Goal: Task Accomplishment & Management: Complete application form

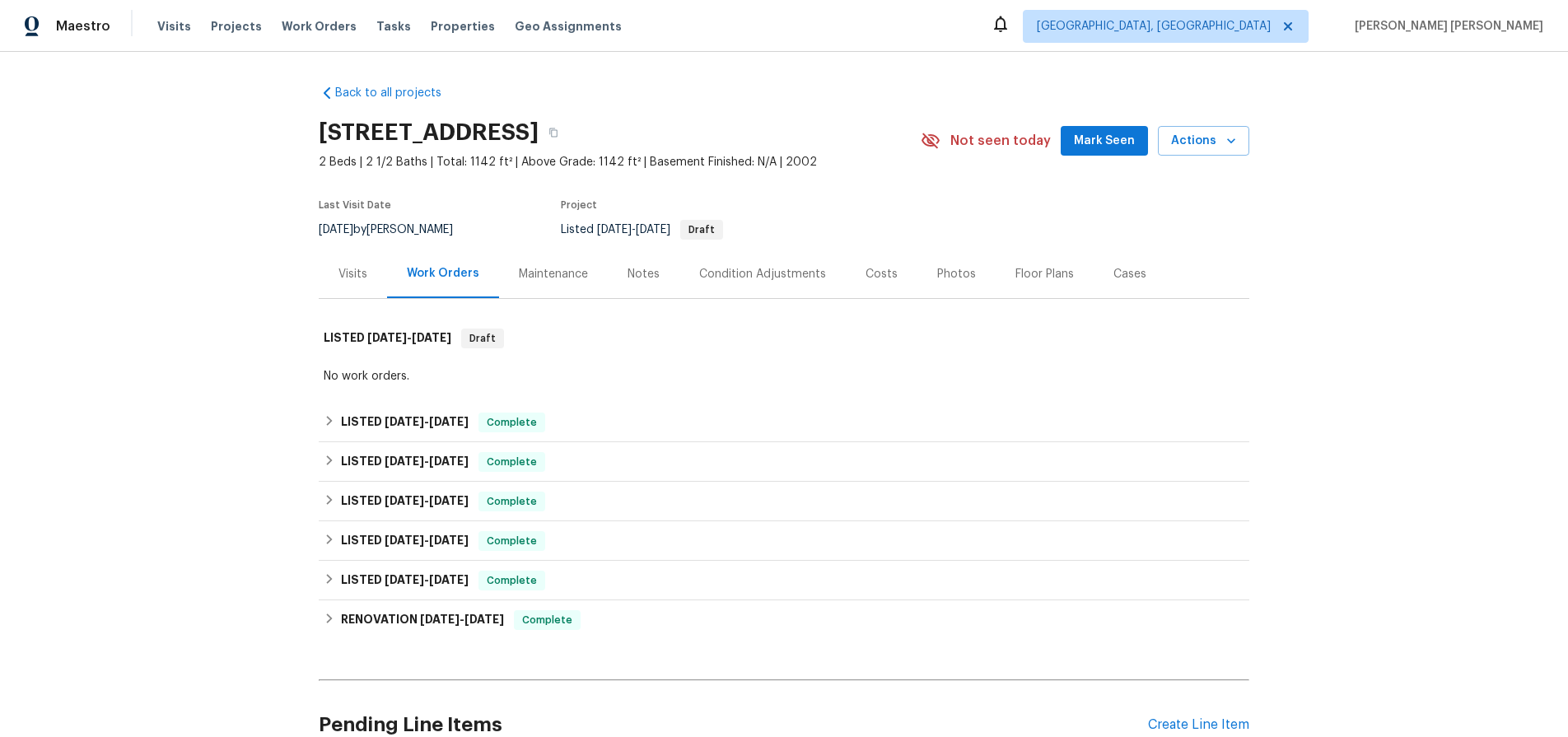
scroll to position [155, 0]
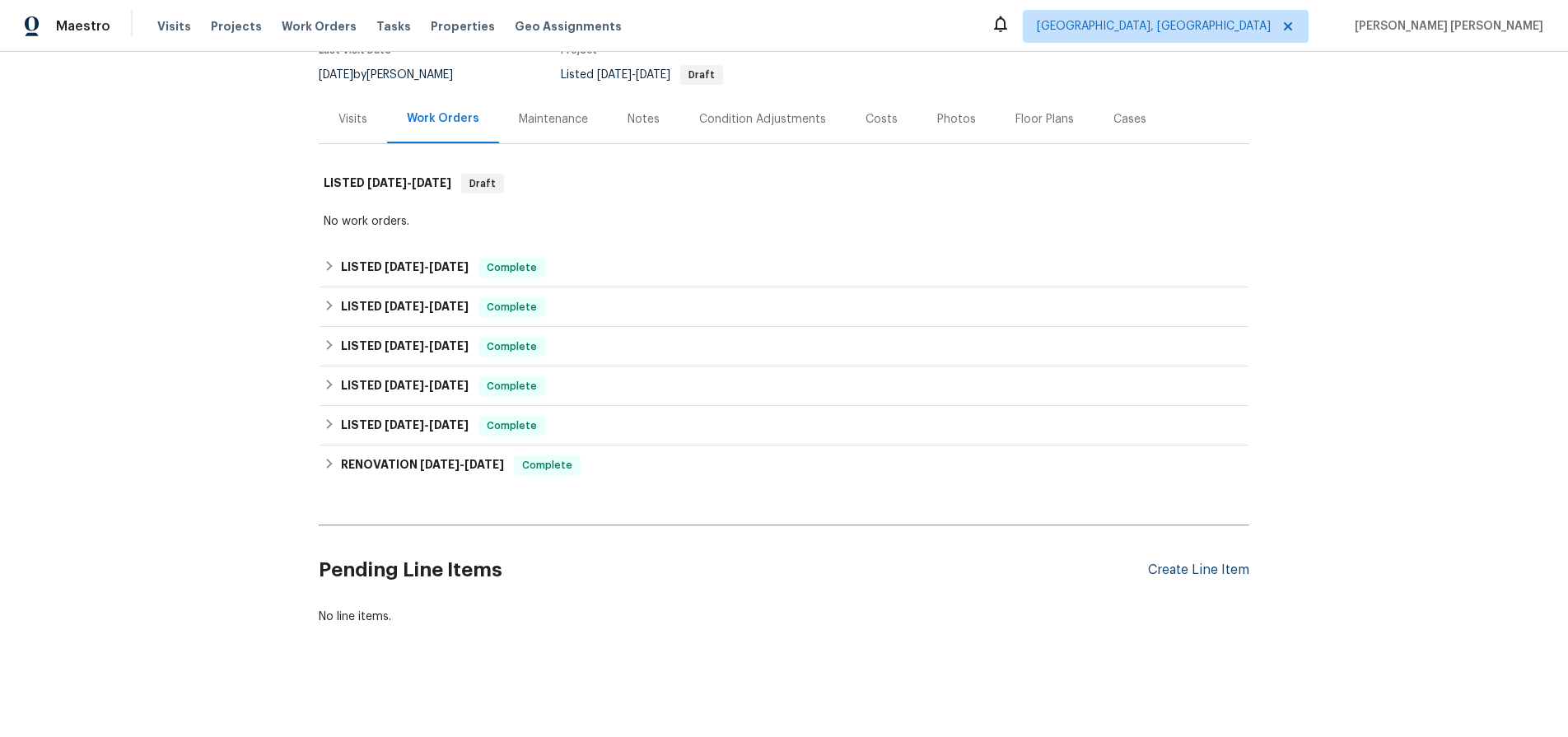
click at [1223, 564] on div "Create Line Item" at bounding box center [1198, 570] width 101 height 15
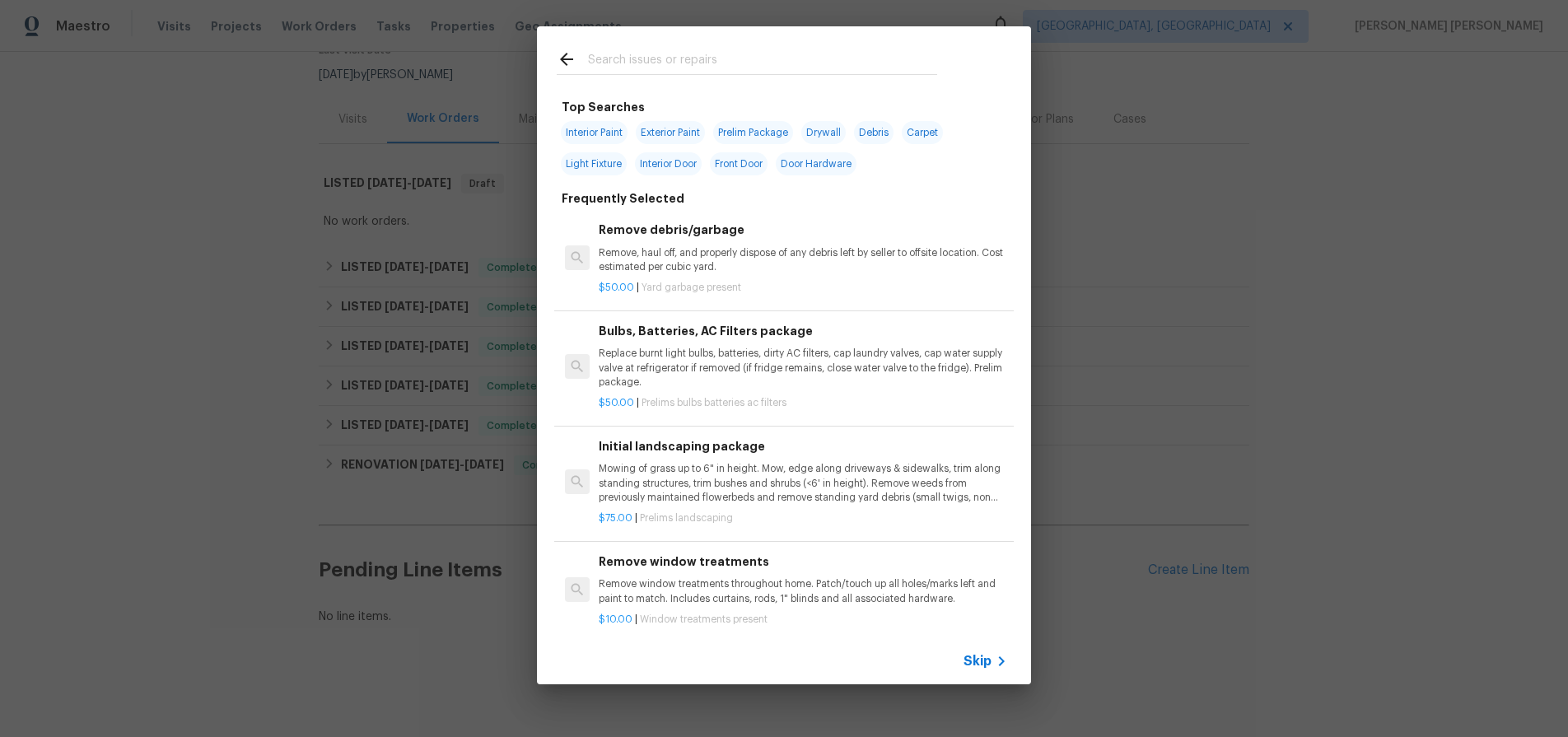
click at [988, 659] on span "Skip" at bounding box center [977, 661] width 28 height 16
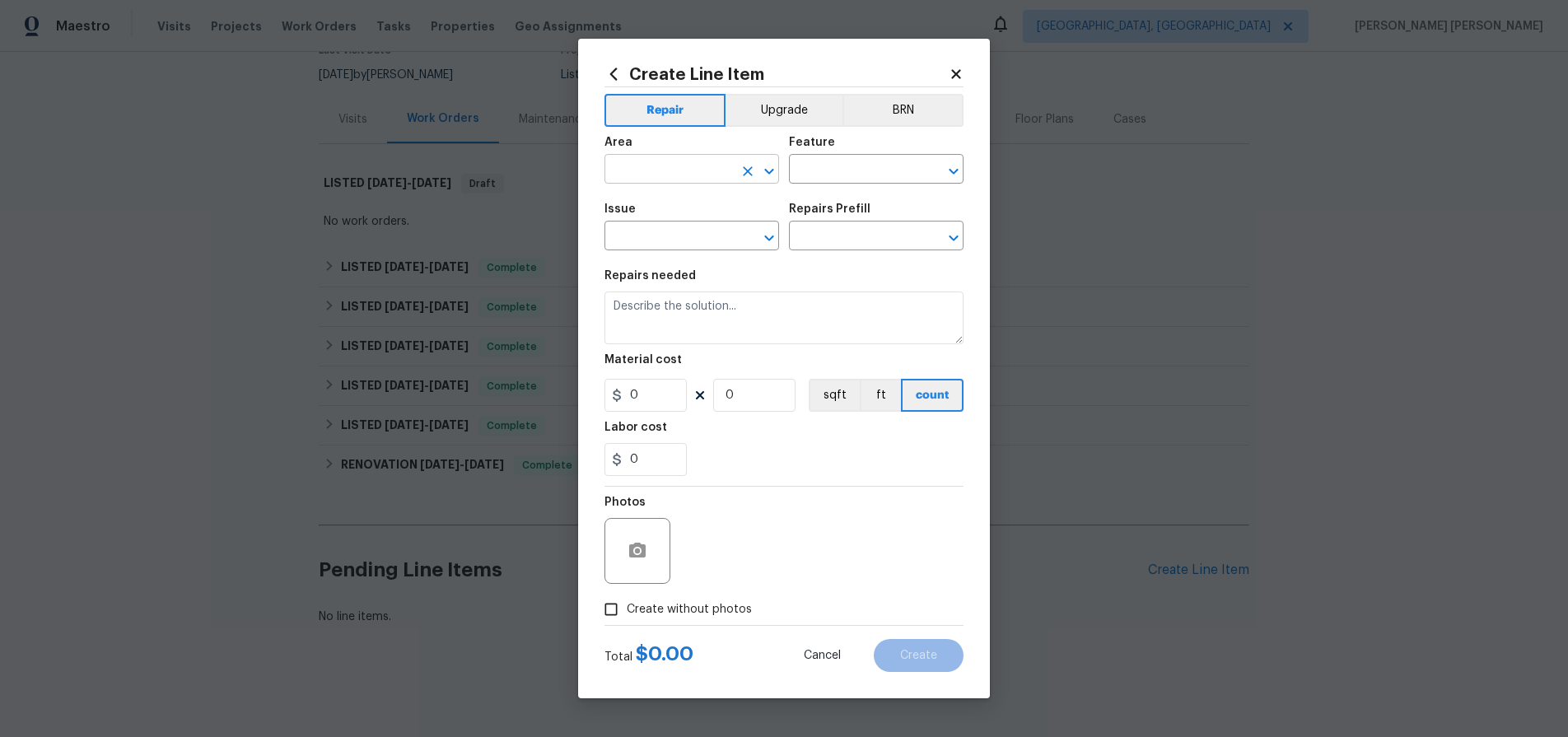
click at [663, 166] on input "text" at bounding box center [668, 171] width 128 height 26
click at [638, 211] on li "Garage" at bounding box center [691, 207] width 175 height 27
type input "Garage"
click at [869, 173] on input "text" at bounding box center [853, 171] width 128 height 26
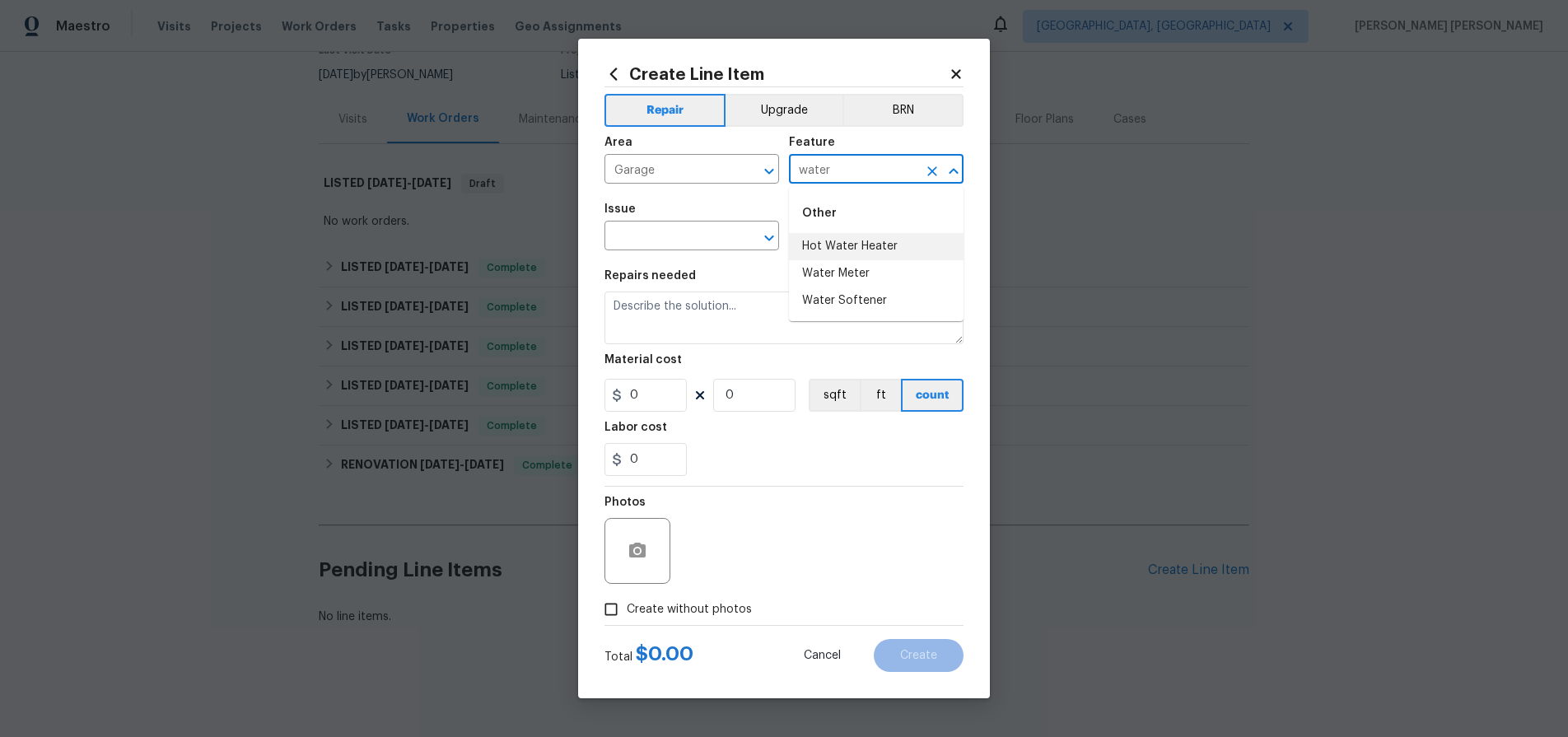
click at [861, 244] on li "Hot Water Heater" at bounding box center [876, 246] width 175 height 27
type input "Hot Water Heater"
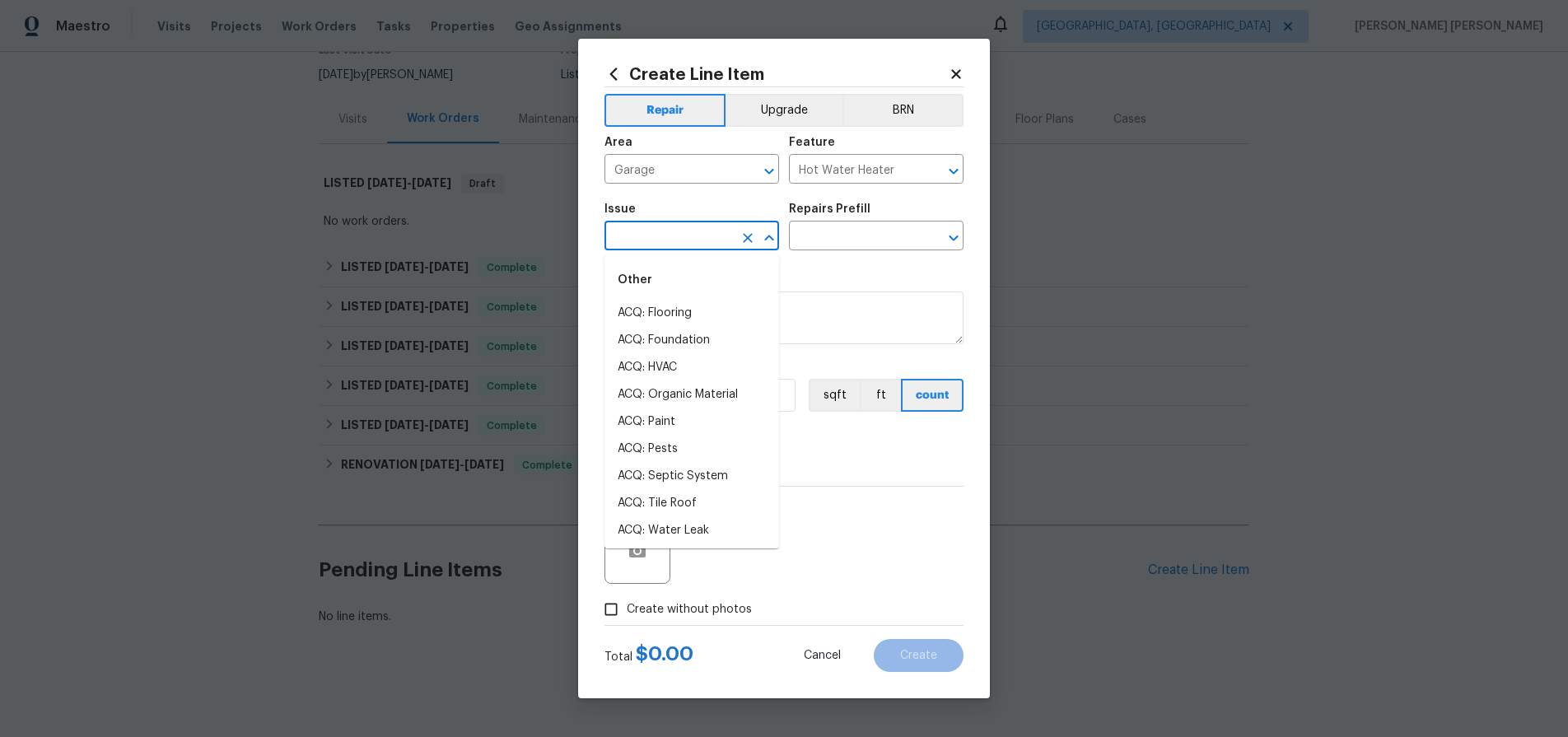
click at [681, 238] on input "text" at bounding box center [668, 237] width 128 height 26
click at [663, 413] on li "Utilities - Septic" at bounding box center [691, 422] width 175 height 27
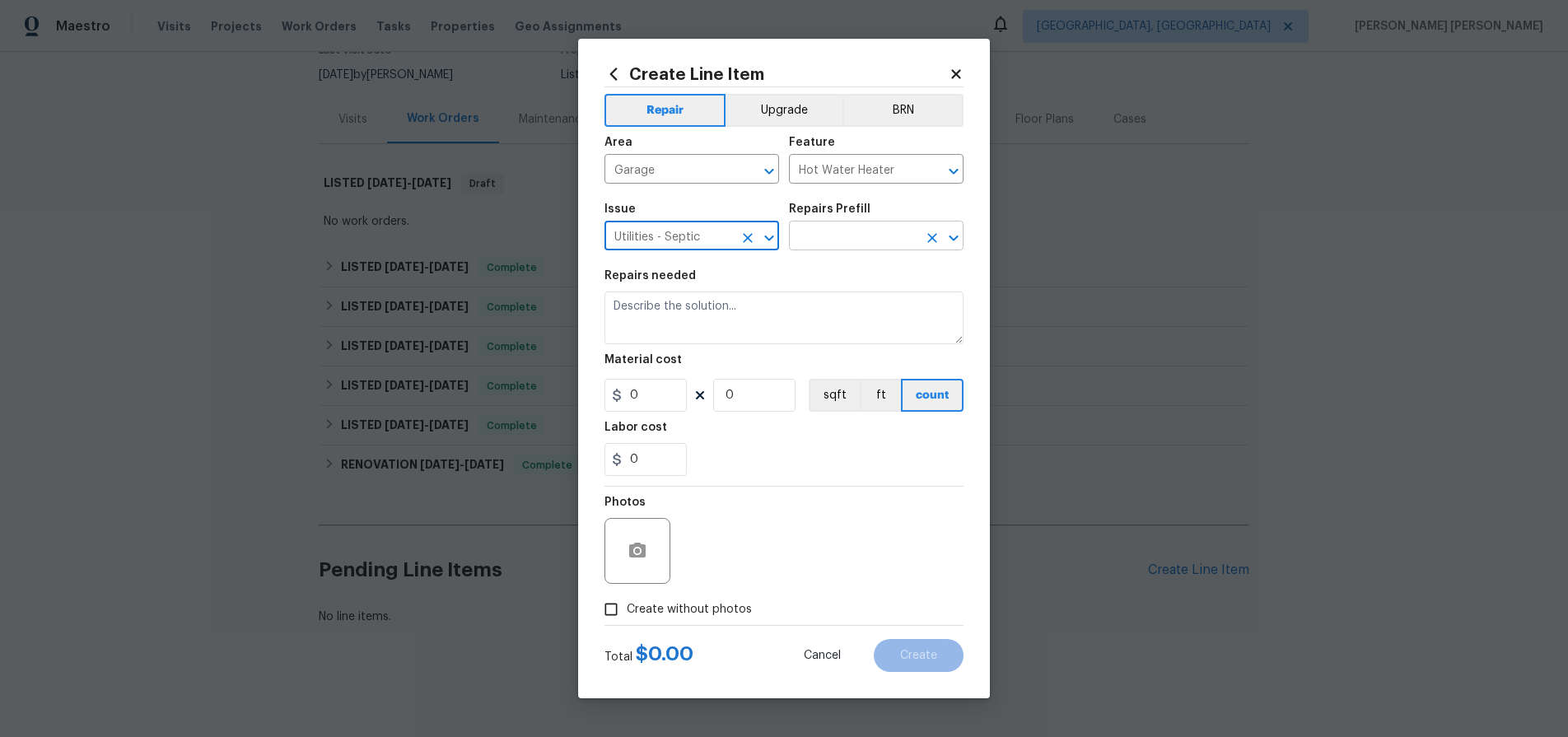
type input "Utilities - Septic"
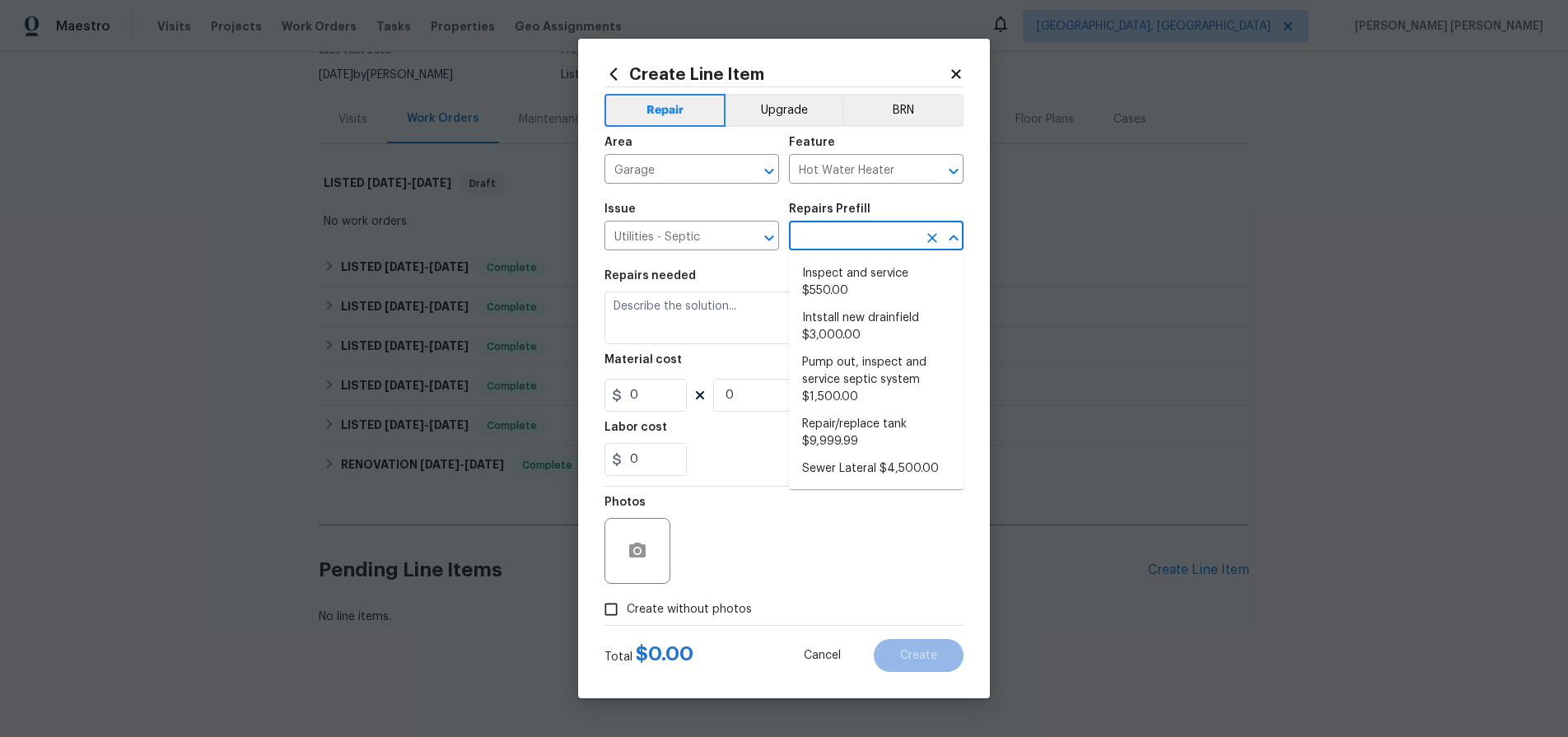
click at [819, 231] on input "text" at bounding box center [853, 237] width 128 height 26
click at [824, 269] on li "Inspect and service $550.00" at bounding box center [876, 283] width 175 height 45
type input "Inspect and service $550.00"
type textarea "Pump and inspect septic tank and provide clean bill of health from specialist c…"
type input "1"
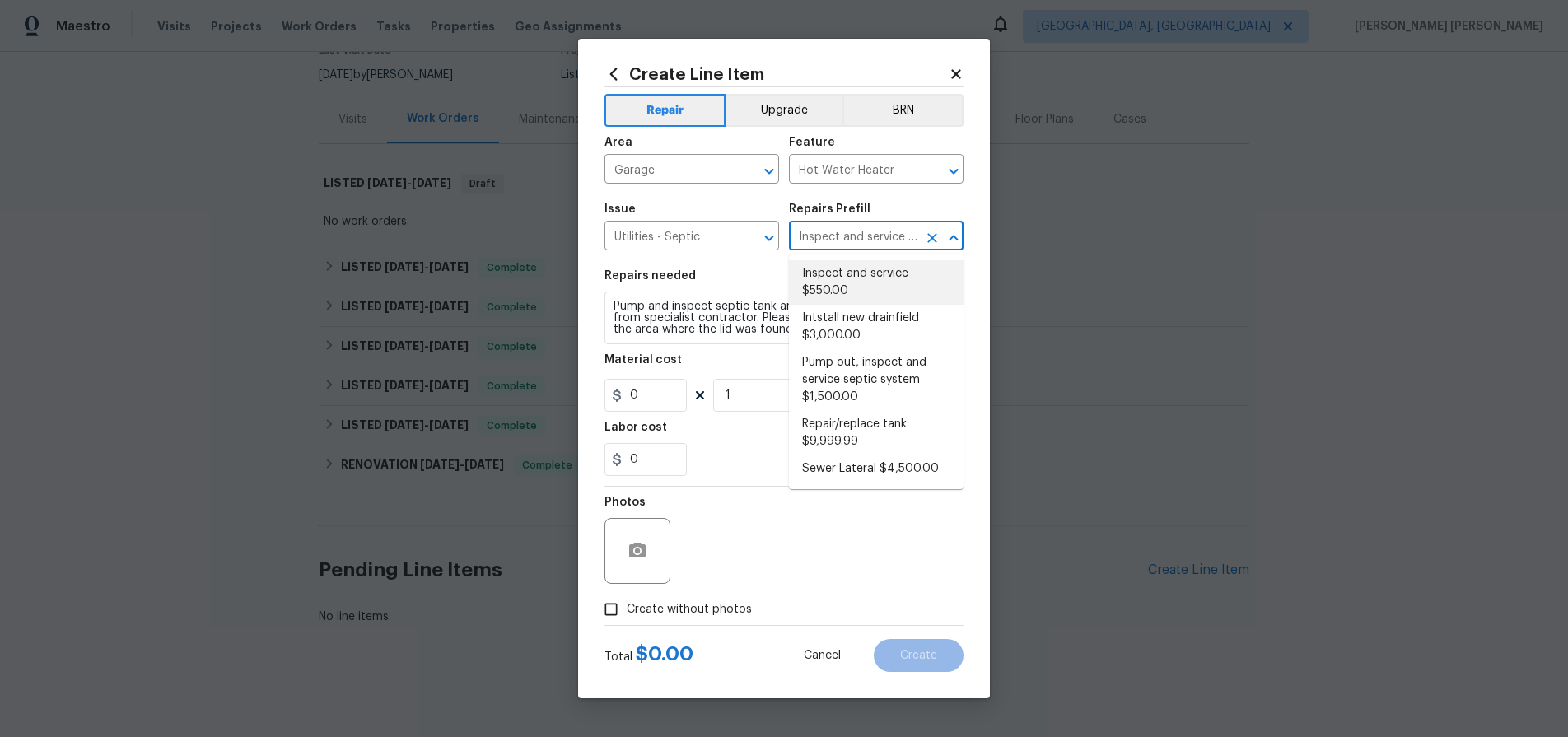
type input "550"
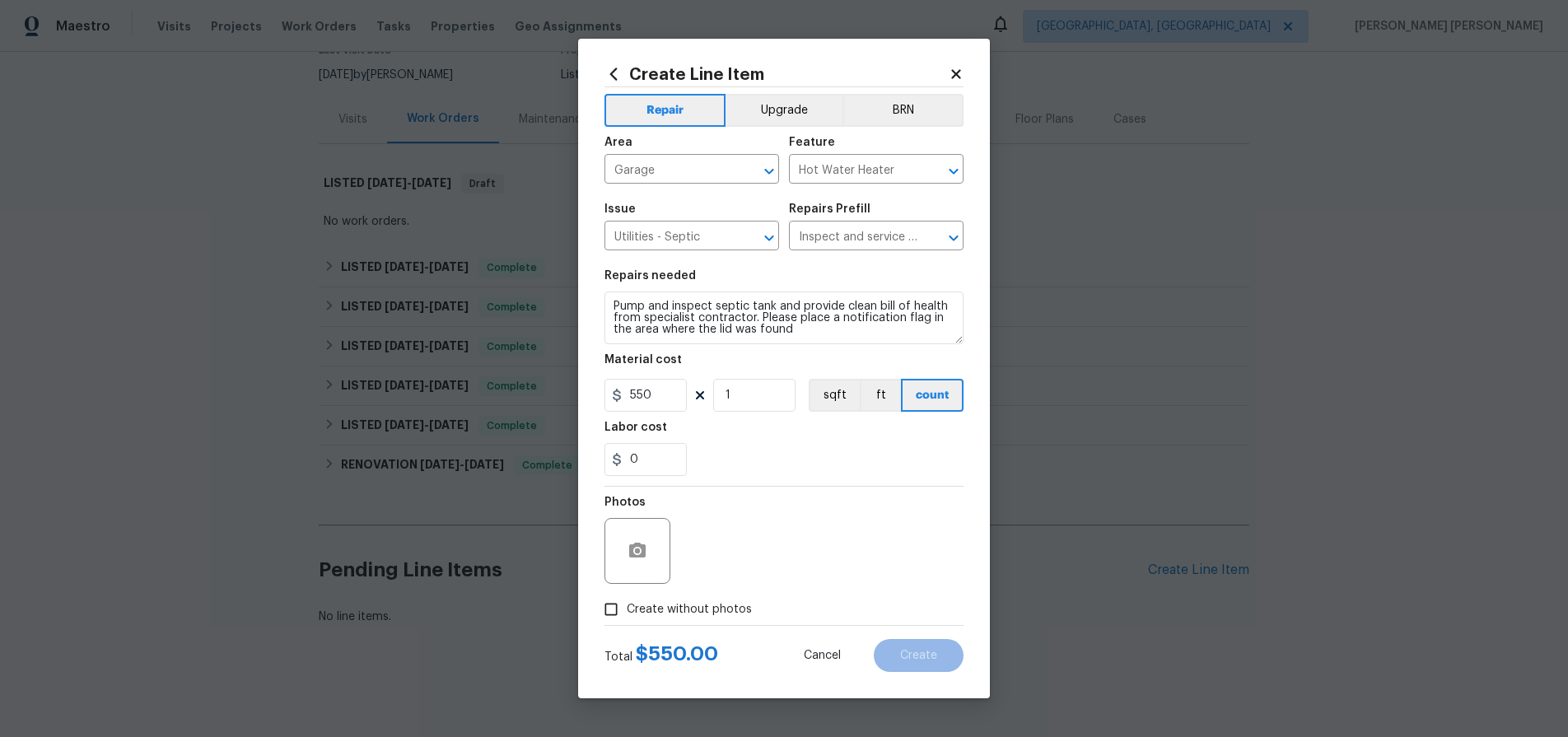
click at [756, 509] on div "Photos" at bounding box center [784, 540] width 359 height 107
click at [824, 308] on textarea "Pump and inspect septic tank and provide clean bill of health from specialist c…" at bounding box center [784, 318] width 359 height 53
click at [816, 321] on textarea "Pump and inspect septic tank and provide clean bill of health from specialist c…" at bounding box center [784, 318] width 359 height 53
drag, startPoint x: 733, startPoint y: 316, endPoint x: 587, endPoint y: 299, distance: 147.0
click at [587, 299] on div "Create Line Item Repair Upgrade BRN Area Garage ​ Feature Hot Water Heater ​ Is…" at bounding box center [784, 368] width 412 height 660
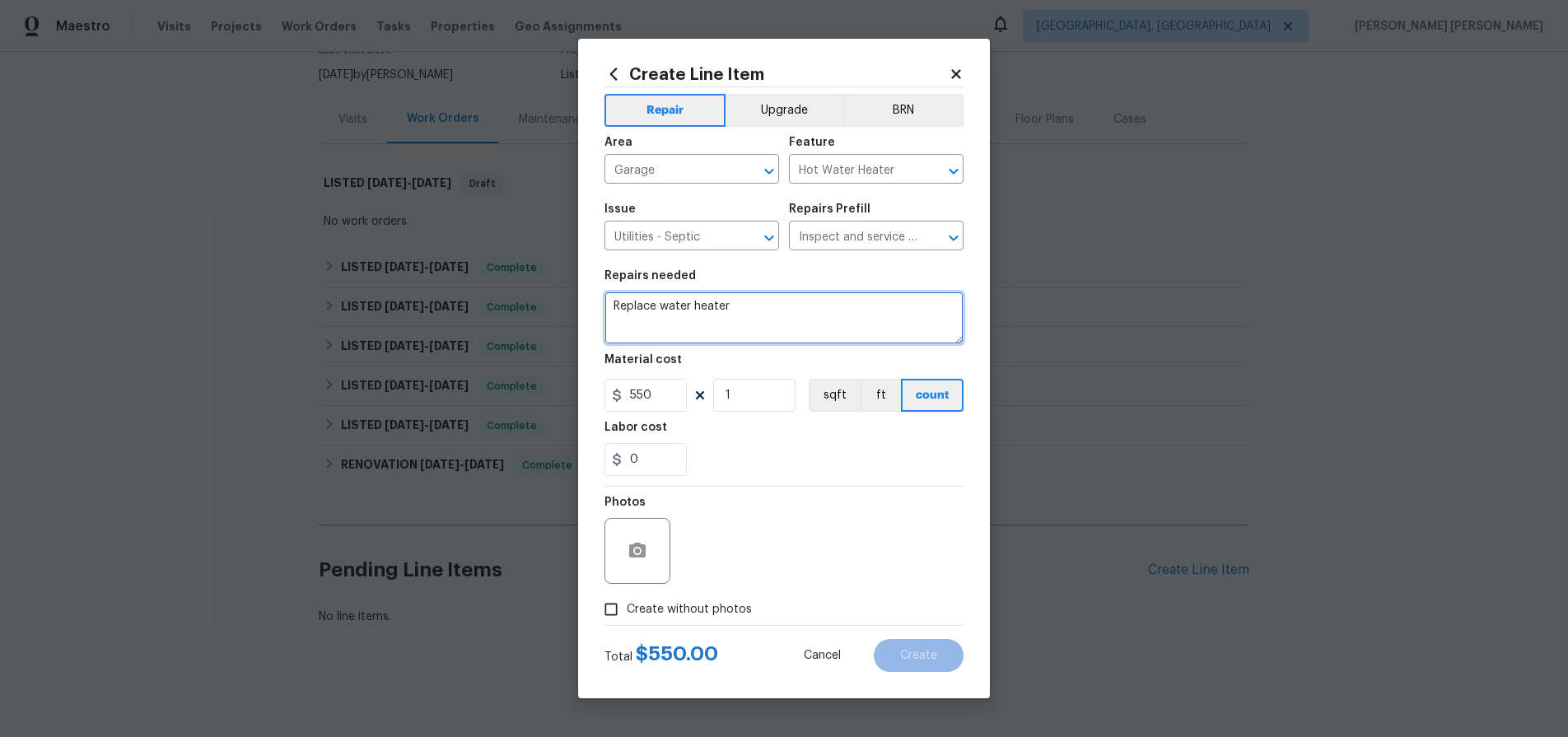
type textarea "Replace water heater"
click at [956, 75] on icon at bounding box center [955, 73] width 9 height 9
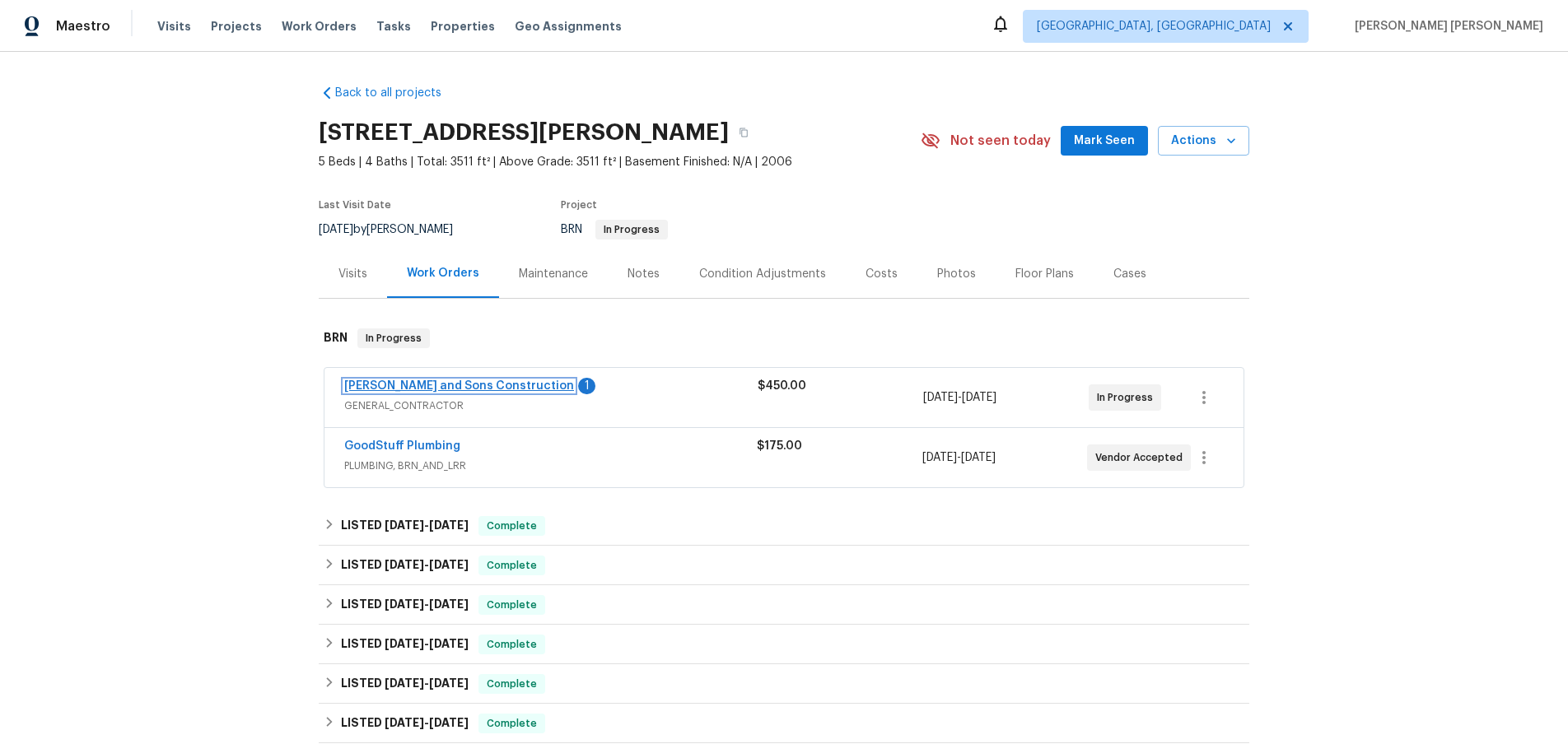
click at [451, 384] on link "[PERSON_NAME] and Sons Construction" at bounding box center [458, 386] width 230 height 12
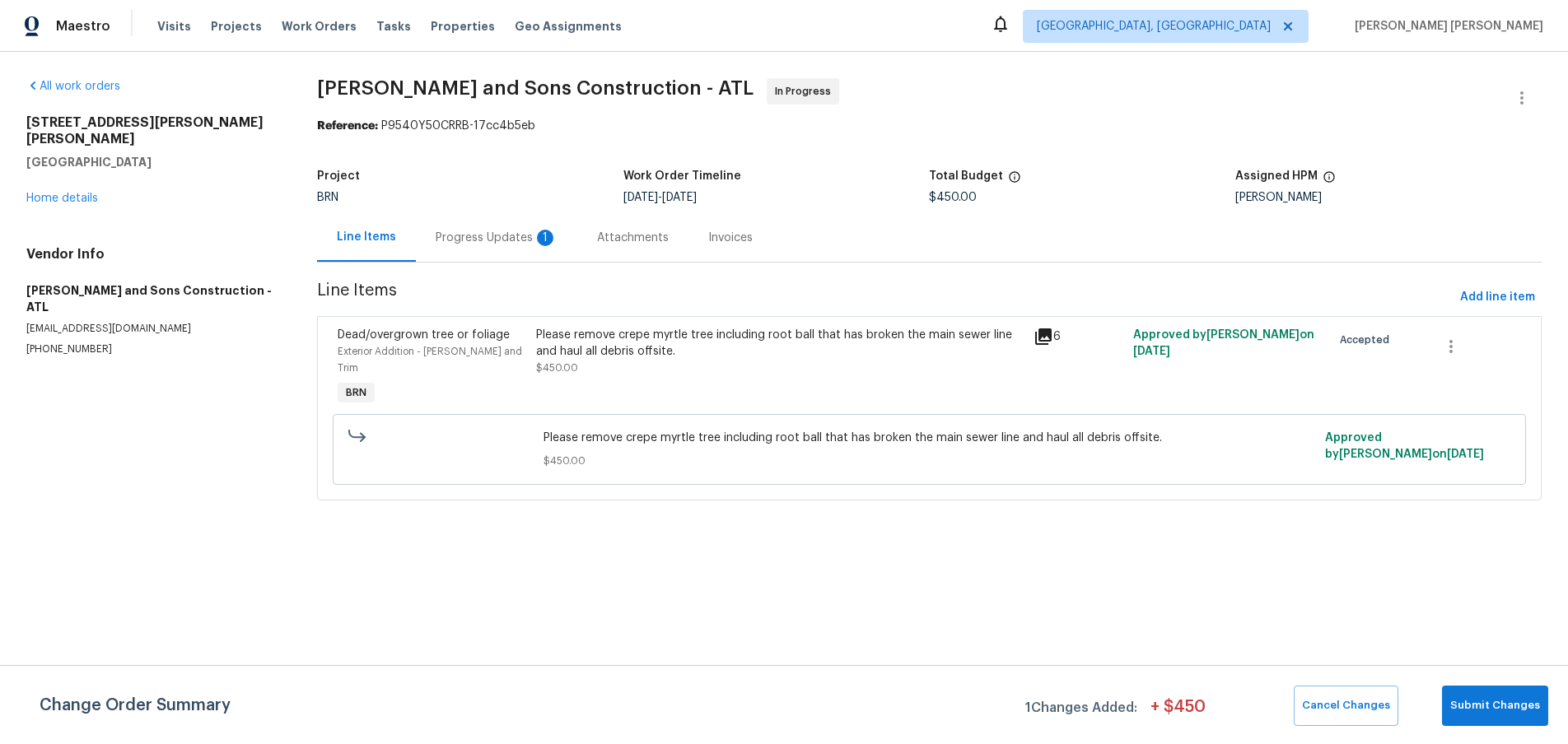
drag, startPoint x: 503, startPoint y: 241, endPoint x: 500, endPoint y: 251, distance: 10.4
click at [500, 251] on div "Progress Updates 1" at bounding box center [496, 237] width 161 height 48
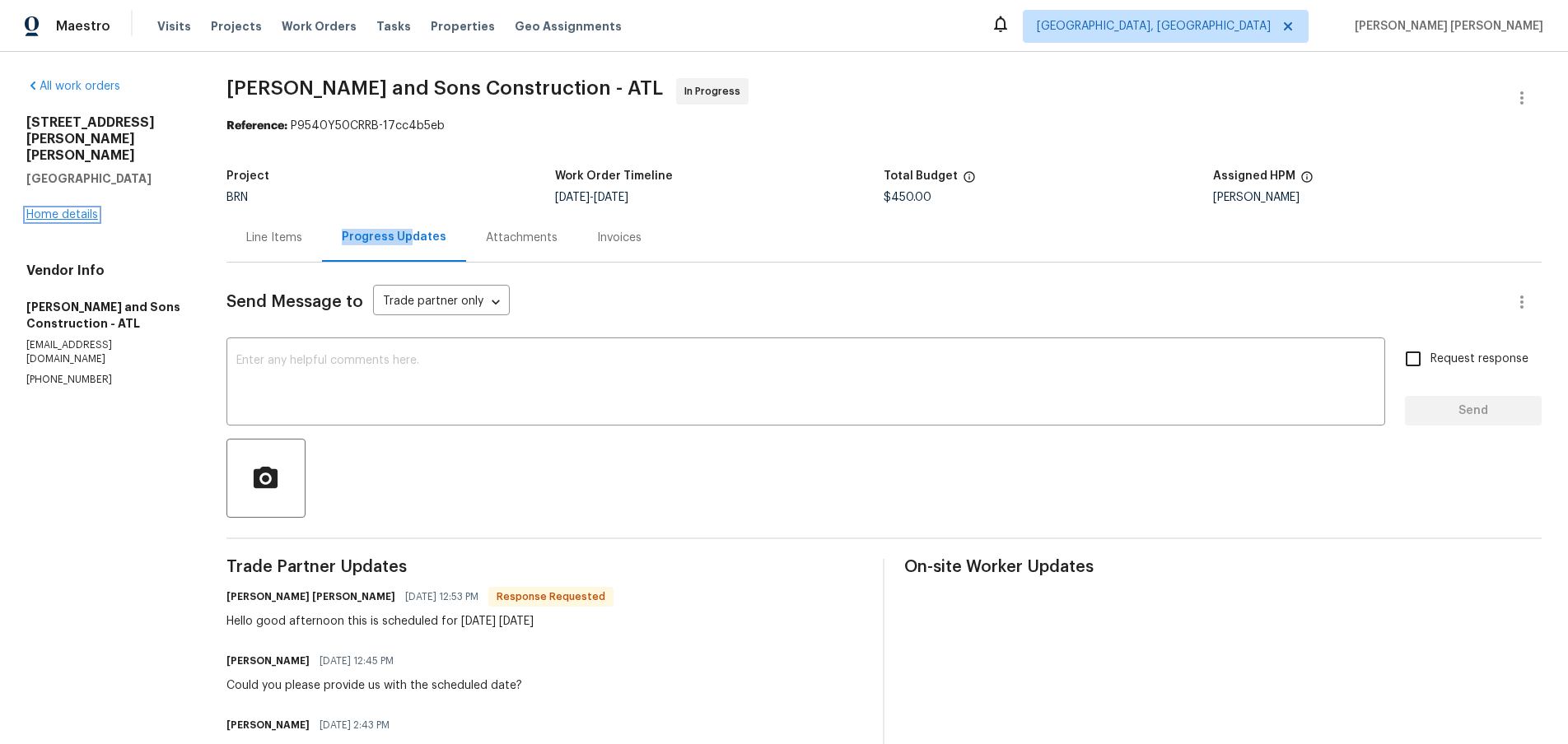
click at [78, 210] on link "Home details" at bounding box center [62, 215] width 72 height 12
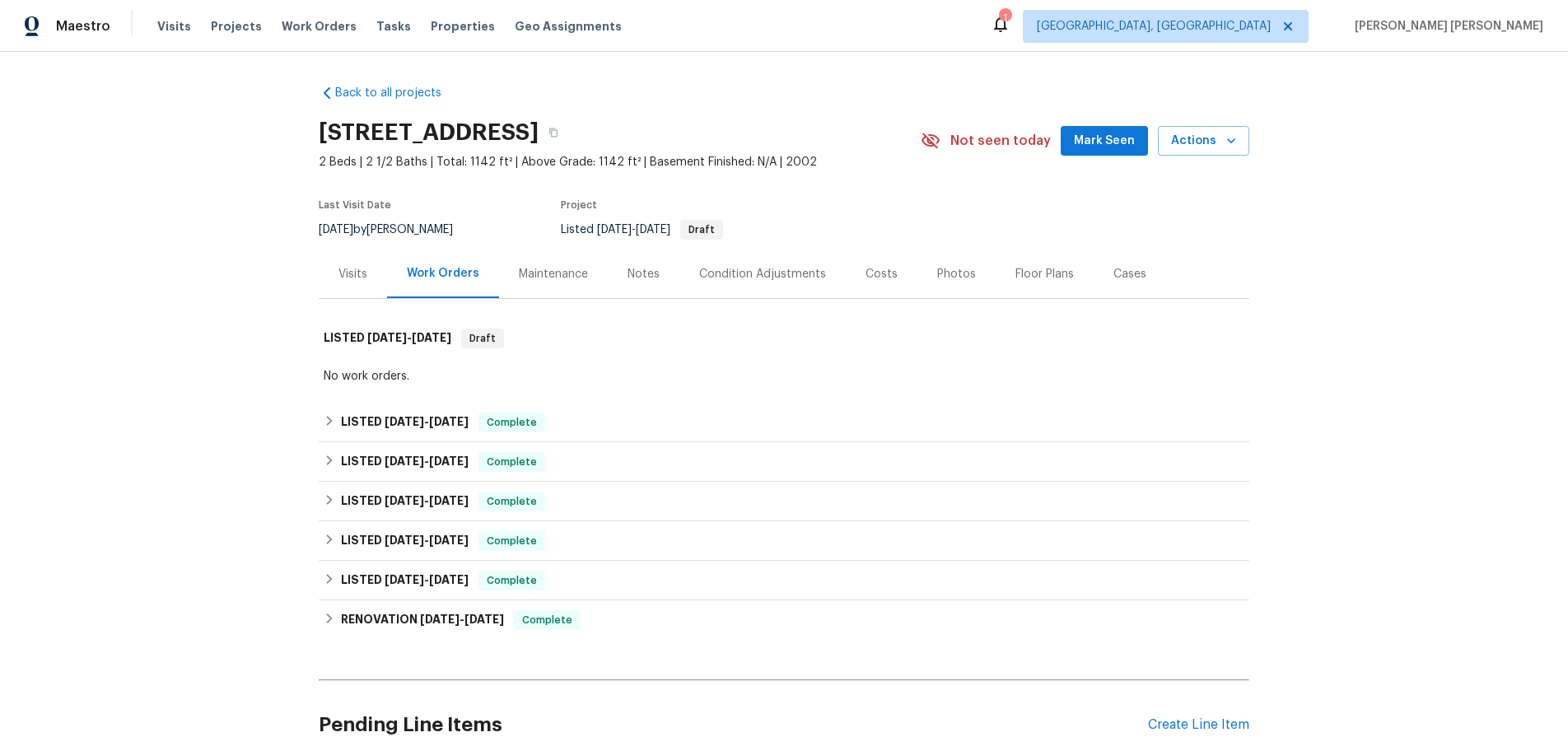
scroll to position [155, 0]
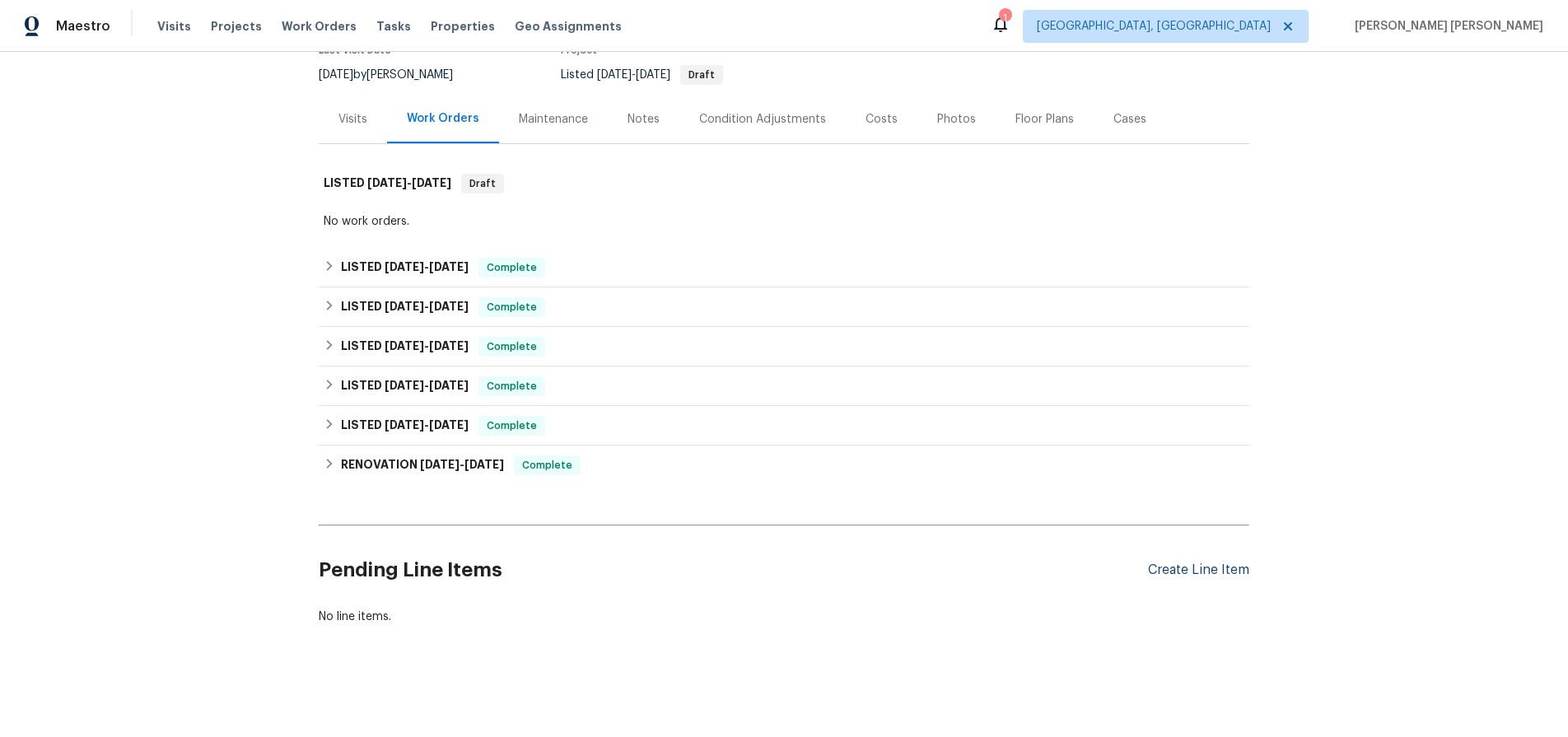
click at [1179, 572] on div "Create Line Item" at bounding box center [1198, 570] width 101 height 15
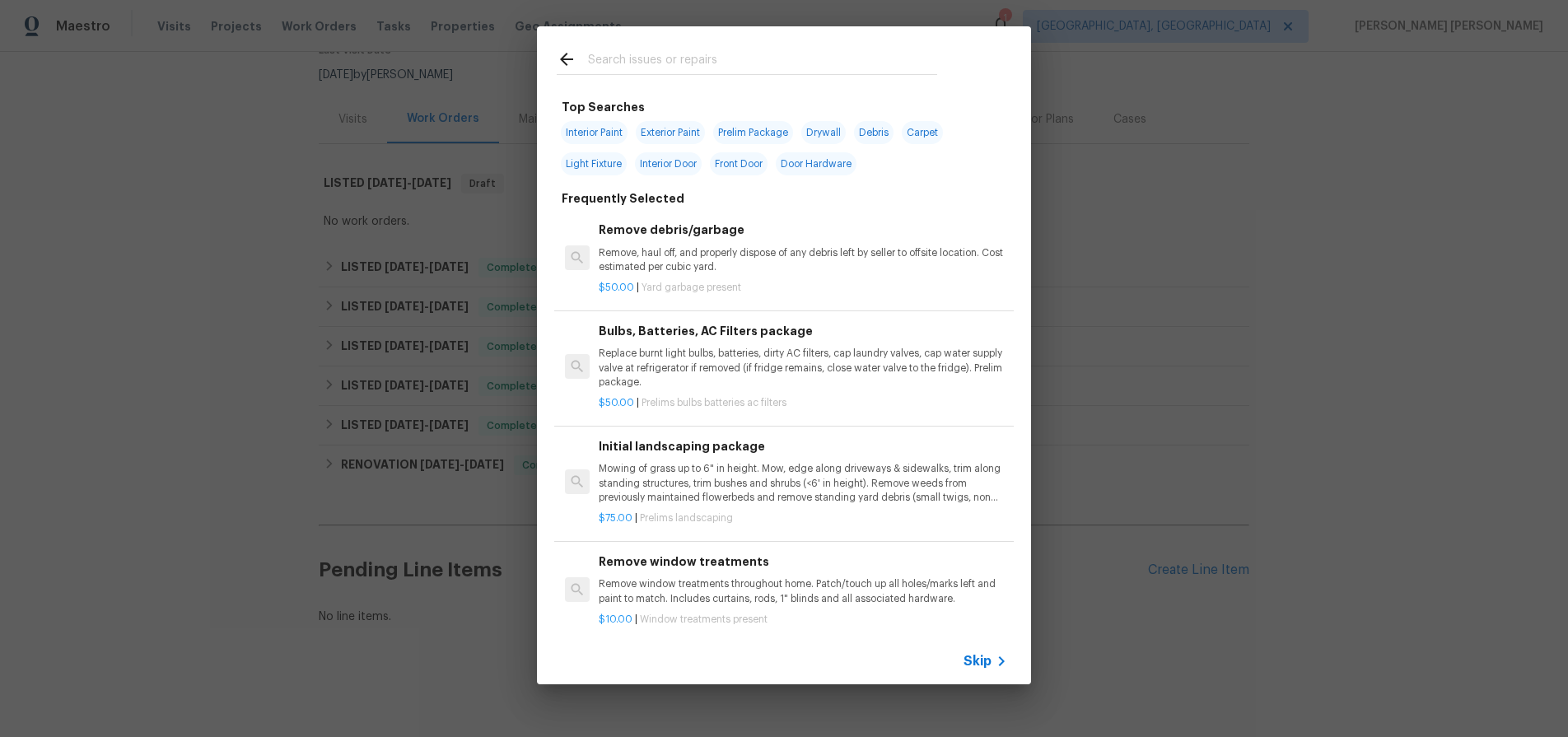
click at [996, 654] on icon at bounding box center [1001, 661] width 20 height 20
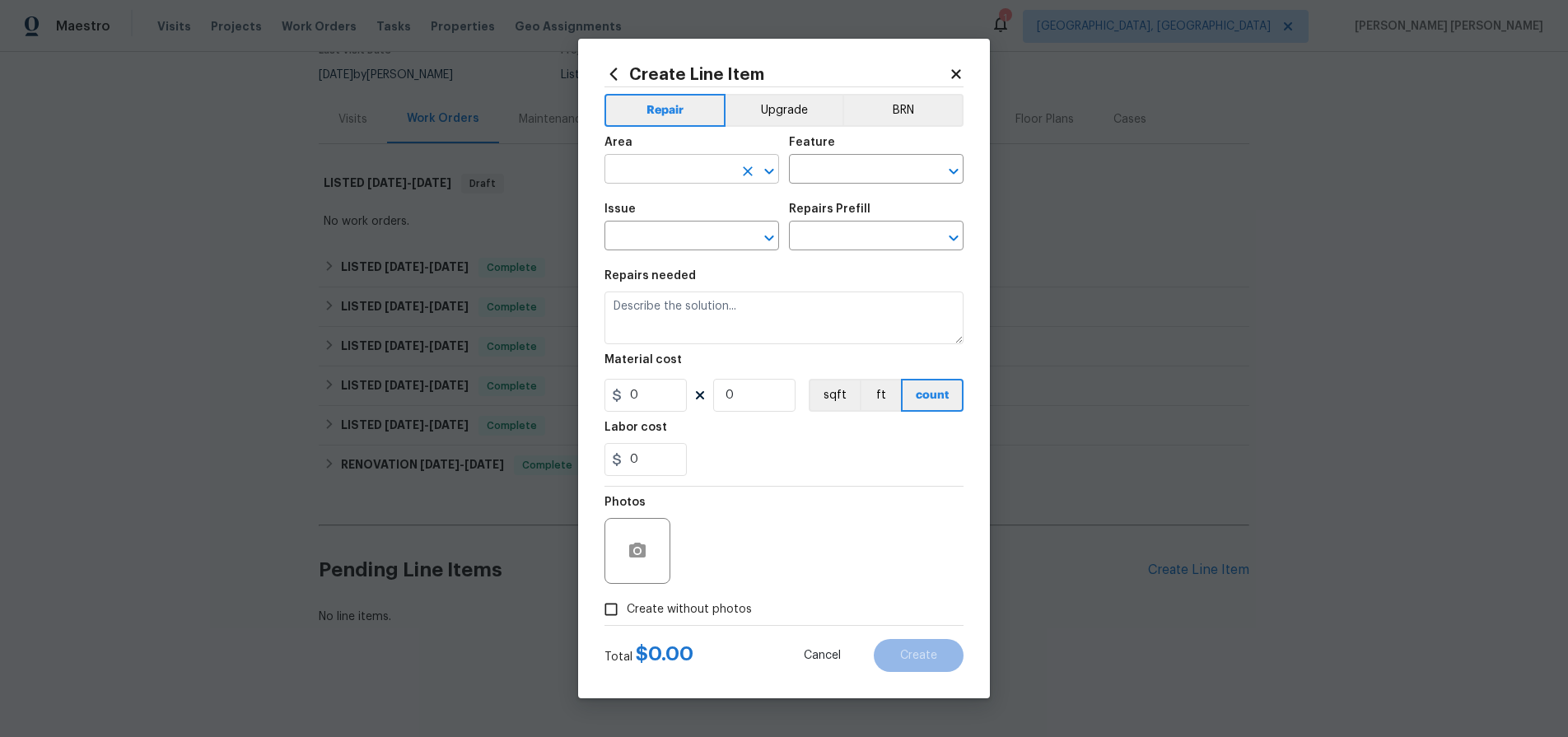
click at [675, 173] on input "text" at bounding box center [668, 171] width 128 height 26
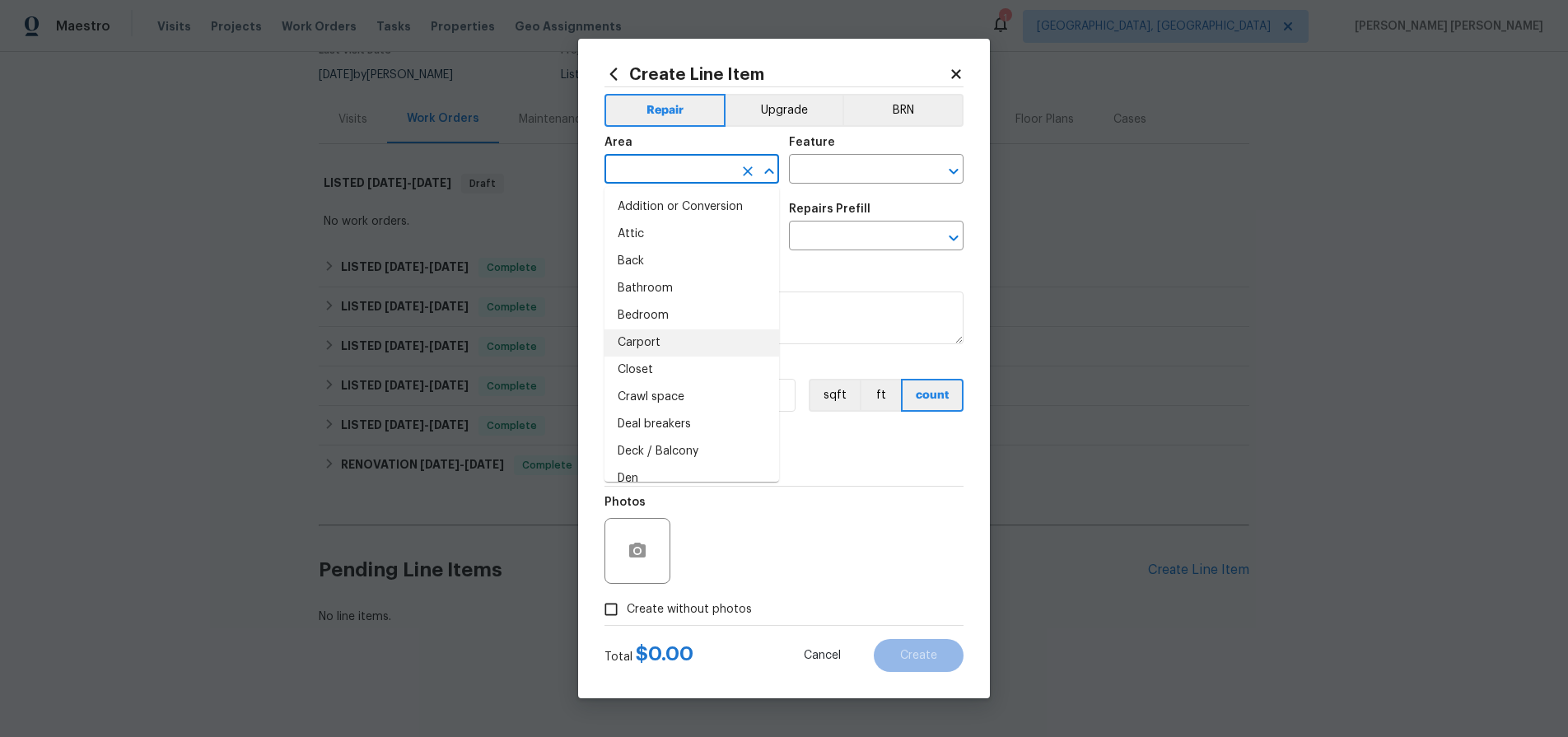
drag, startPoint x: 690, startPoint y: 337, endPoint x: 824, endPoint y: 201, distance: 190.9
click at [690, 336] on li "Carport" at bounding box center [691, 343] width 175 height 27
type input "Carport"
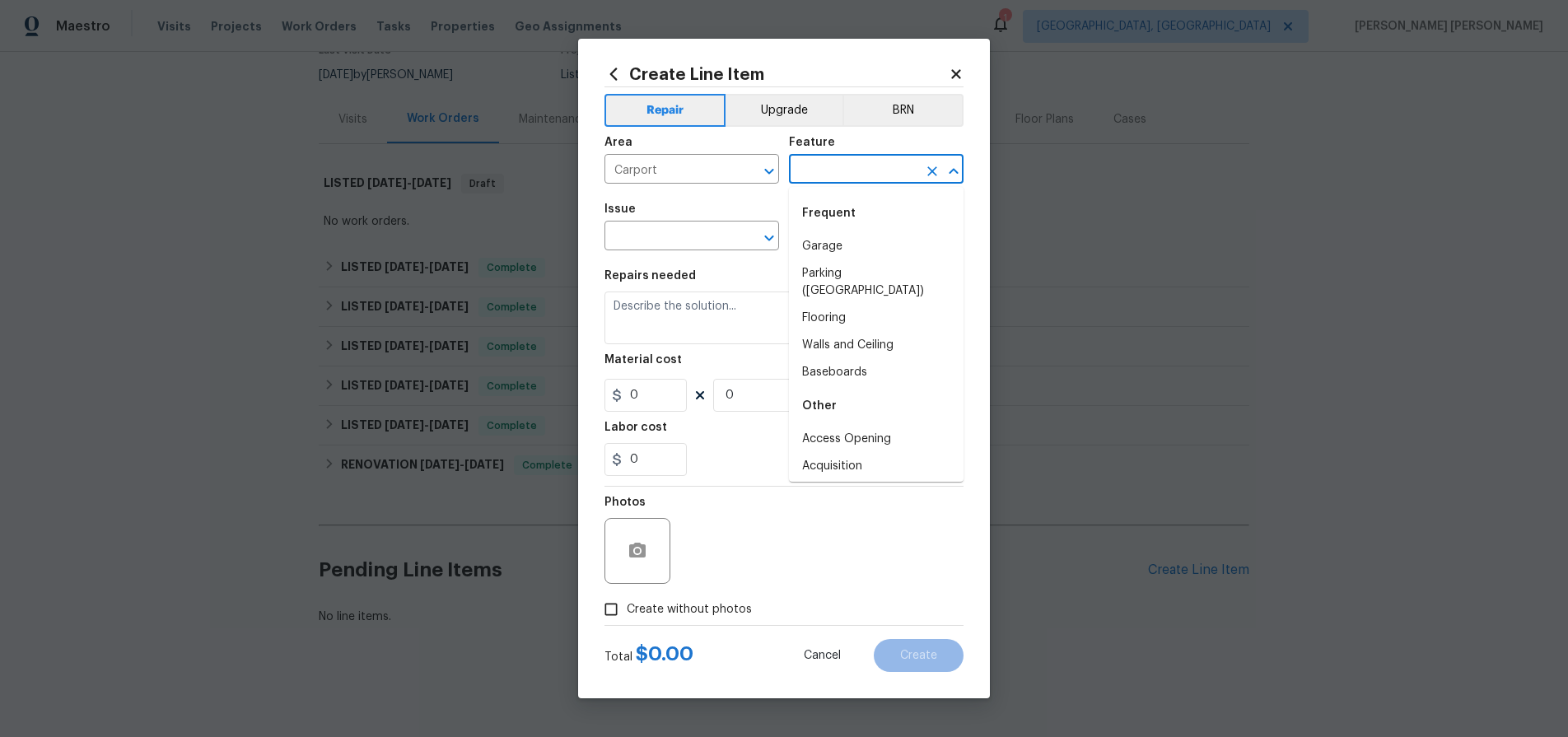
drag, startPoint x: 838, startPoint y: 174, endPoint x: 852, endPoint y: 194, distance: 24.4
click at [838, 174] on input "text" at bounding box center [853, 171] width 128 height 26
click at [869, 253] on li "Garage" at bounding box center [876, 246] width 175 height 27
type input "Garage"
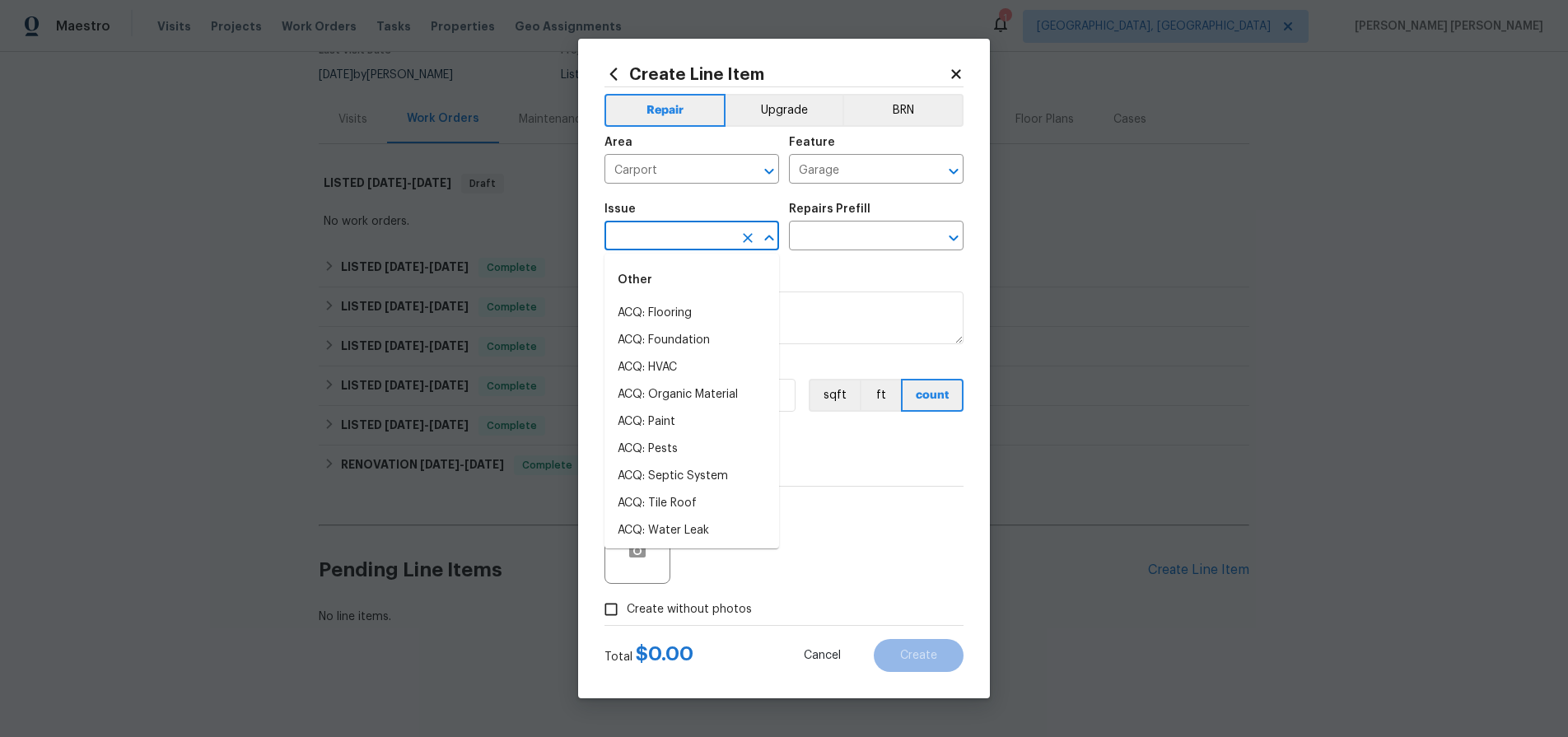
click at [687, 243] on input "text" at bounding box center [668, 237] width 128 height 26
click at [688, 484] on li "Appliance Install" at bounding box center [691, 482] width 175 height 27
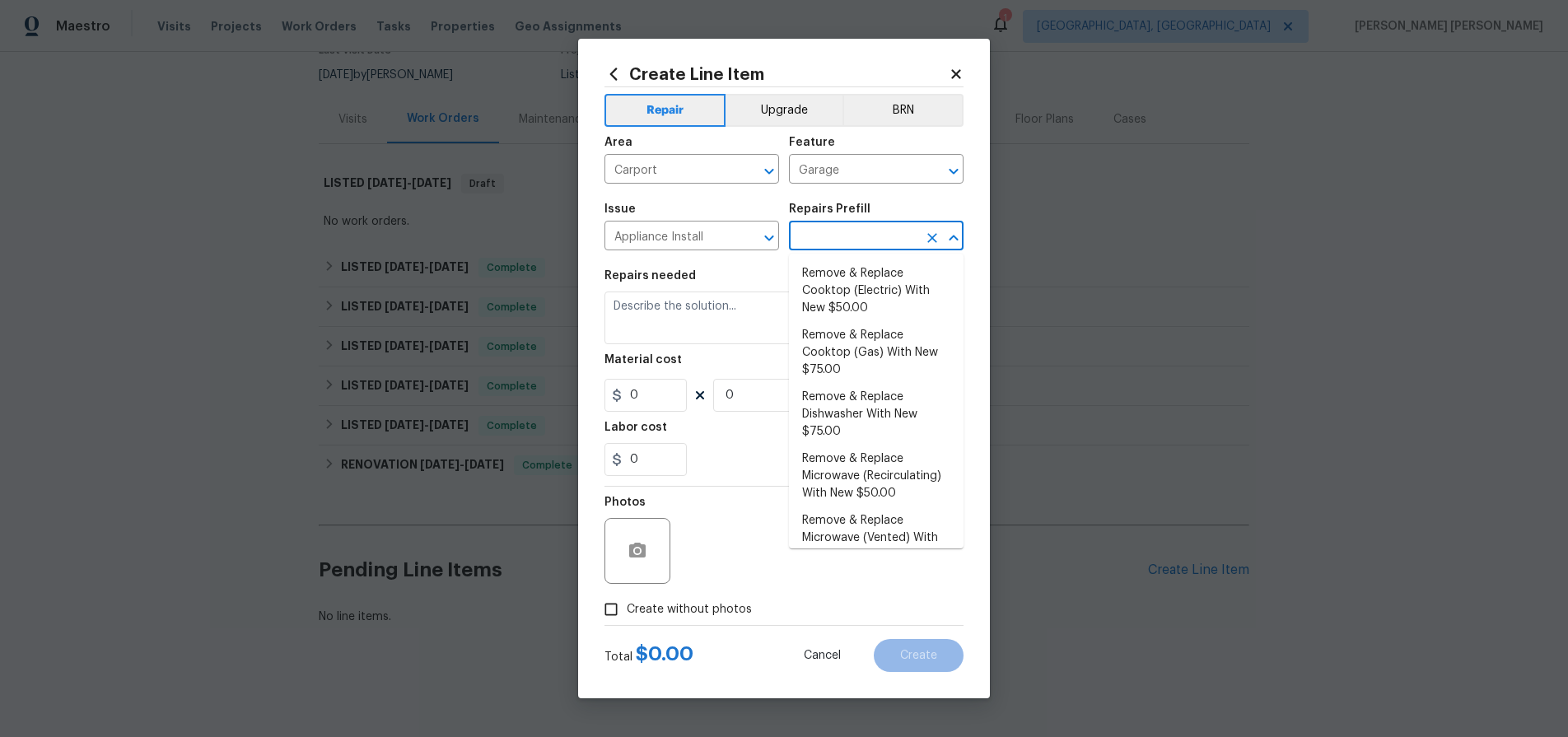
click at [895, 246] on input "text" at bounding box center [853, 237] width 128 height 26
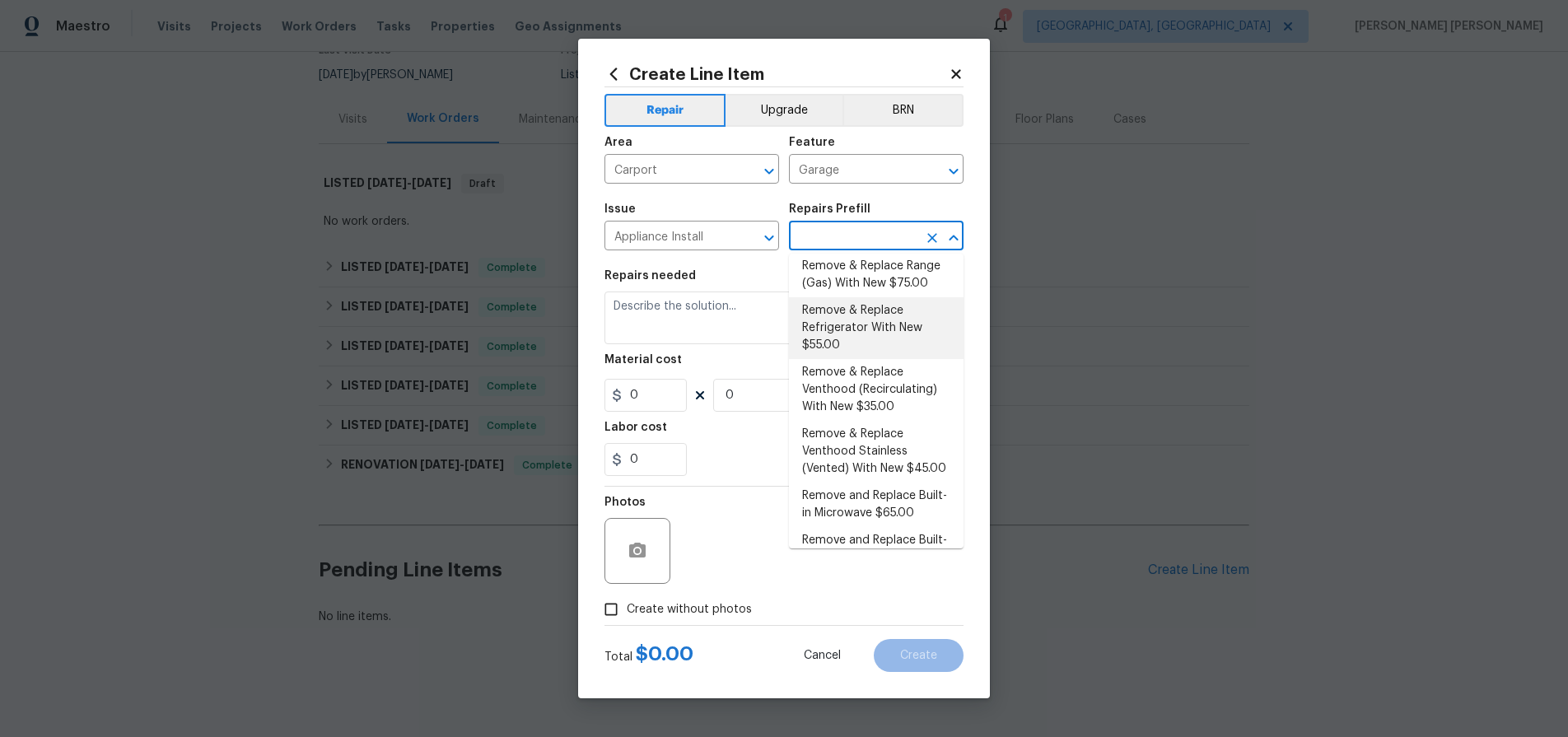
scroll to position [390, 0]
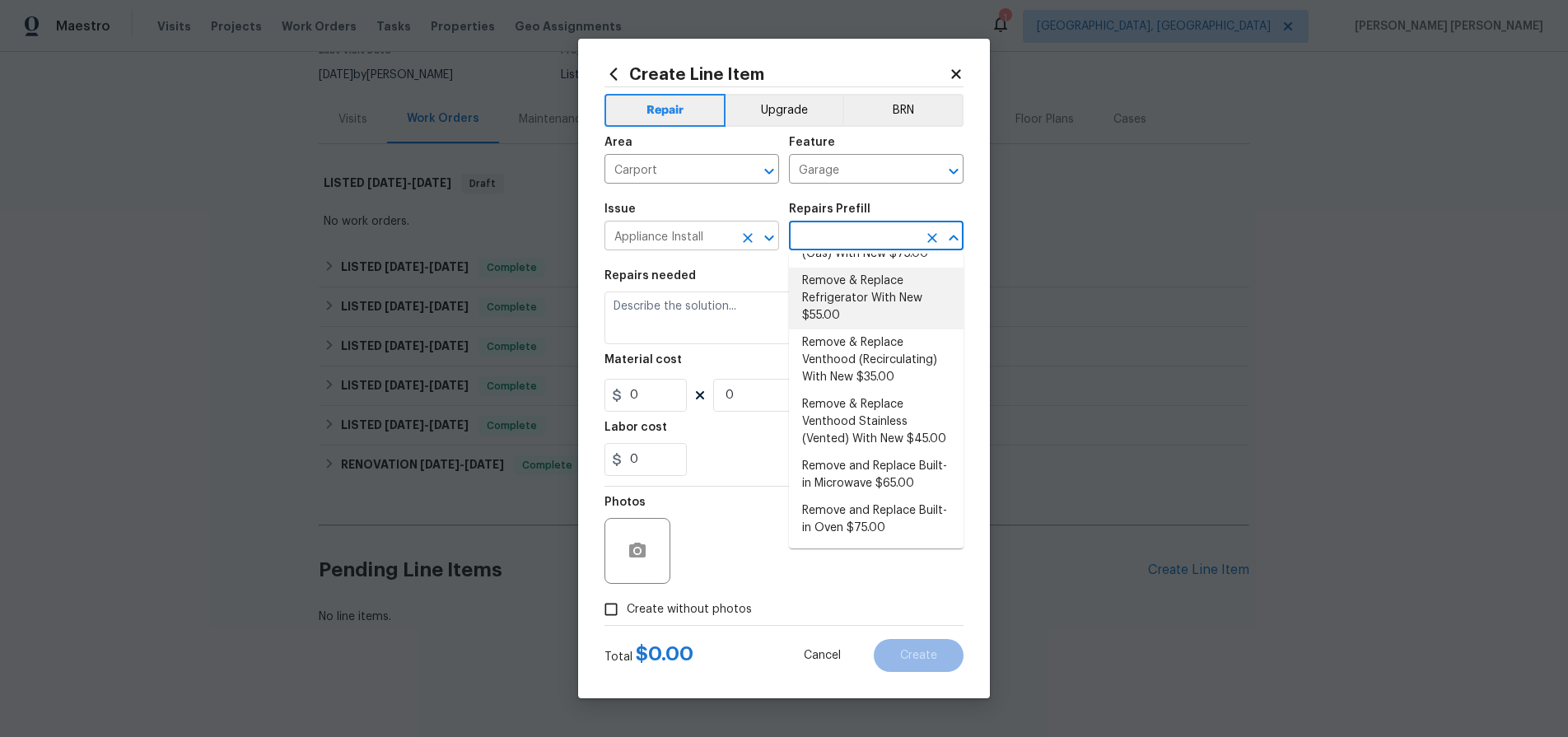
click at [721, 235] on input "Appliance Install" at bounding box center [668, 237] width 128 height 26
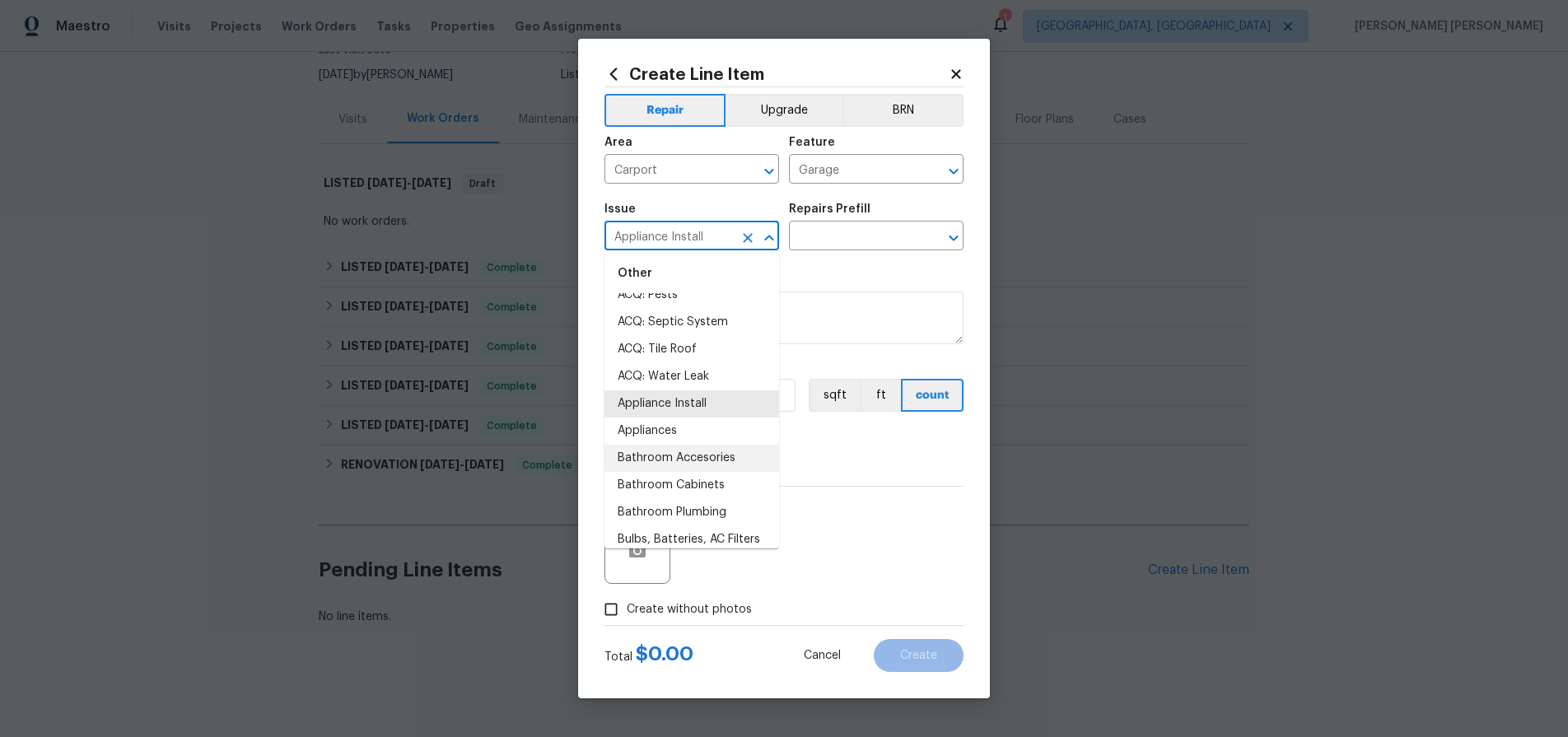
scroll to position [158, 0]
click at [682, 433] on li "Appliances" at bounding box center [691, 428] width 175 height 27
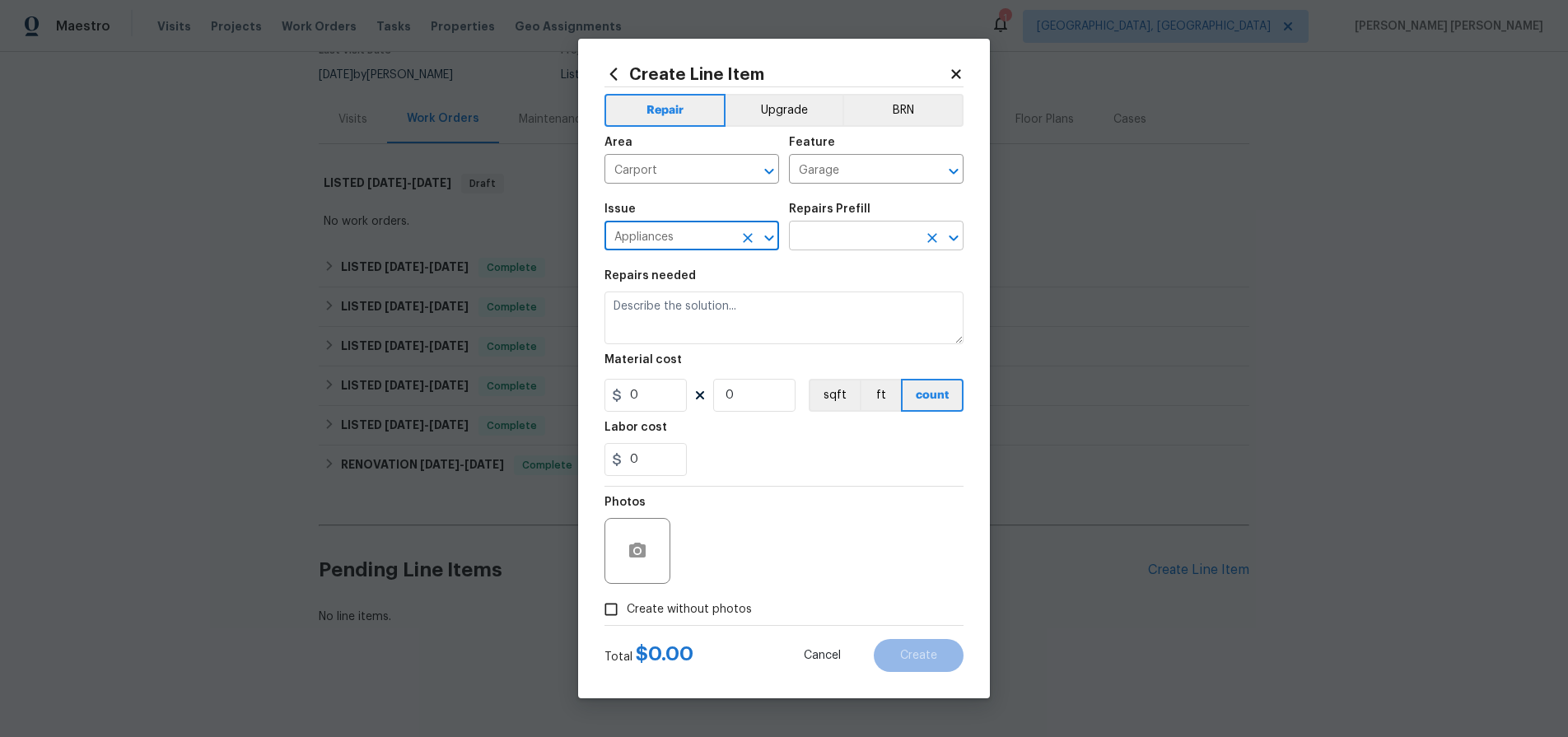
click at [886, 230] on input "text" at bounding box center [853, 237] width 128 height 26
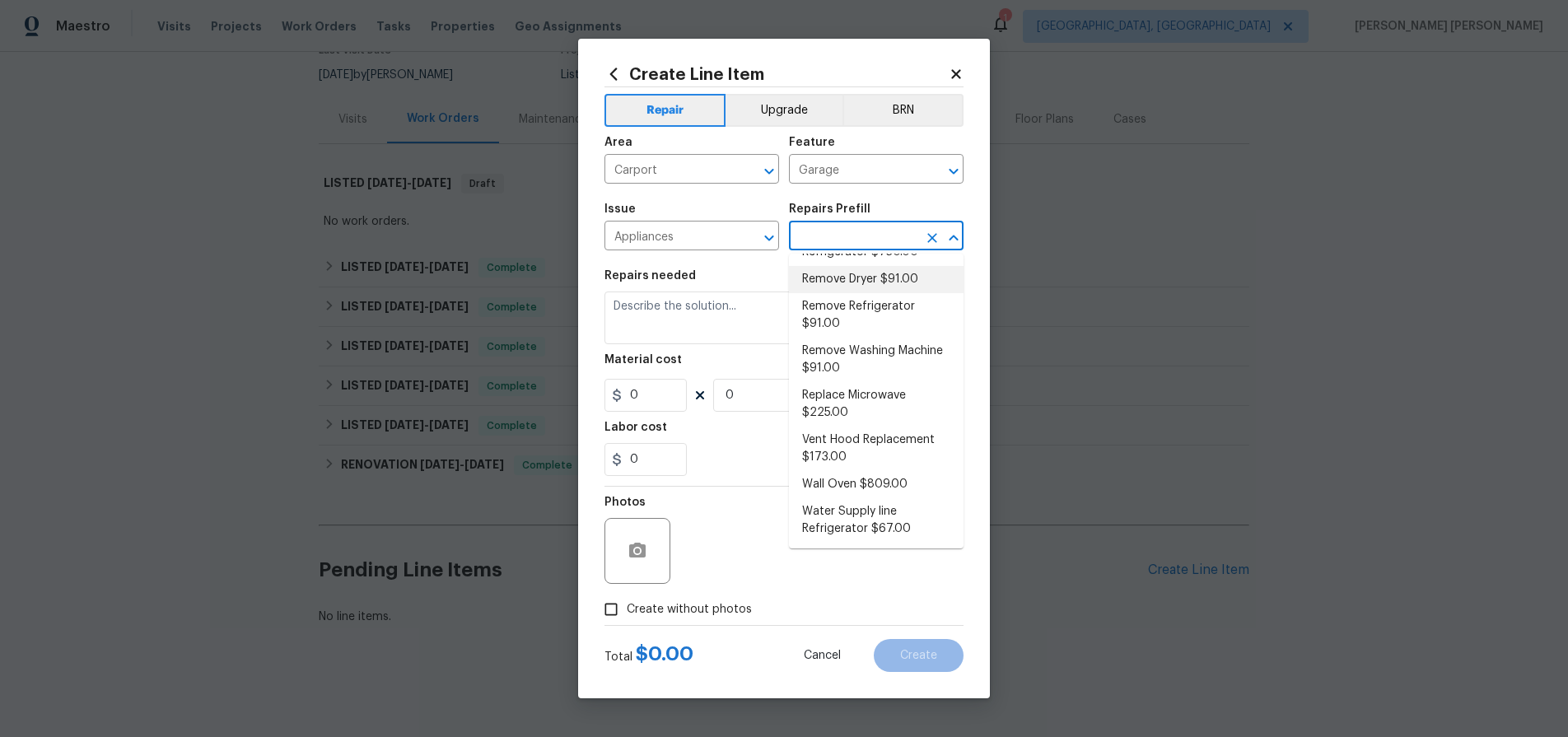
scroll to position [442, 0]
click at [716, 239] on input "Appliances" at bounding box center [668, 237] width 128 height 26
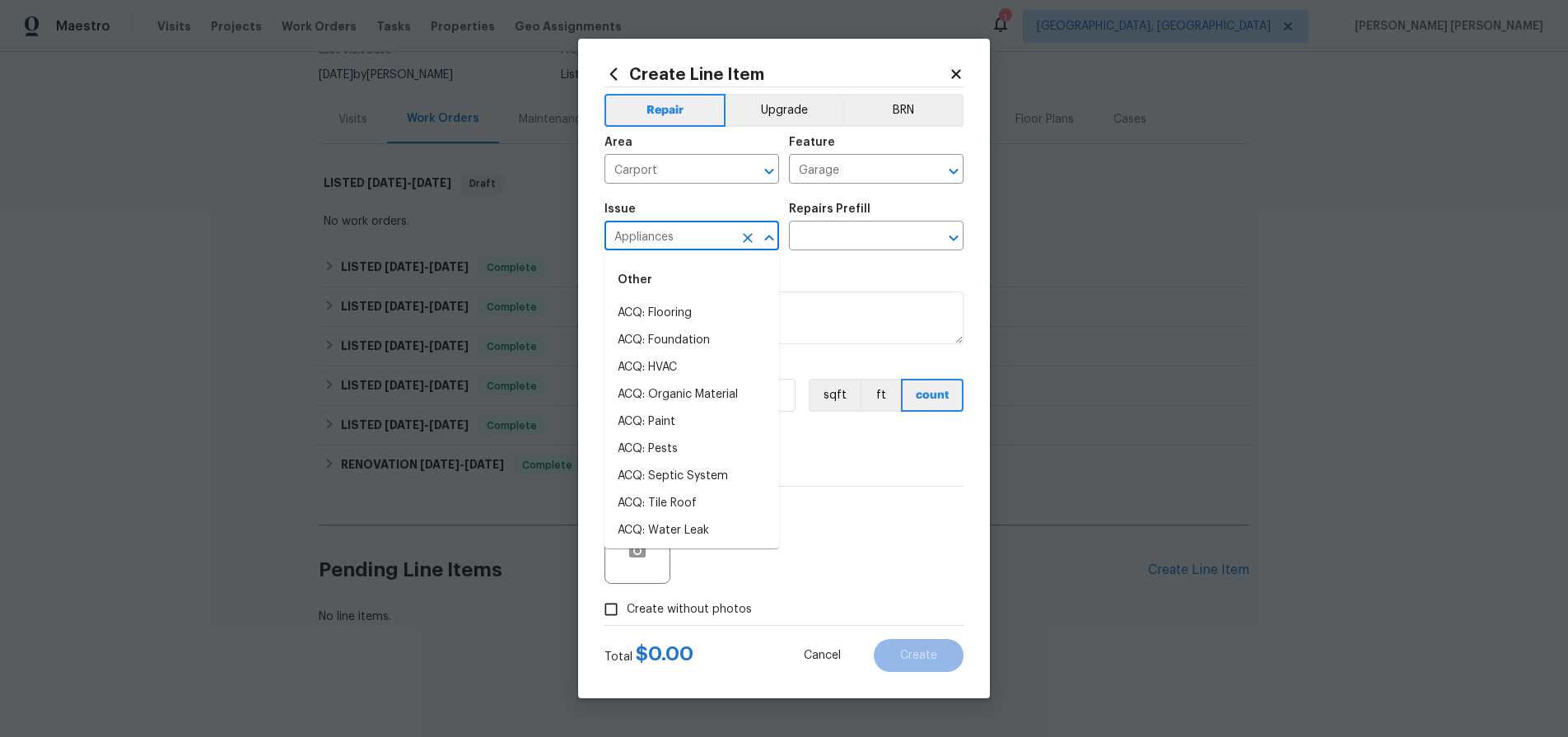
scroll to position [159, 0]
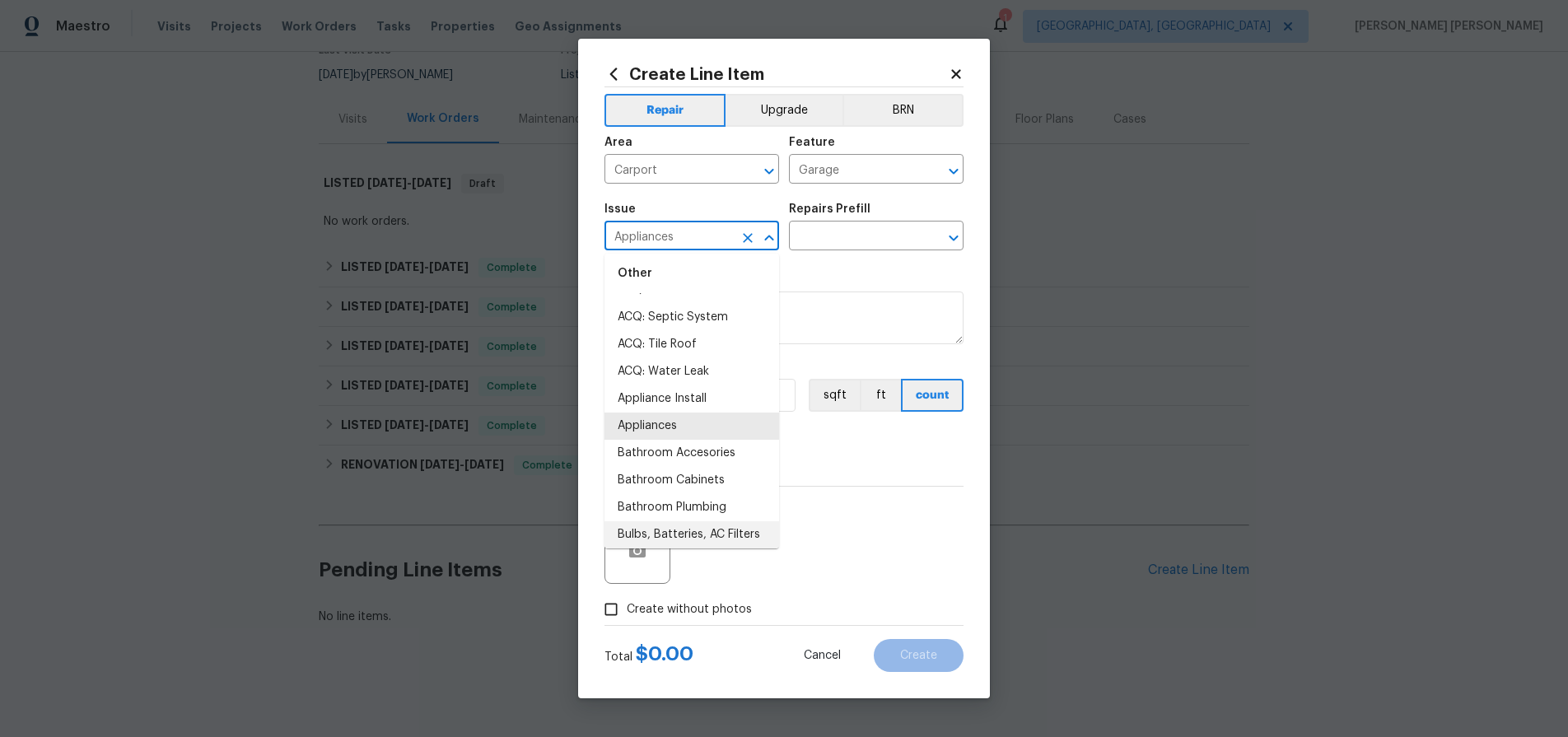
click at [773, 241] on icon "Close" at bounding box center [768, 237] width 9 height 5
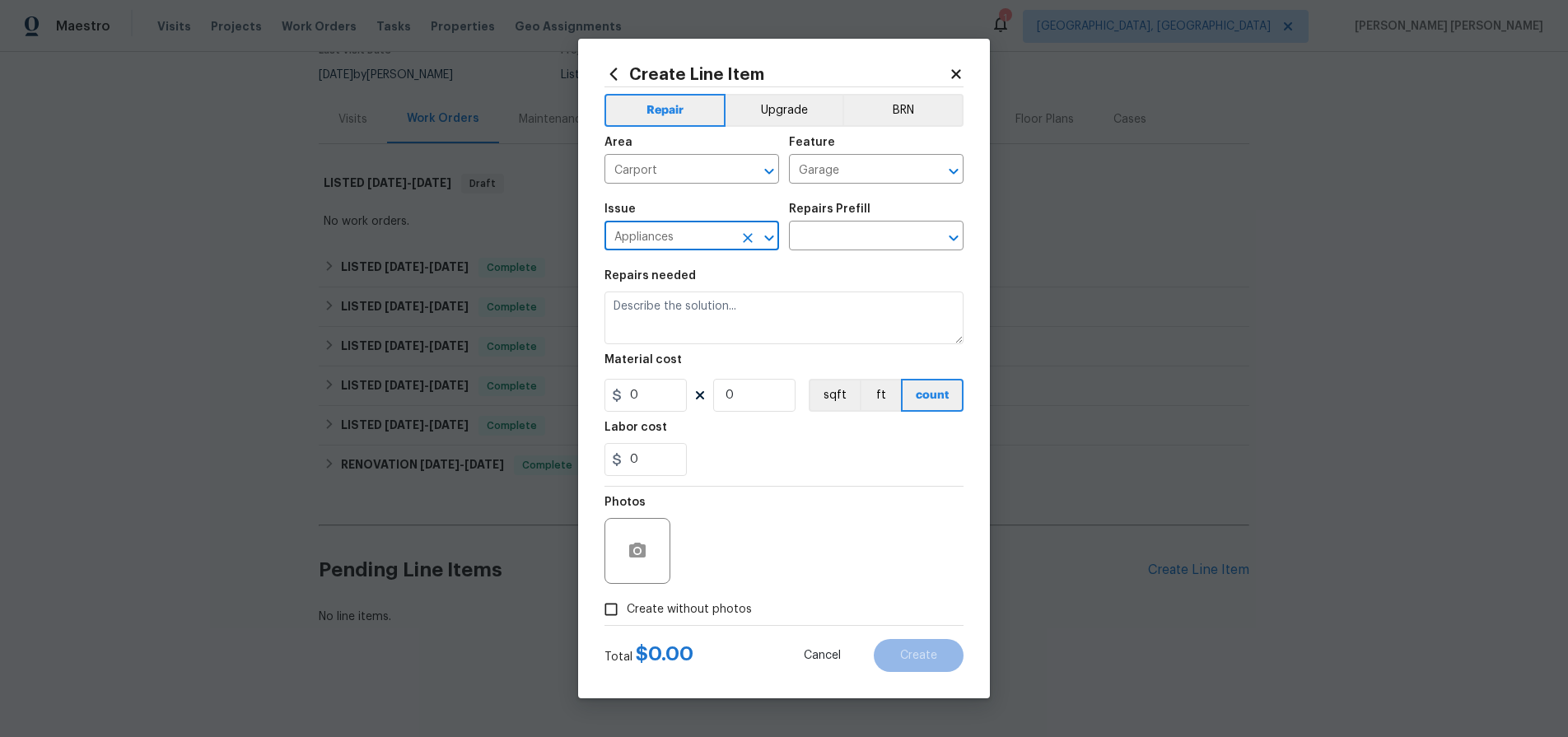
click at [771, 239] on icon "Open" at bounding box center [769, 238] width 20 height 20
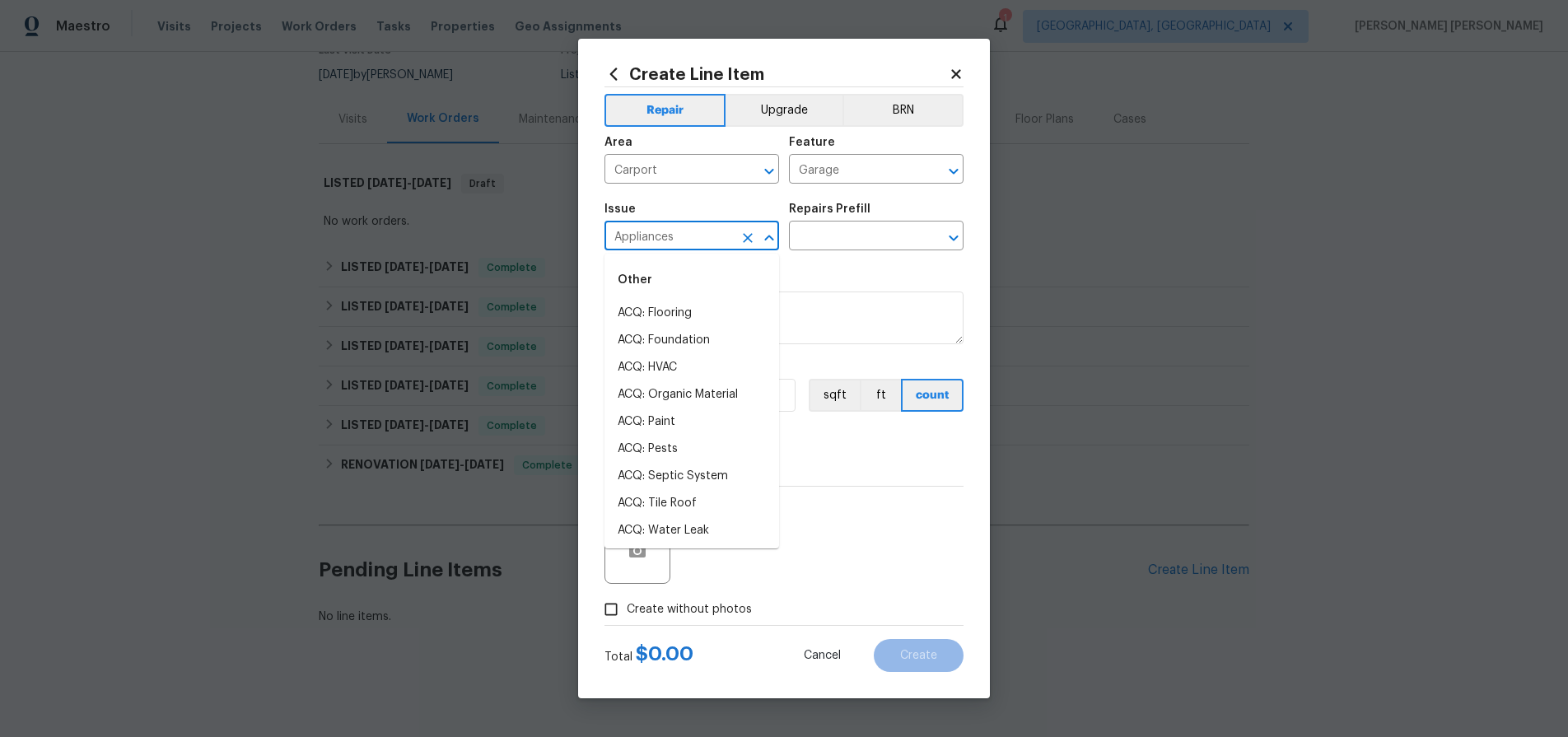
scroll to position [50, 0]
click at [764, 236] on icon "Close" at bounding box center [769, 238] width 20 height 20
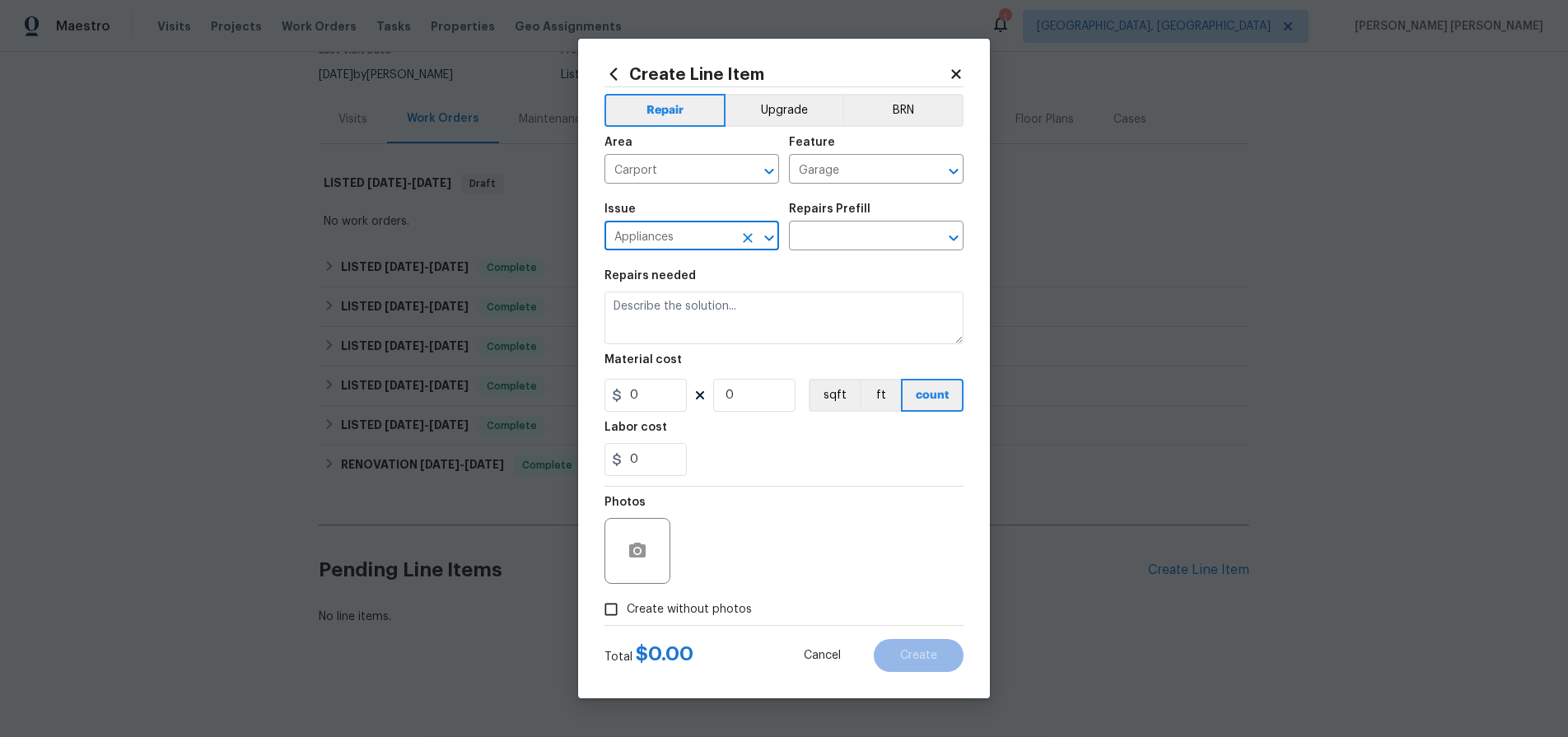
click at [764, 236] on icon "Open" at bounding box center [768, 237] width 9 height 5
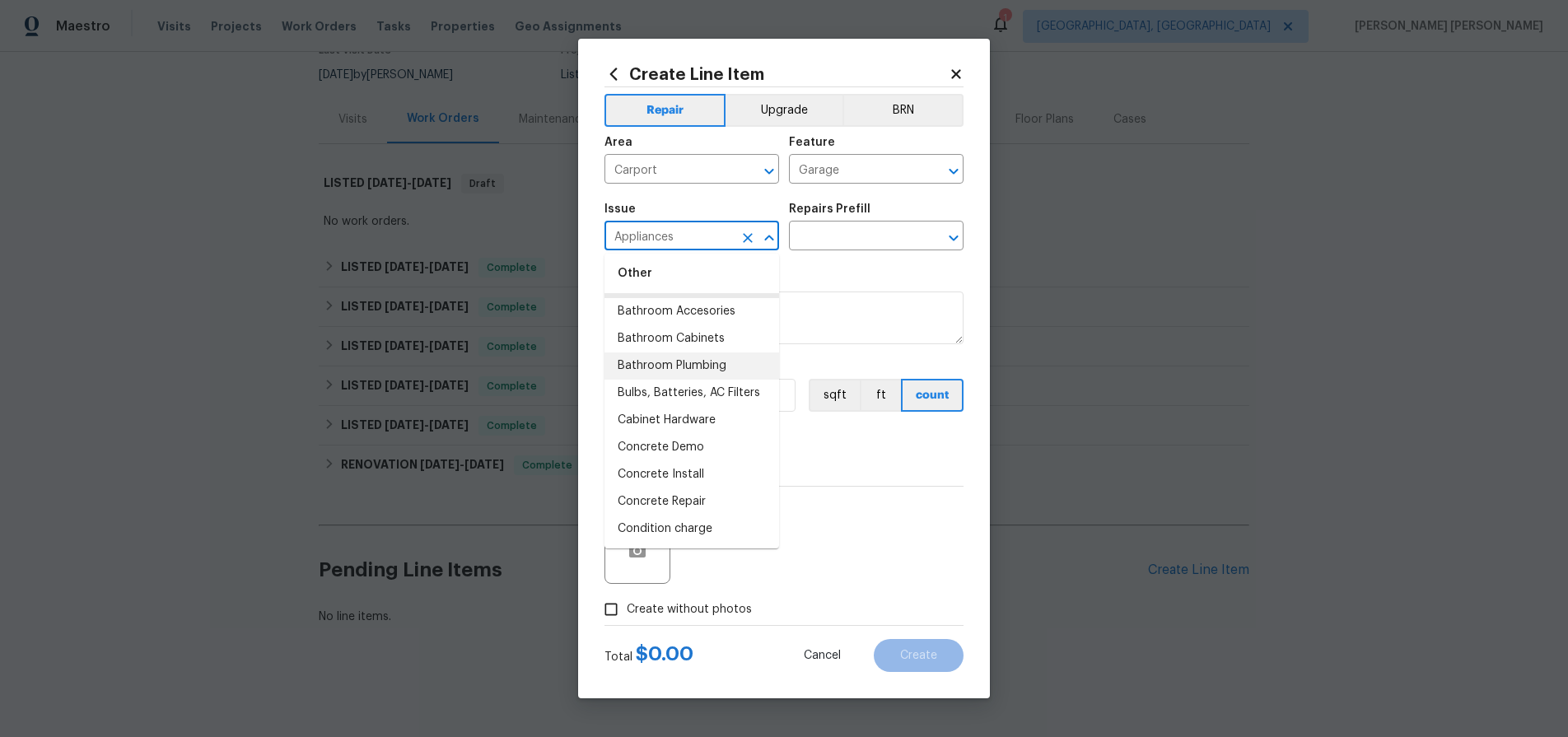
scroll to position [309, 0]
click at [688, 385] on li "Bulbs, Batteries, AC Filters" at bounding box center [691, 385] width 175 height 27
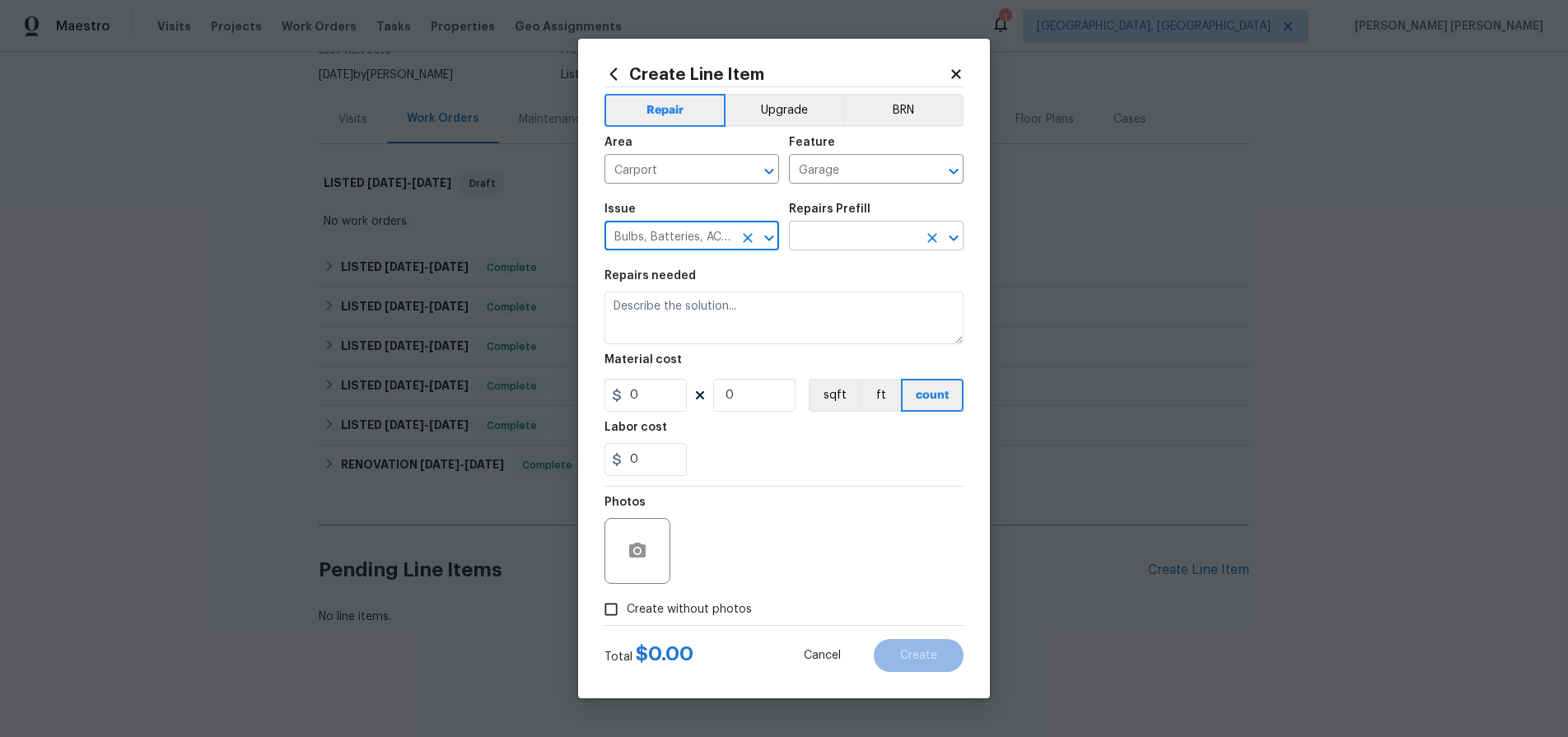
click at [847, 229] on input "text" at bounding box center [853, 237] width 128 height 26
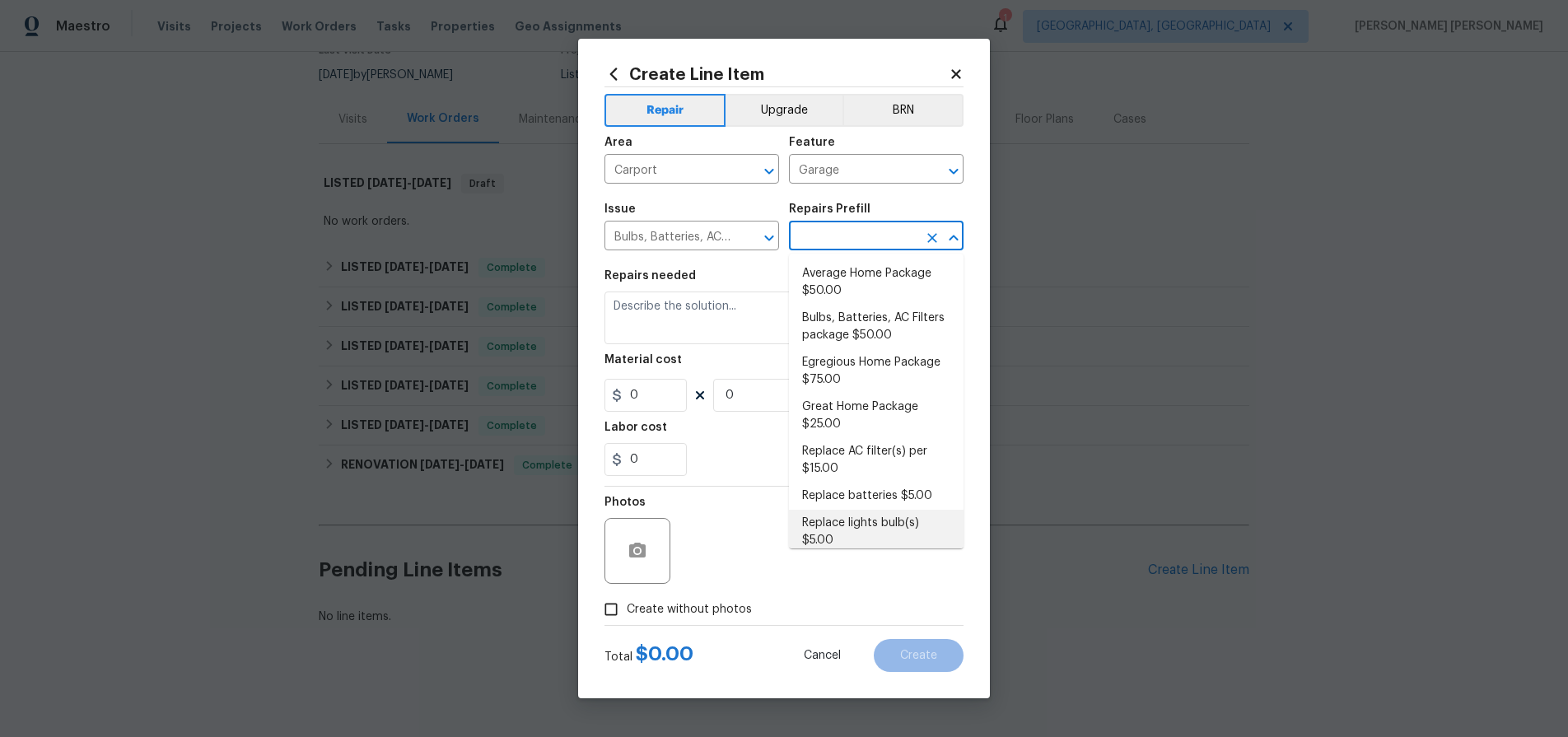
scroll to position [5, 0]
click at [768, 236] on icon "Open" at bounding box center [769, 238] width 20 height 20
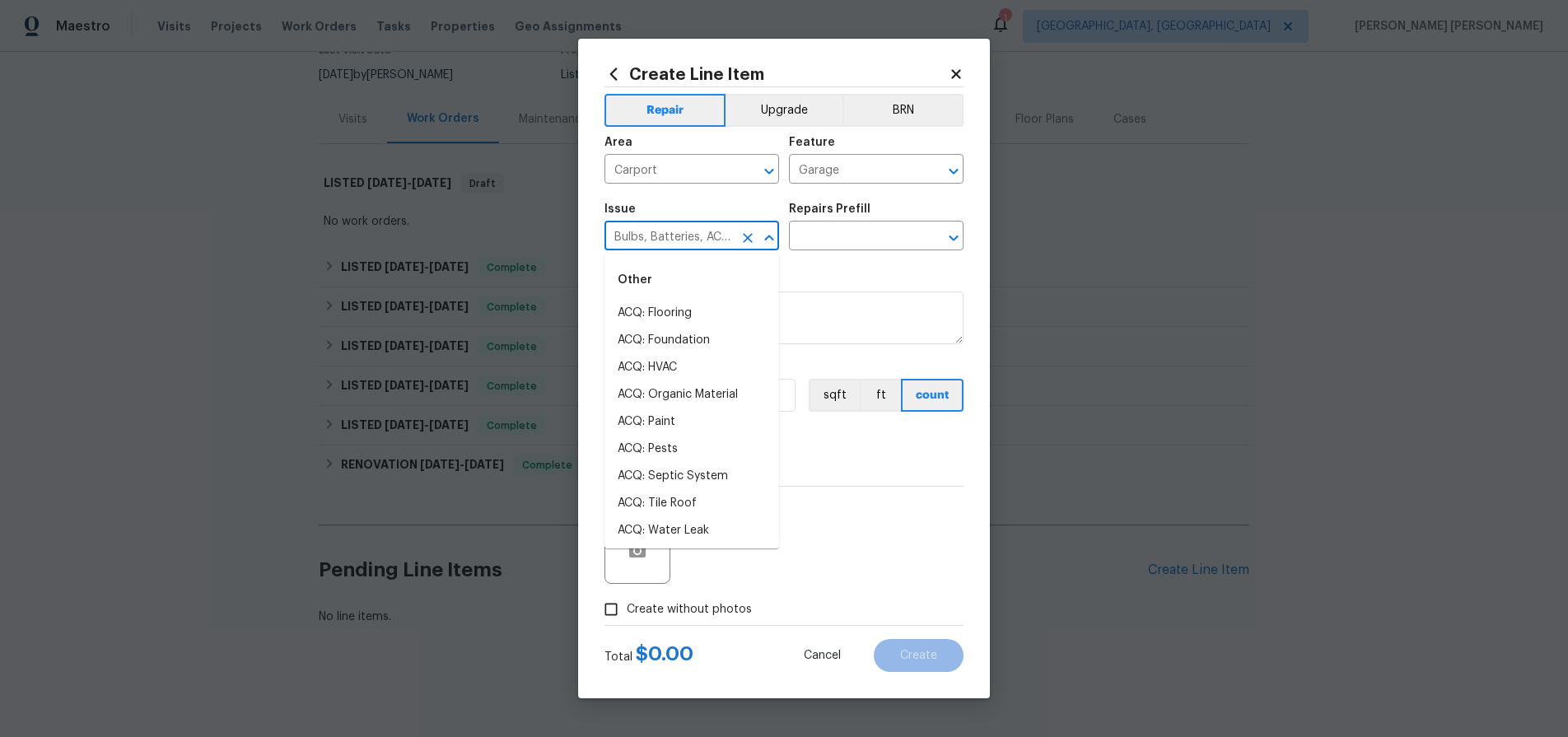
scroll to position [159, 0]
click at [767, 238] on icon "Close" at bounding box center [768, 237] width 9 height 5
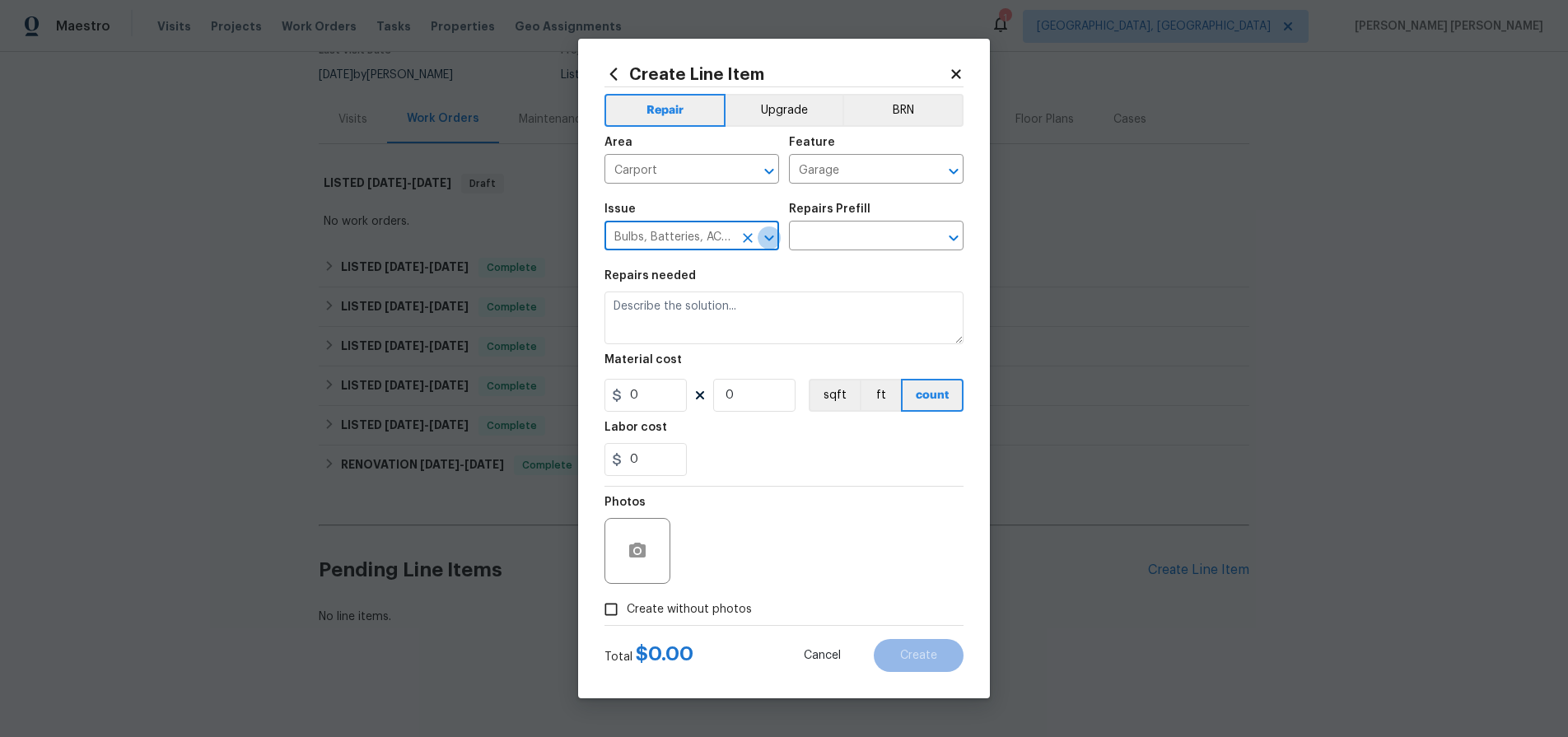
click at [767, 238] on icon "Open" at bounding box center [768, 237] width 9 height 5
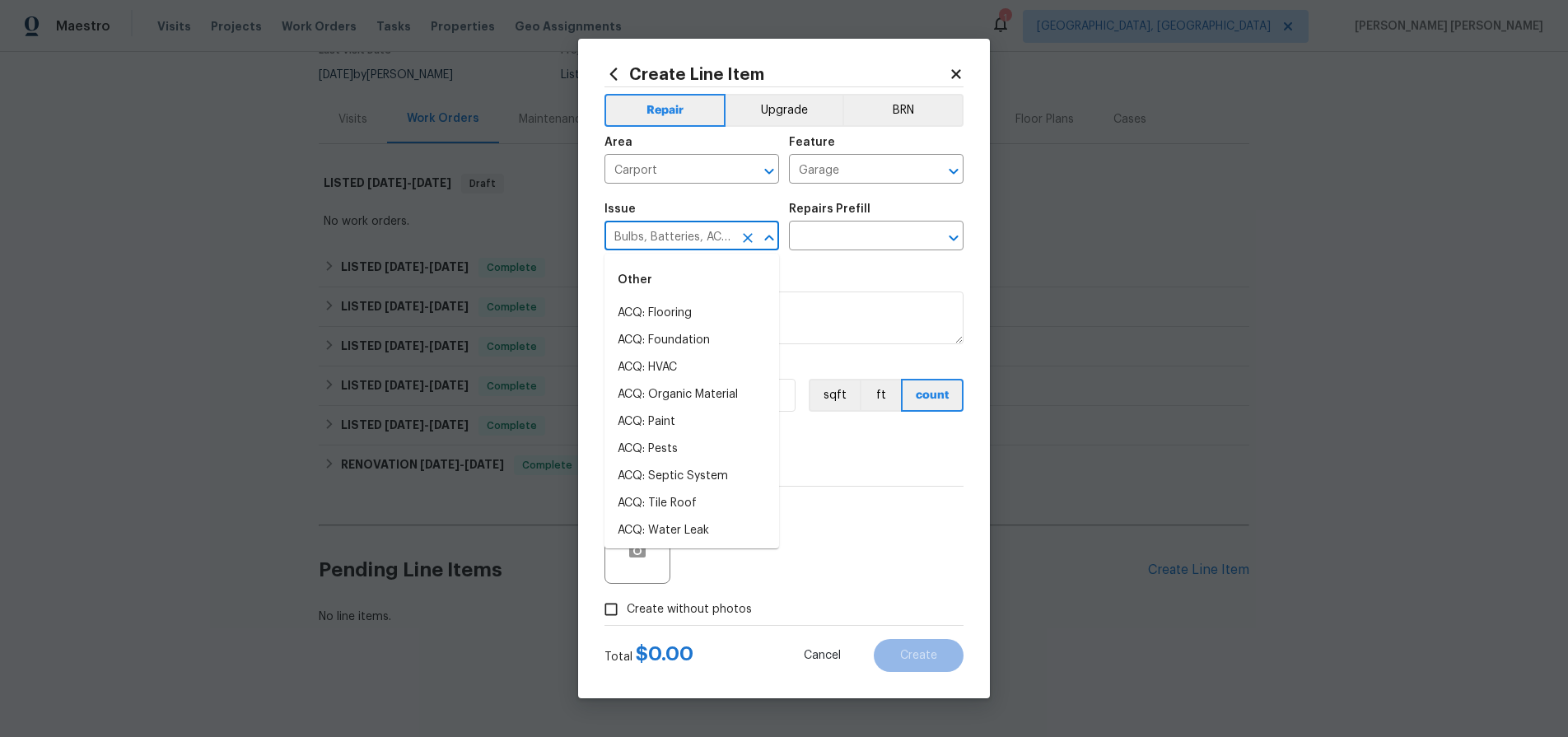
scroll to position [268, 0]
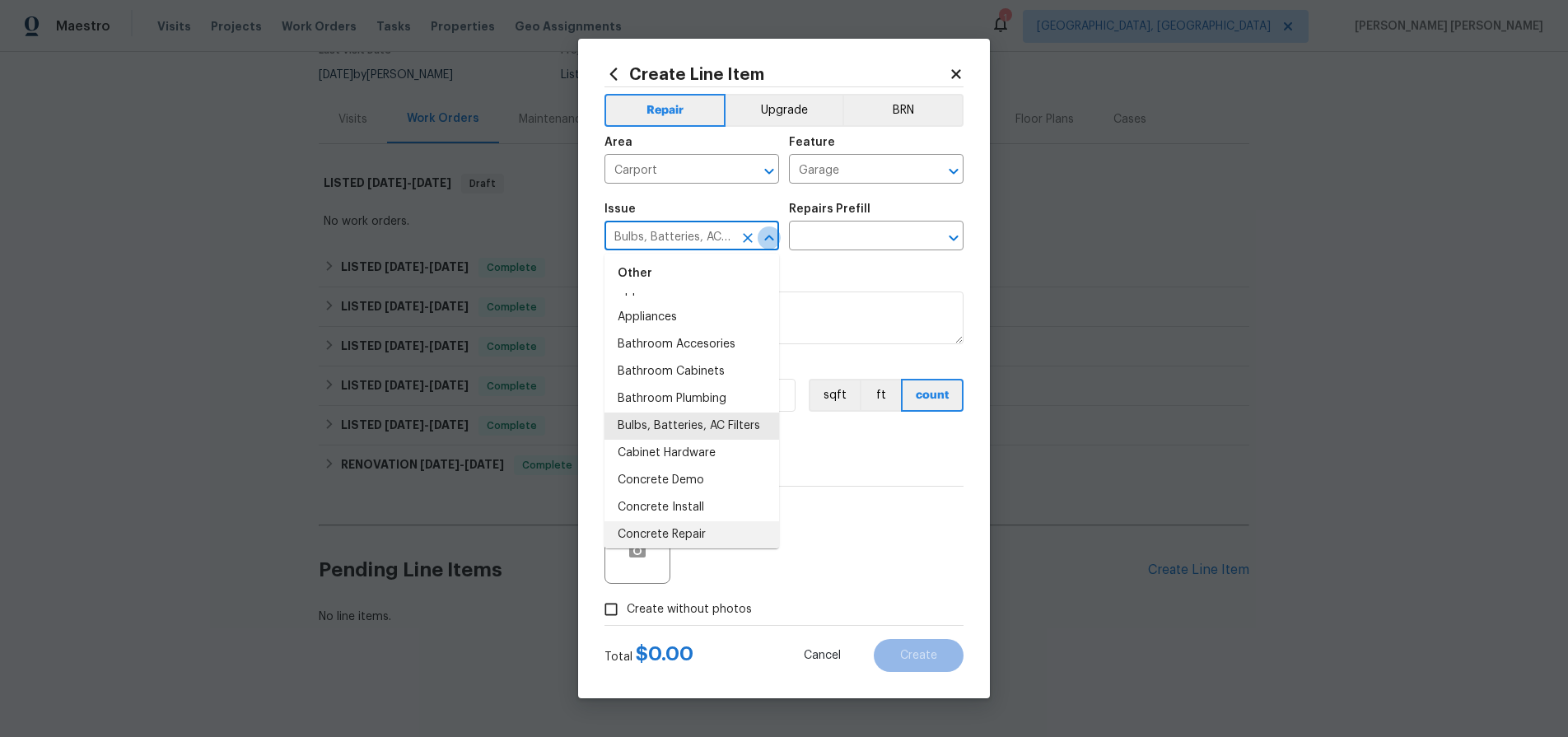
click at [771, 240] on icon "Close" at bounding box center [769, 238] width 20 height 20
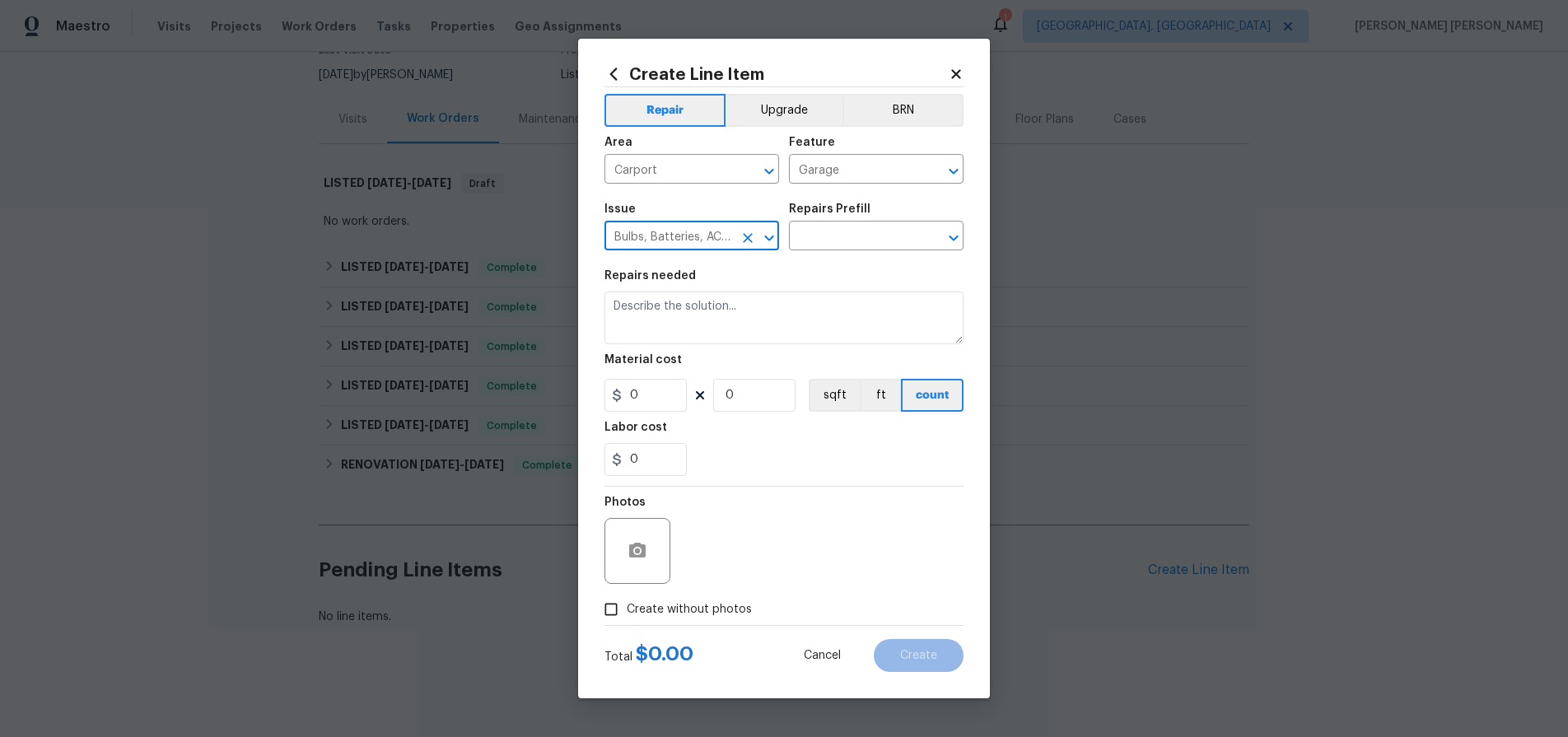
click at [771, 240] on icon "Open" at bounding box center [769, 238] width 20 height 20
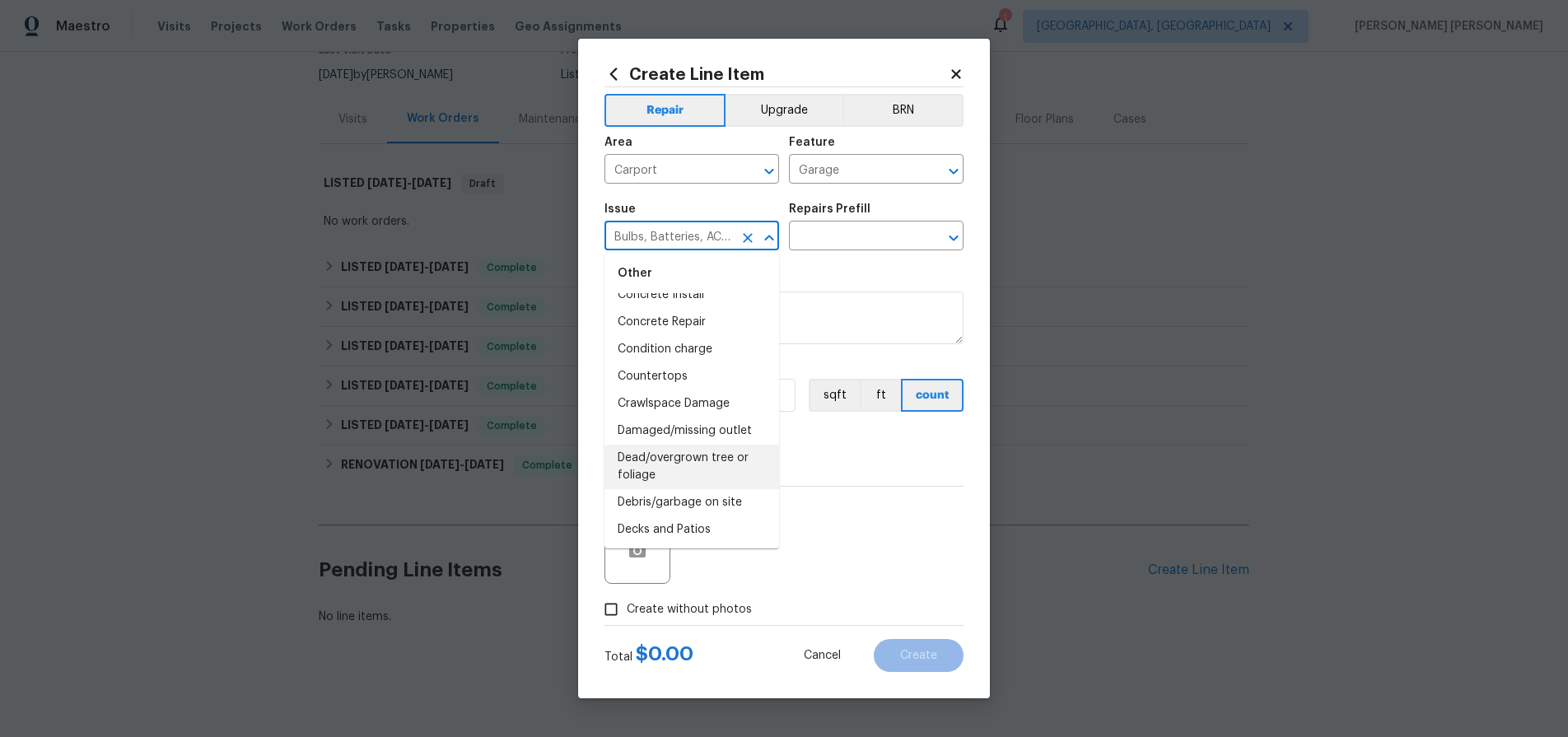
scroll to position [477, 0]
click at [685, 458] on li "Dead/overgrown tree or foliage" at bounding box center [691, 469] width 175 height 45
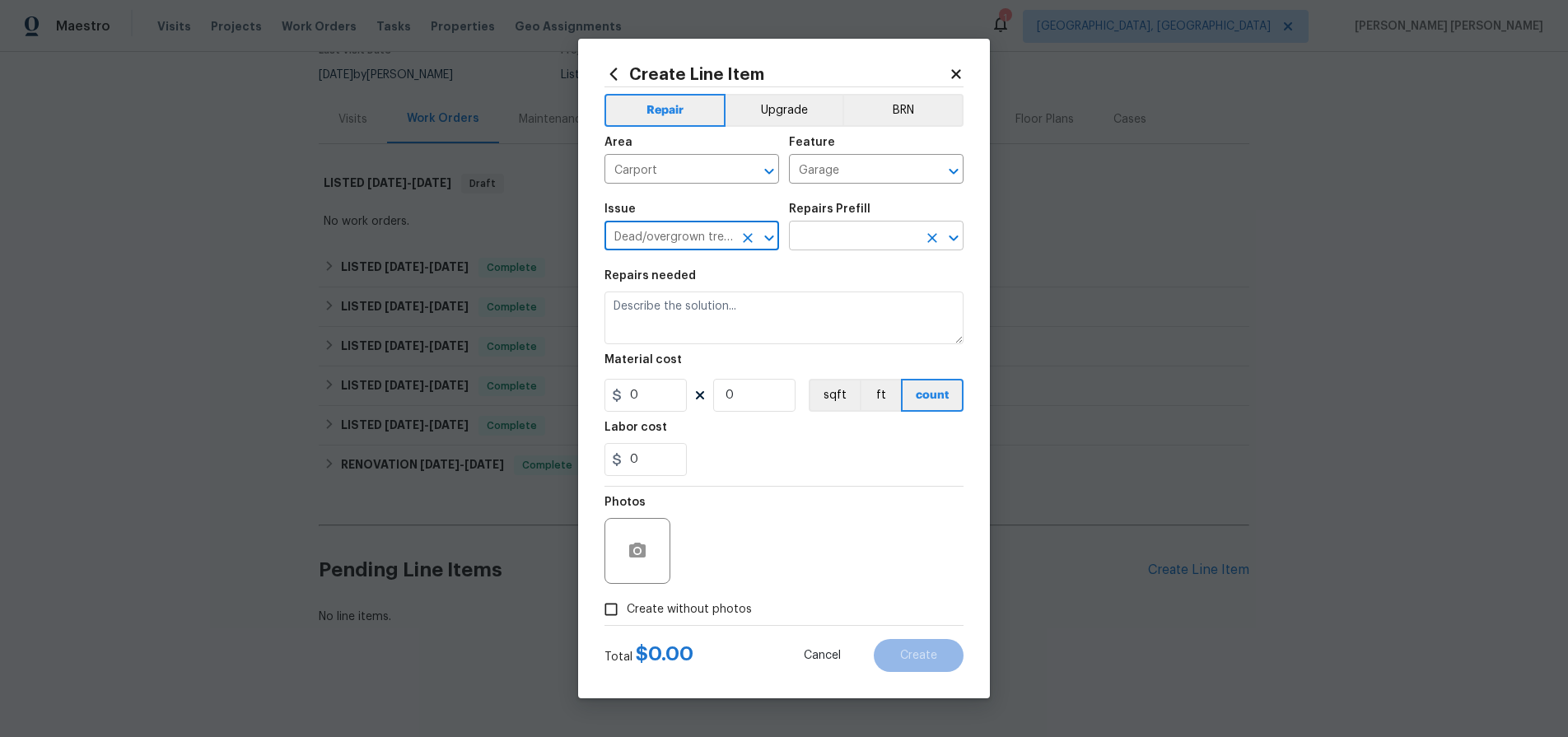
click at [857, 232] on input "text" at bounding box center [853, 237] width 128 height 26
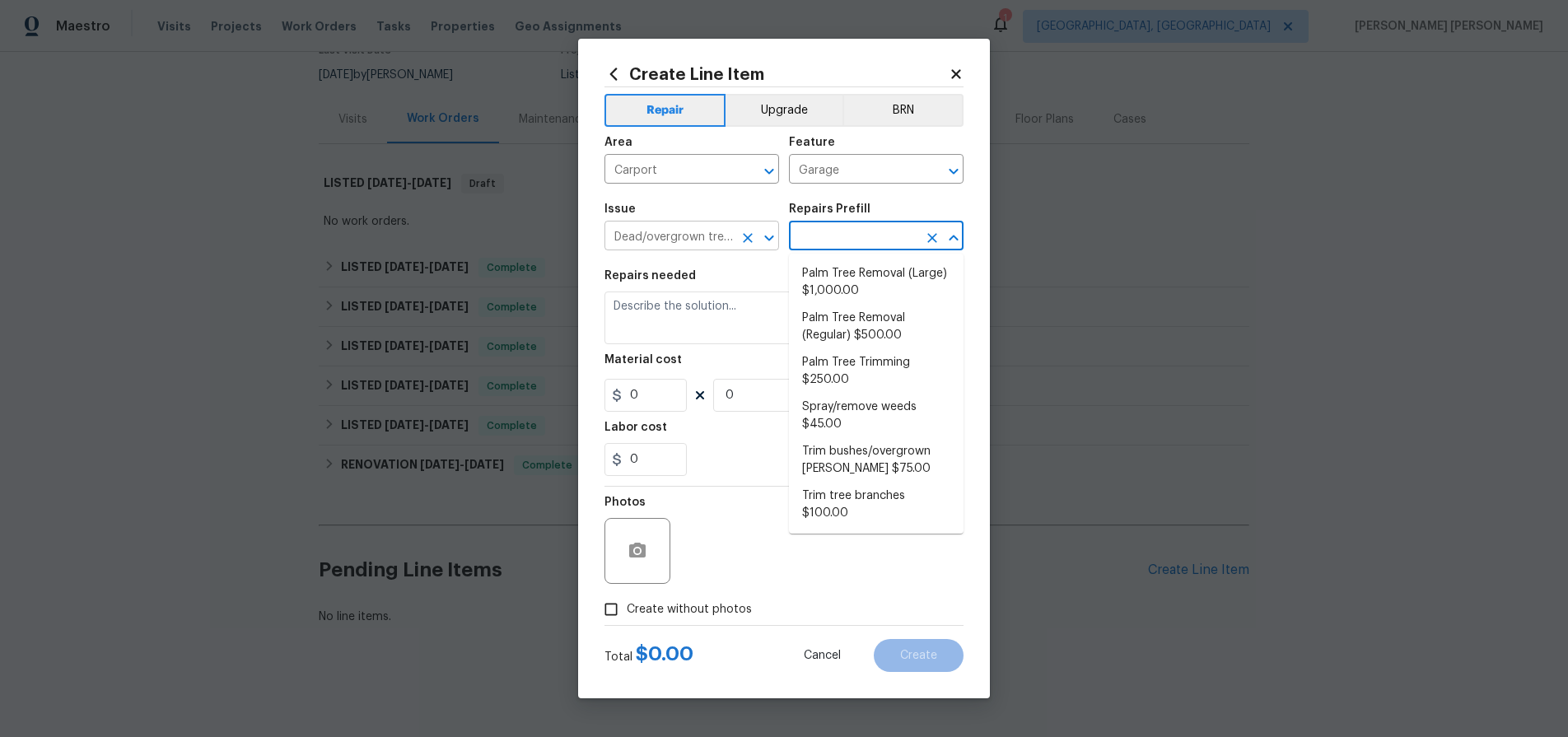
click at [690, 236] on input "Dead/overgrown tree or foliage" at bounding box center [668, 237] width 128 height 26
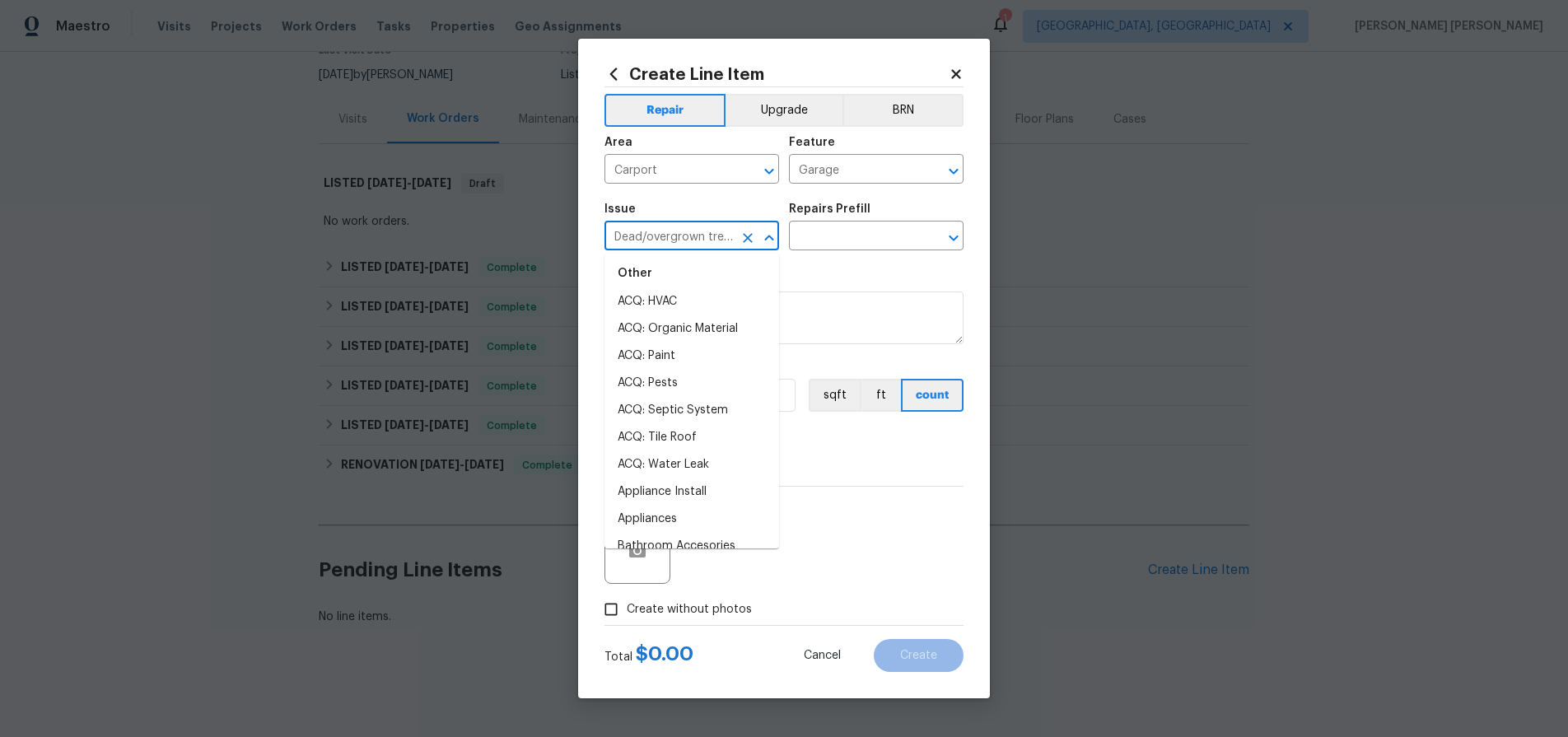
scroll to position [0, 0]
click at [769, 241] on icon "Close" at bounding box center [769, 238] width 20 height 20
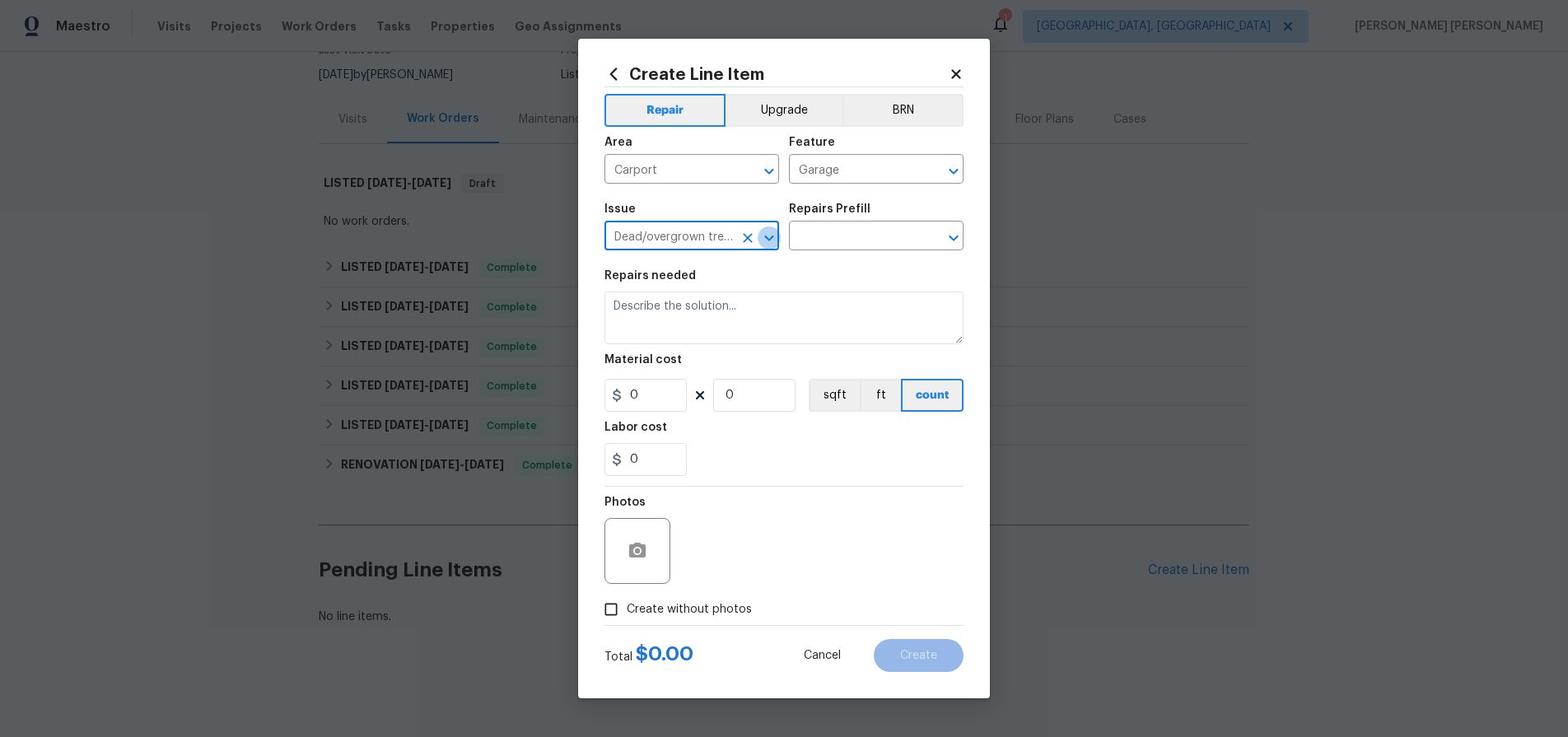
click at [769, 241] on icon "Open" at bounding box center [768, 237] width 9 height 5
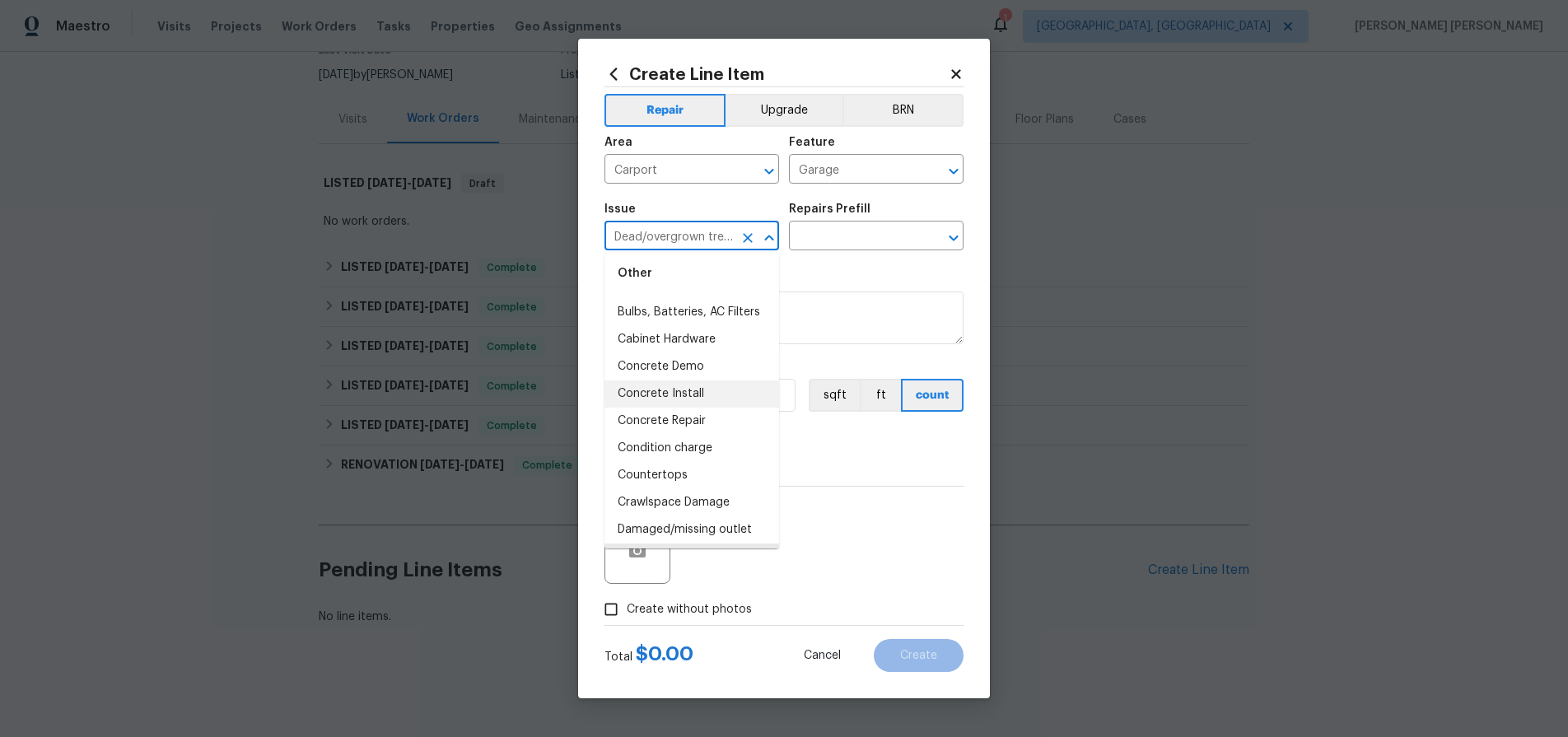
scroll to position [377, 0]
click at [681, 508] on li "Crawlspace Damage" at bounding box center [691, 507] width 175 height 27
click at [883, 236] on input "text" at bounding box center [853, 237] width 128 height 26
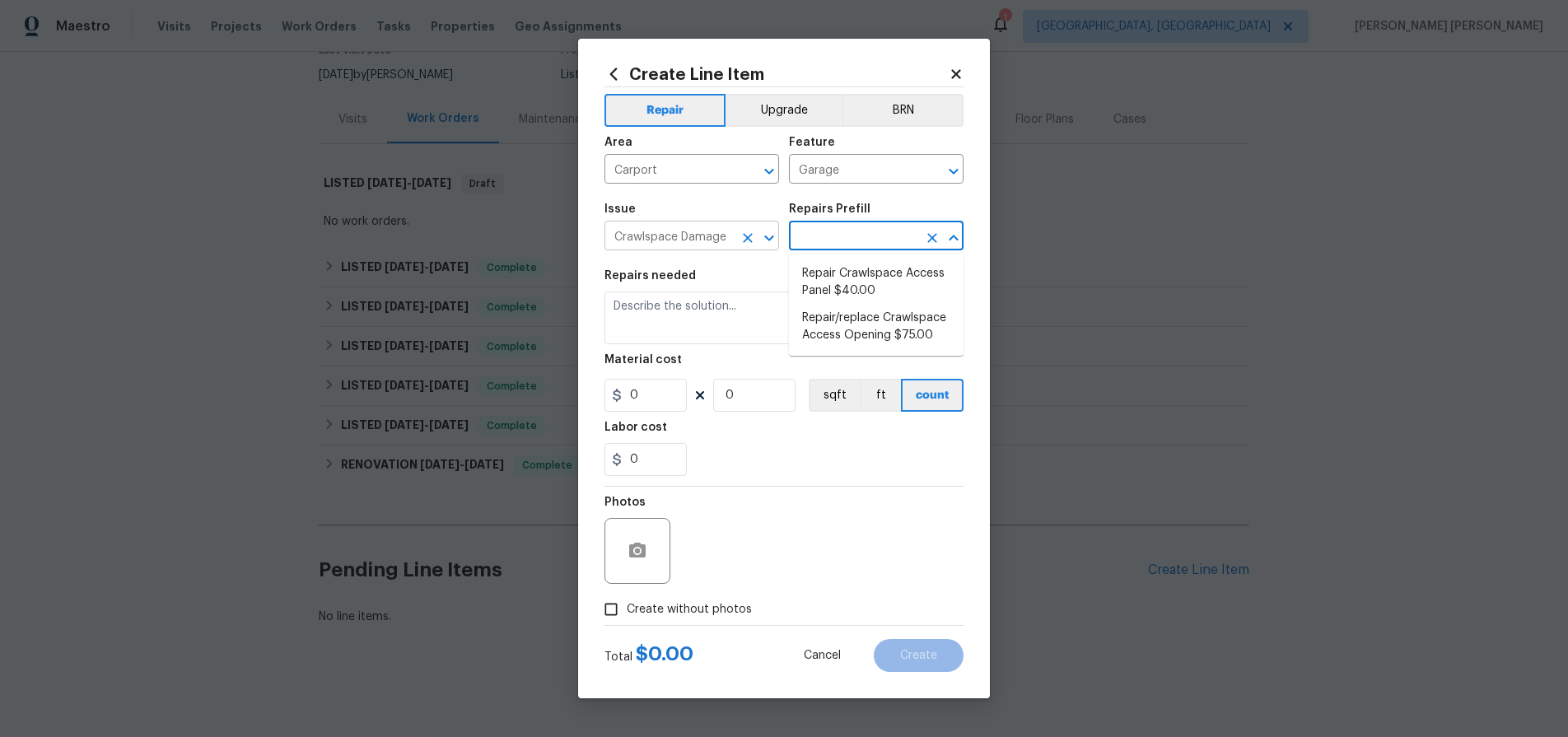
click at [730, 234] on input "Crawlspace Damage" at bounding box center [668, 237] width 128 height 26
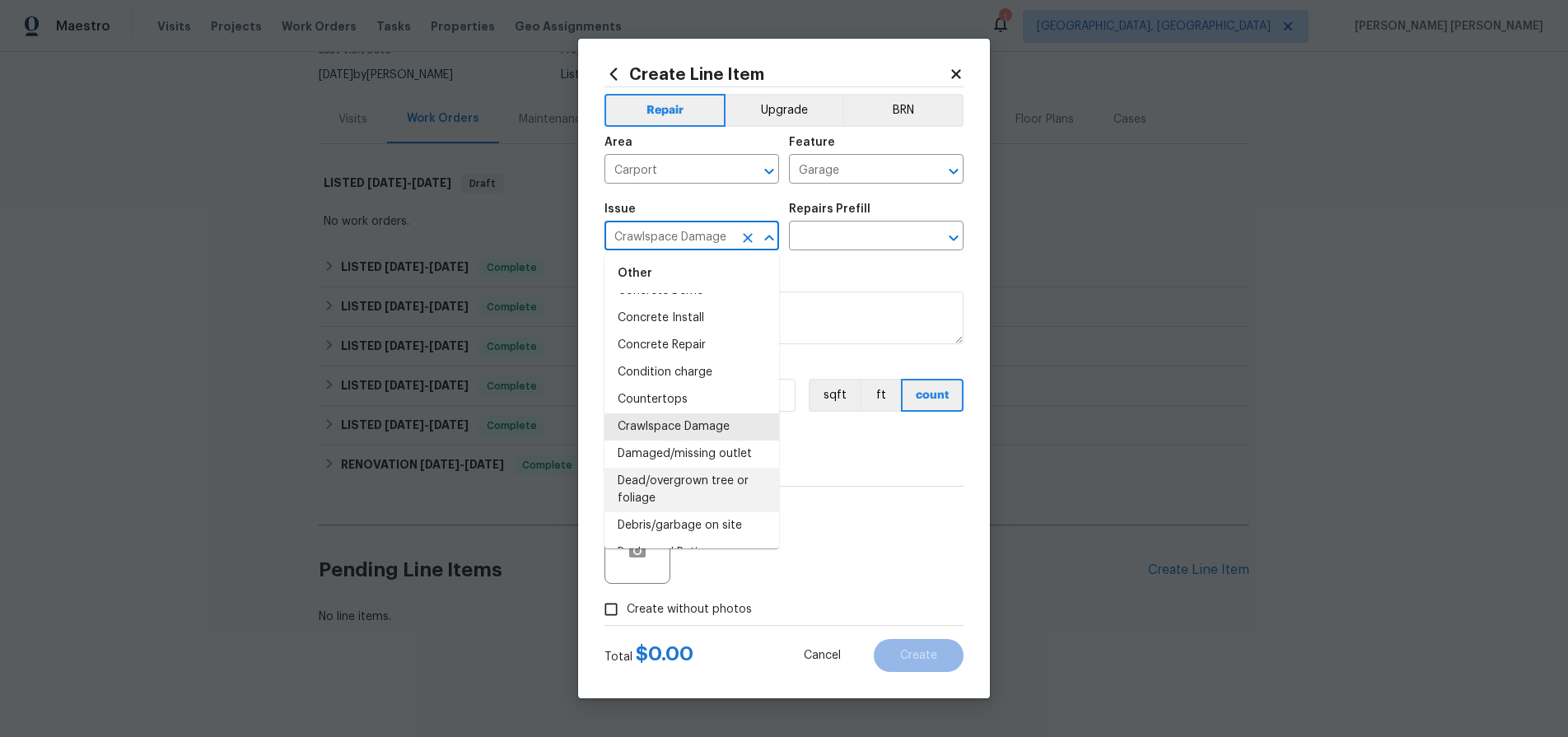
scroll to position [458, 0]
click at [662, 452] on li "Damaged/missing outlet" at bounding box center [691, 453] width 175 height 27
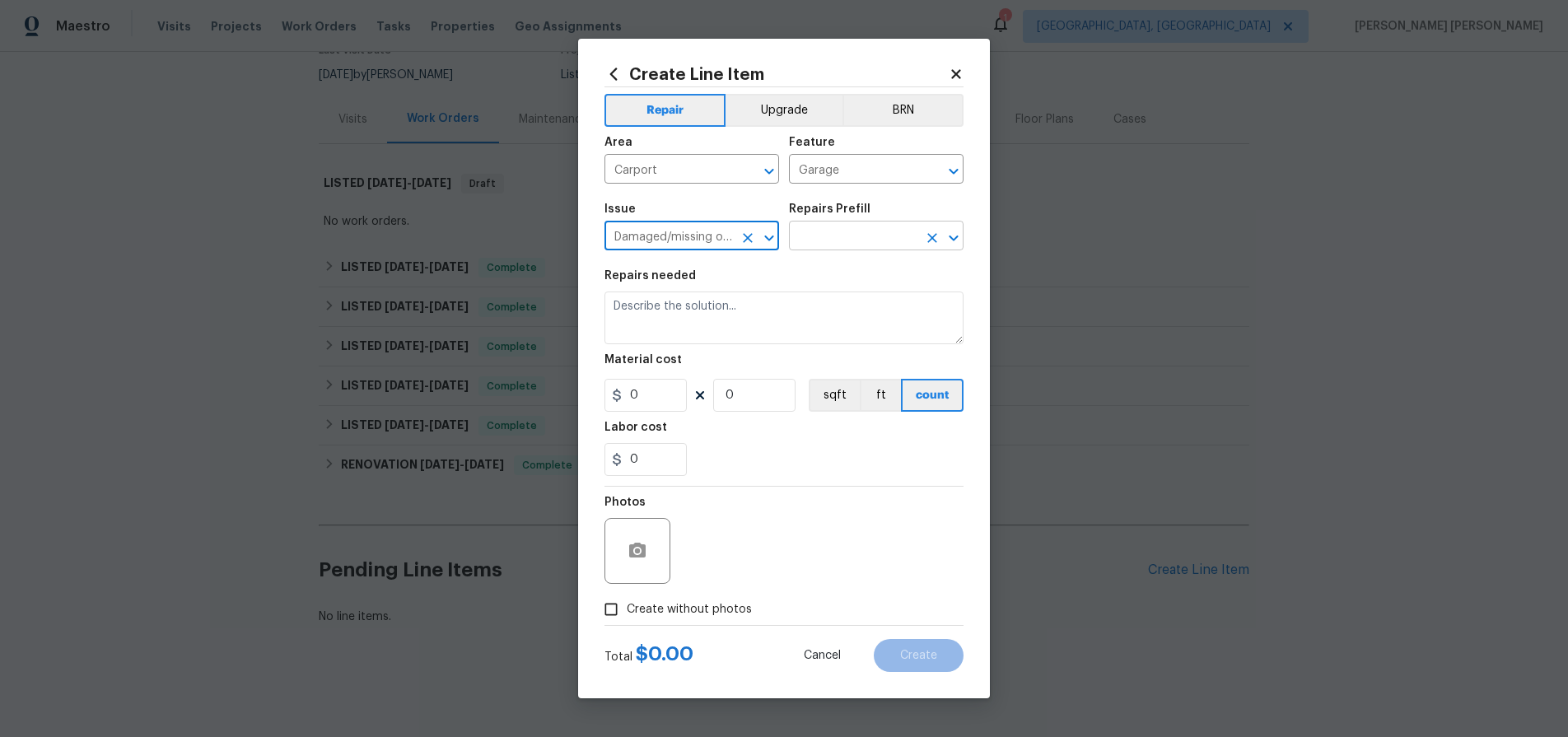
click at [864, 235] on input "text" at bounding box center [853, 237] width 128 height 26
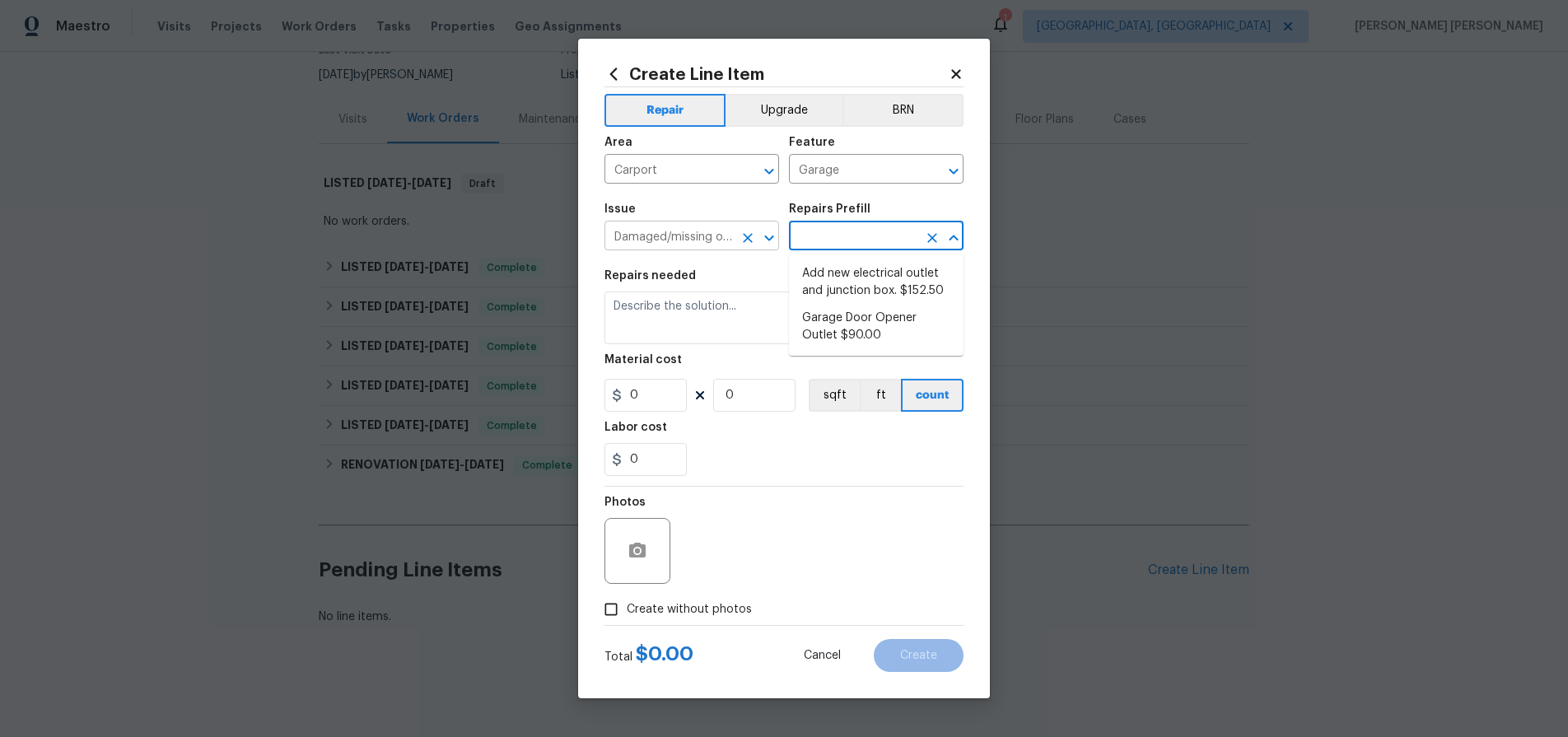
click at [661, 231] on input "Damaged/missing outlet" at bounding box center [668, 237] width 128 height 26
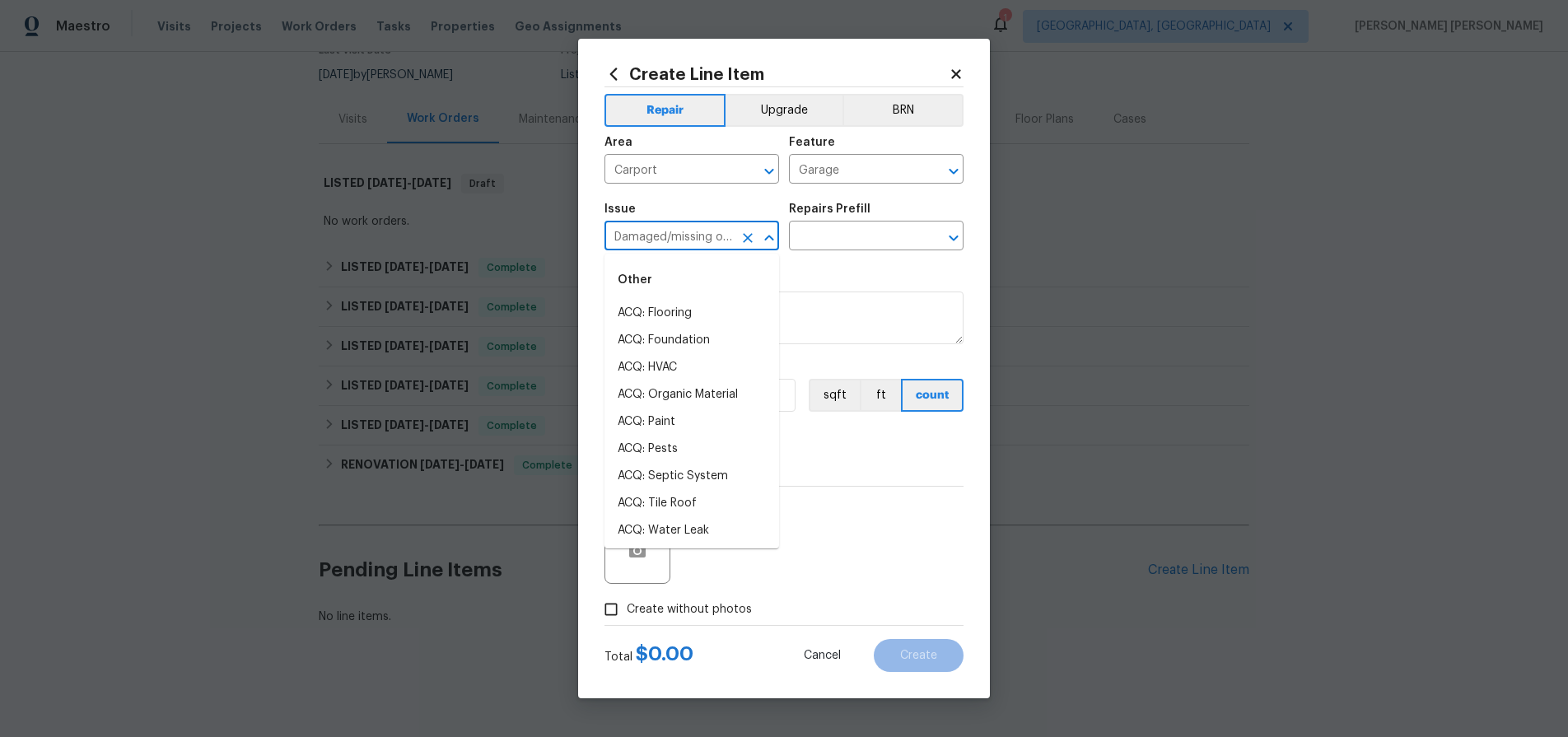
scroll to position [376, 0]
click at [682, 232] on input "Damaged/missing outlet" at bounding box center [668, 237] width 128 height 26
click at [767, 239] on icon "Close" at bounding box center [769, 238] width 20 height 20
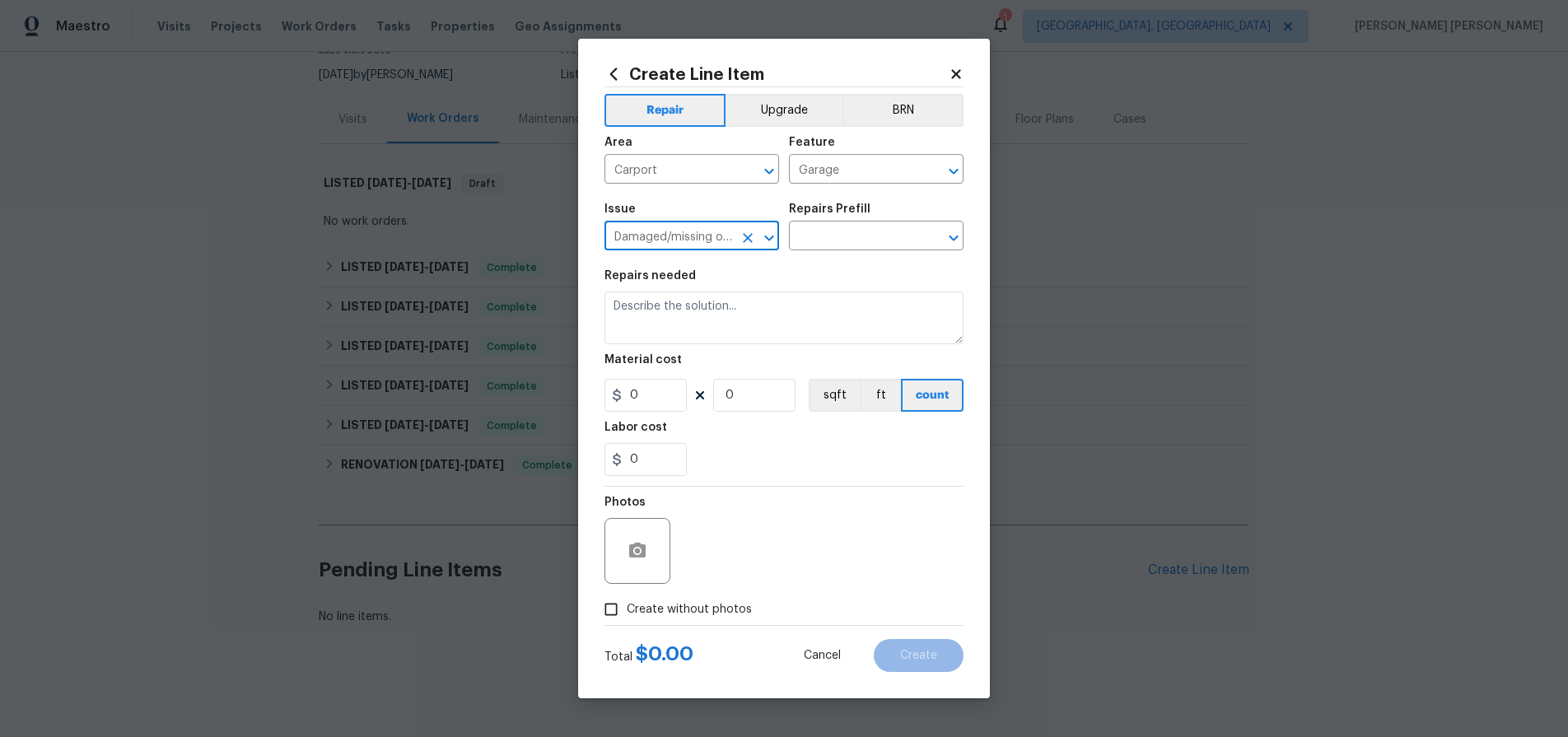
click at [767, 239] on icon "Open" at bounding box center [768, 237] width 9 height 5
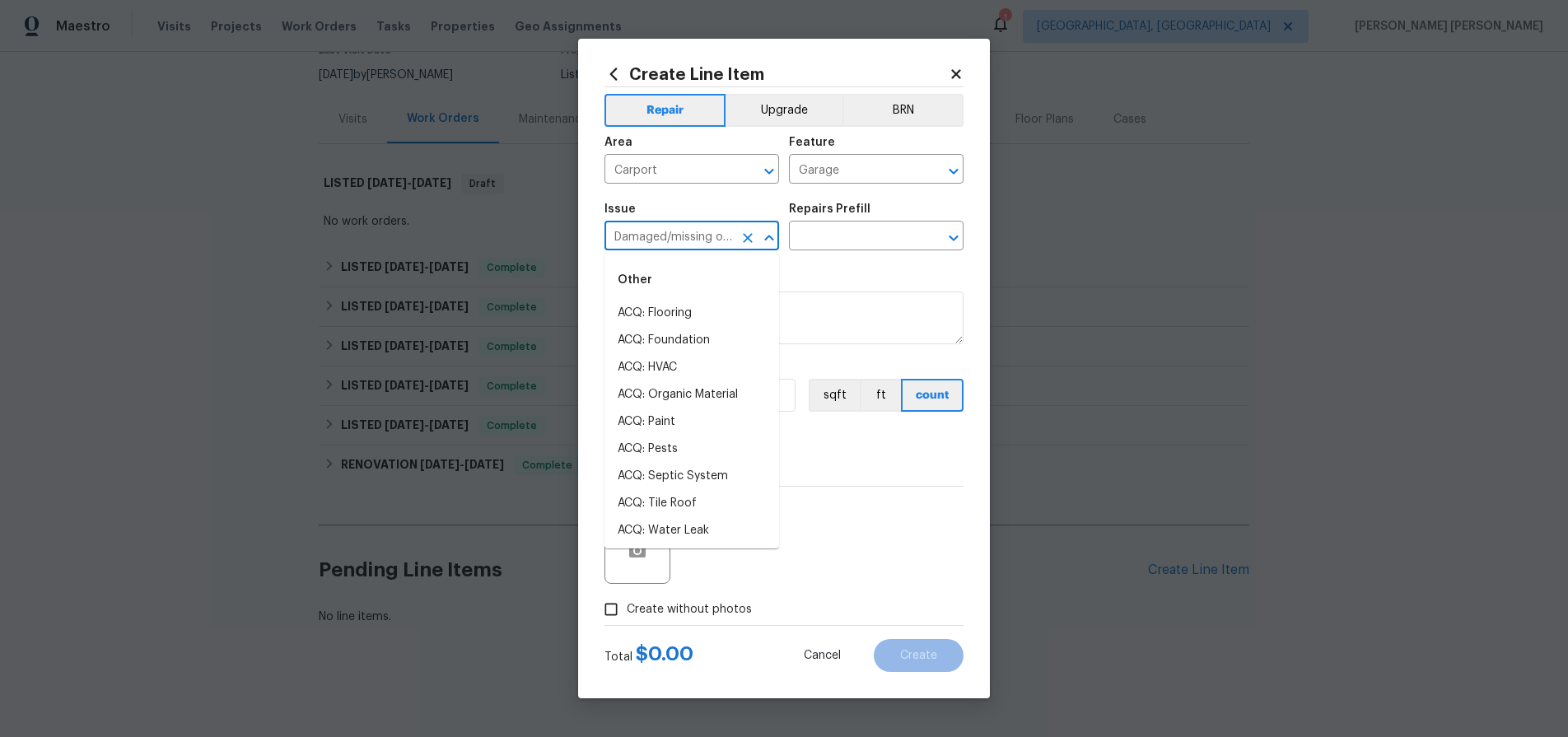
scroll to position [2309, 0]
click at [769, 232] on icon "Close" at bounding box center [769, 238] width 20 height 20
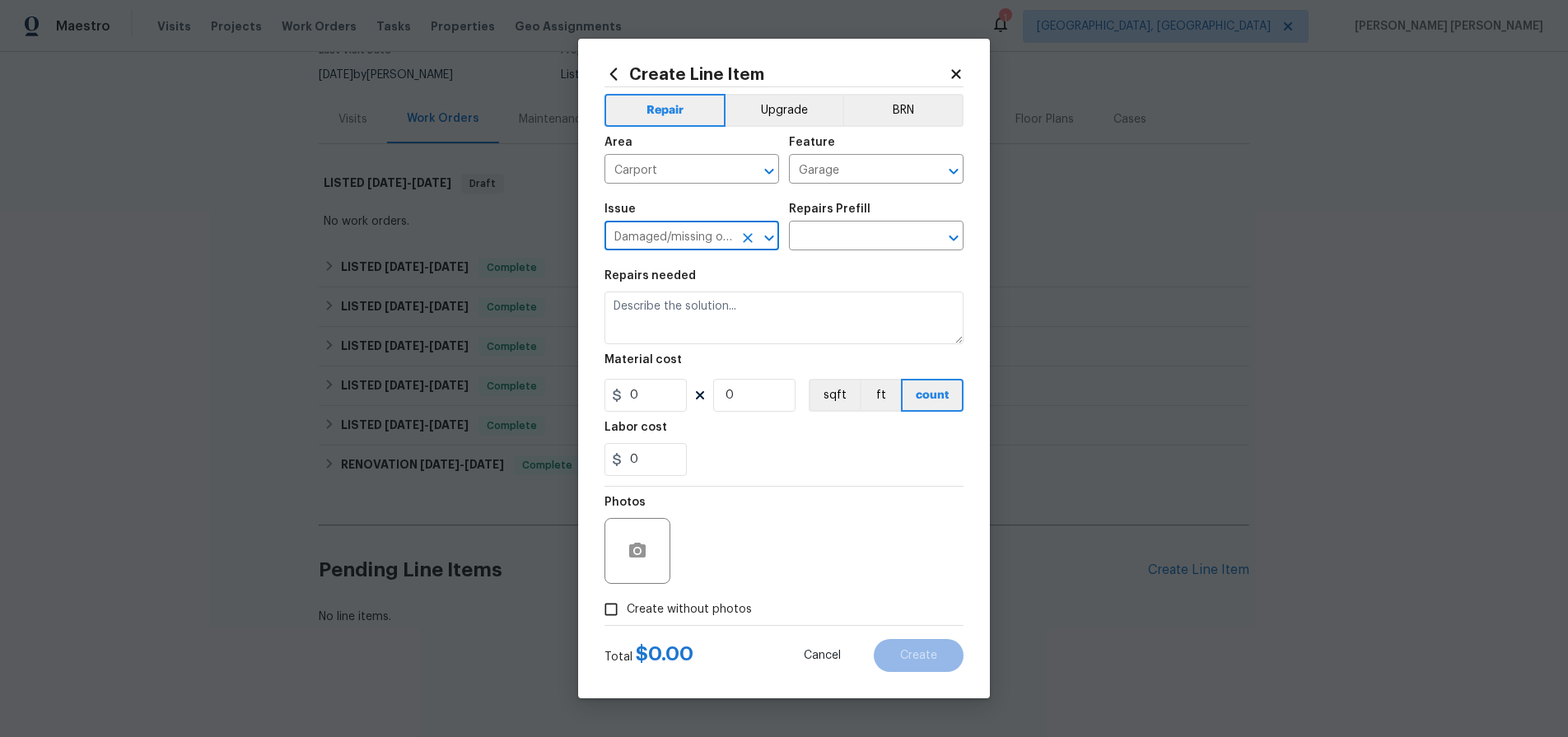
click at [763, 233] on icon "Open" at bounding box center [769, 238] width 20 height 20
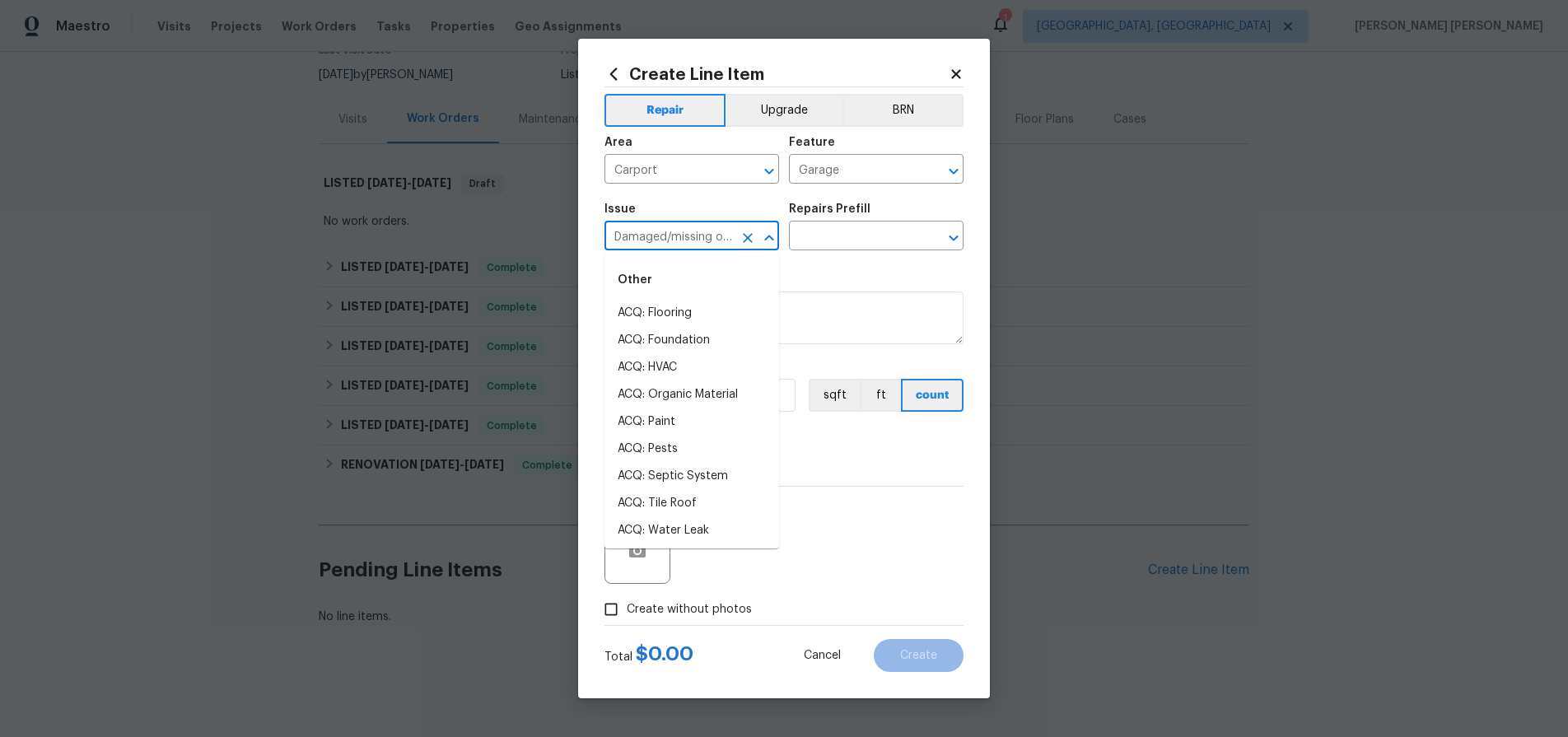
scroll to position [132, 0]
click at [769, 235] on icon "Close" at bounding box center [768, 237] width 9 height 5
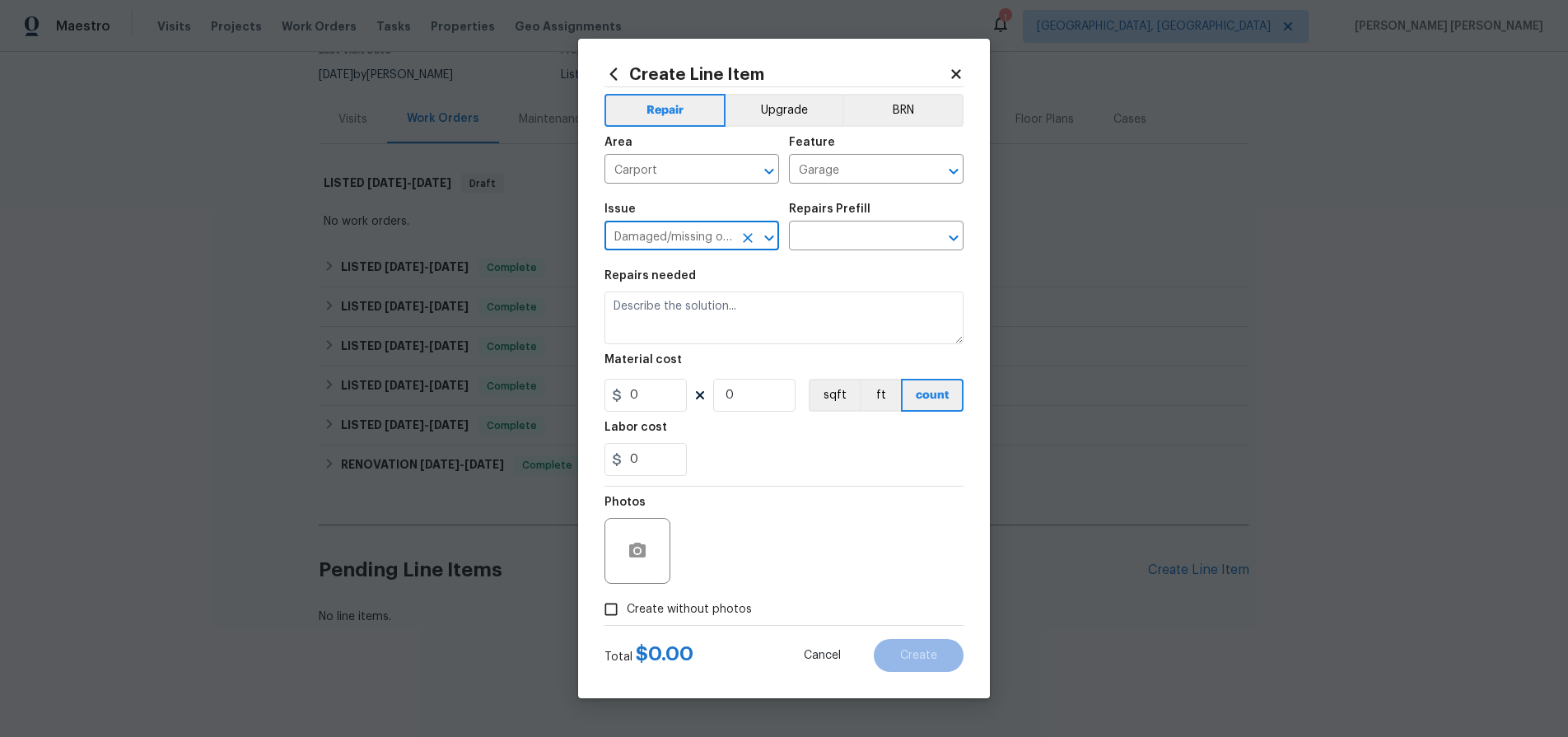
click at [769, 235] on icon "Open" at bounding box center [769, 238] width 20 height 20
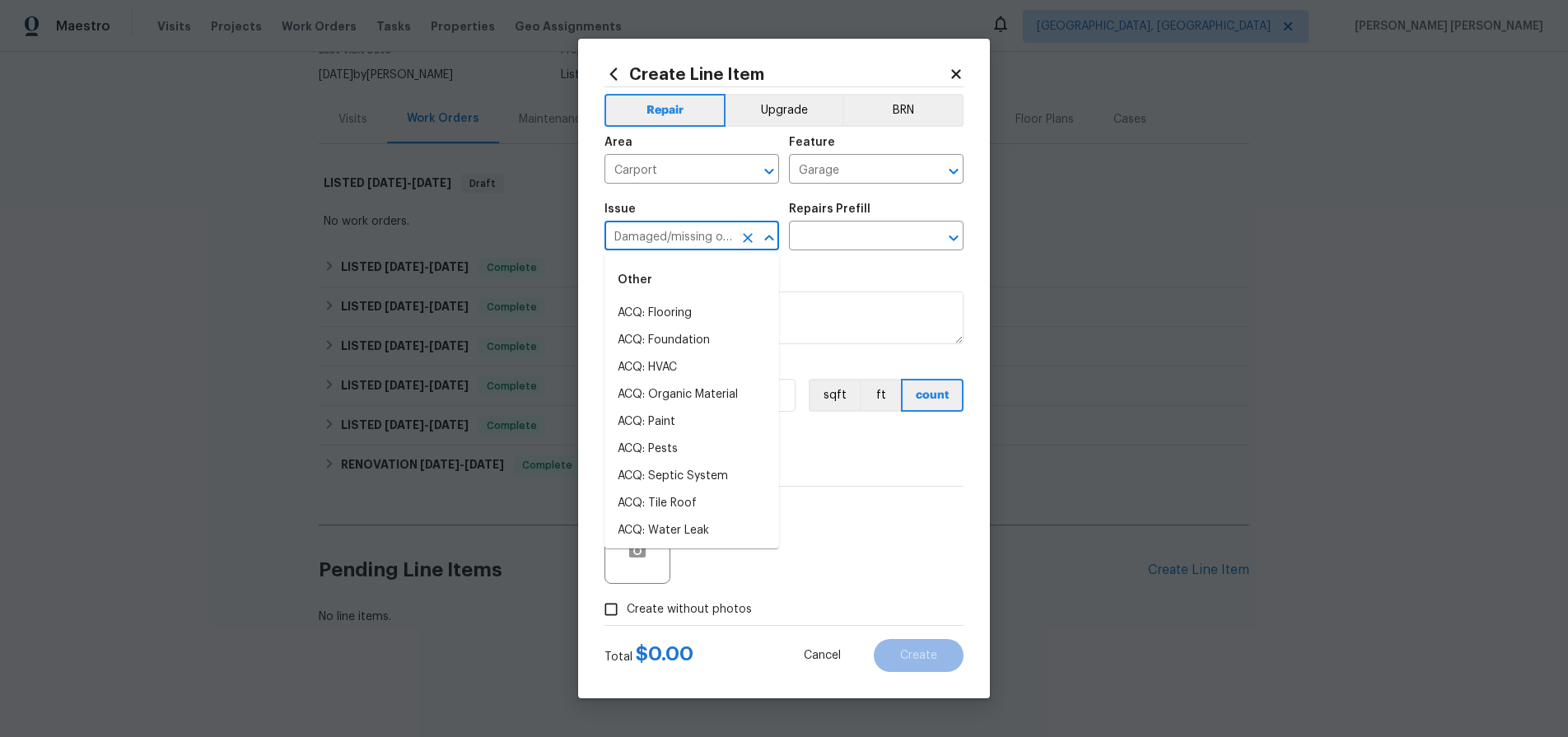
scroll to position [241, 0]
click at [764, 236] on icon "Close" at bounding box center [769, 238] width 20 height 20
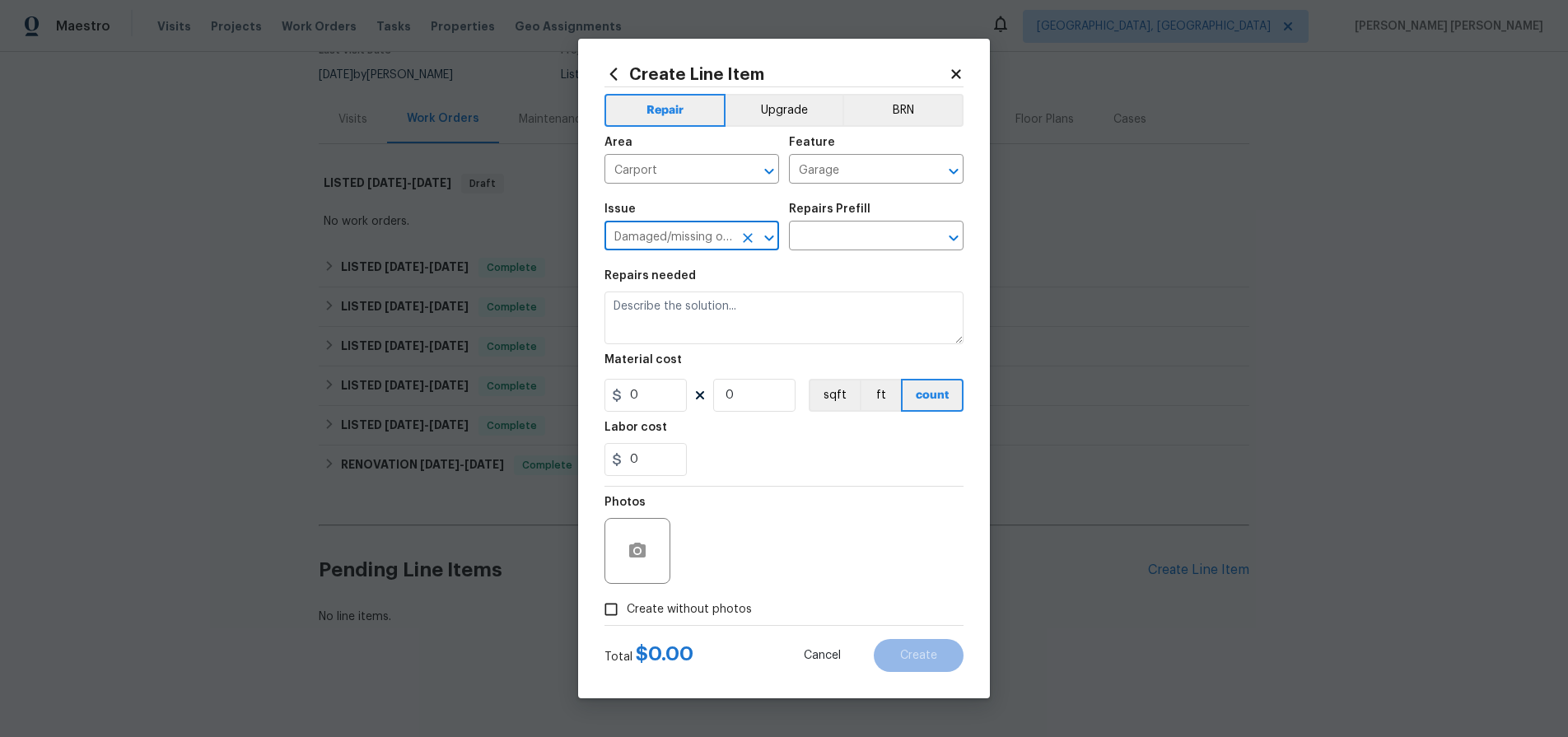
click at [766, 239] on icon "Open" at bounding box center [769, 238] width 20 height 20
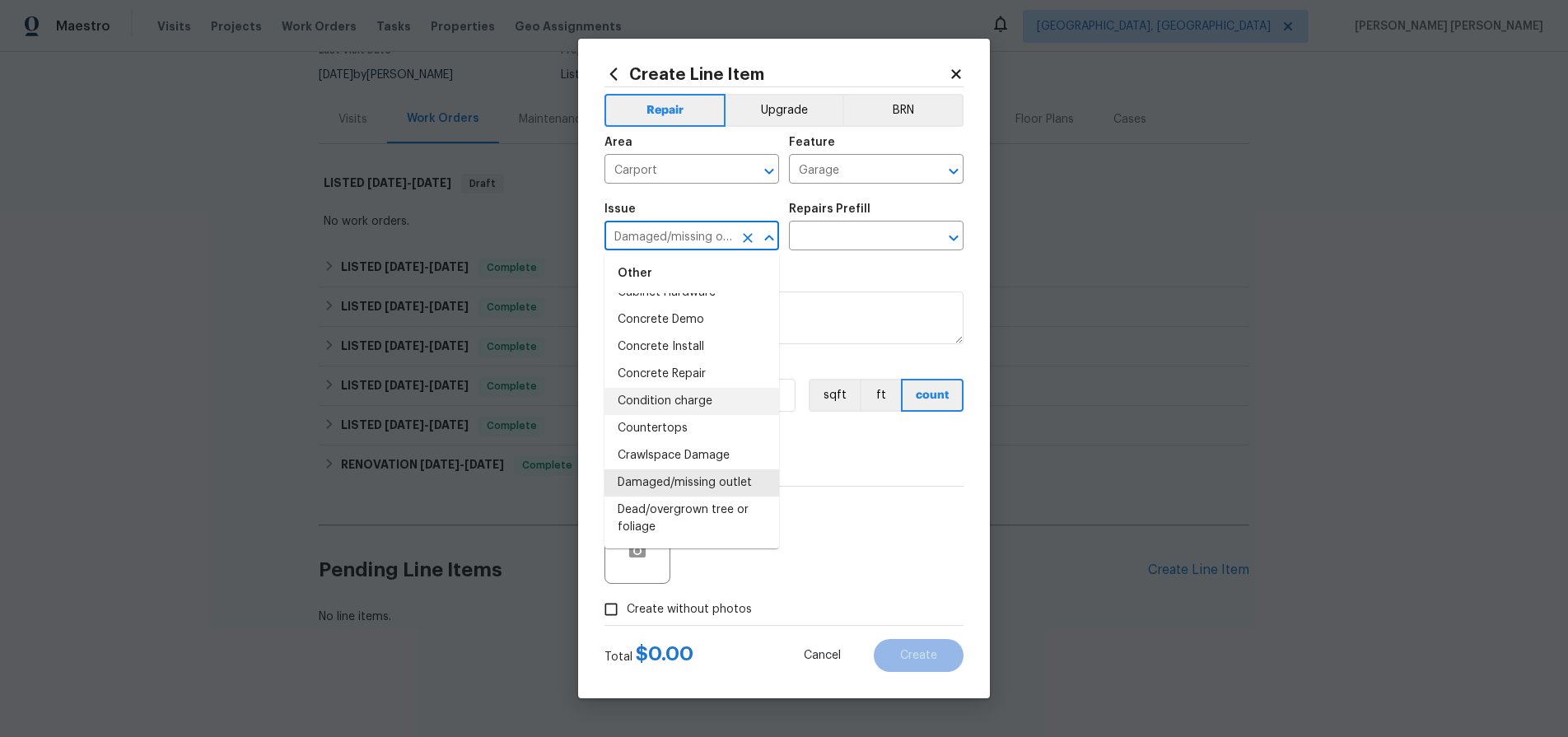
scroll to position [436, 0]
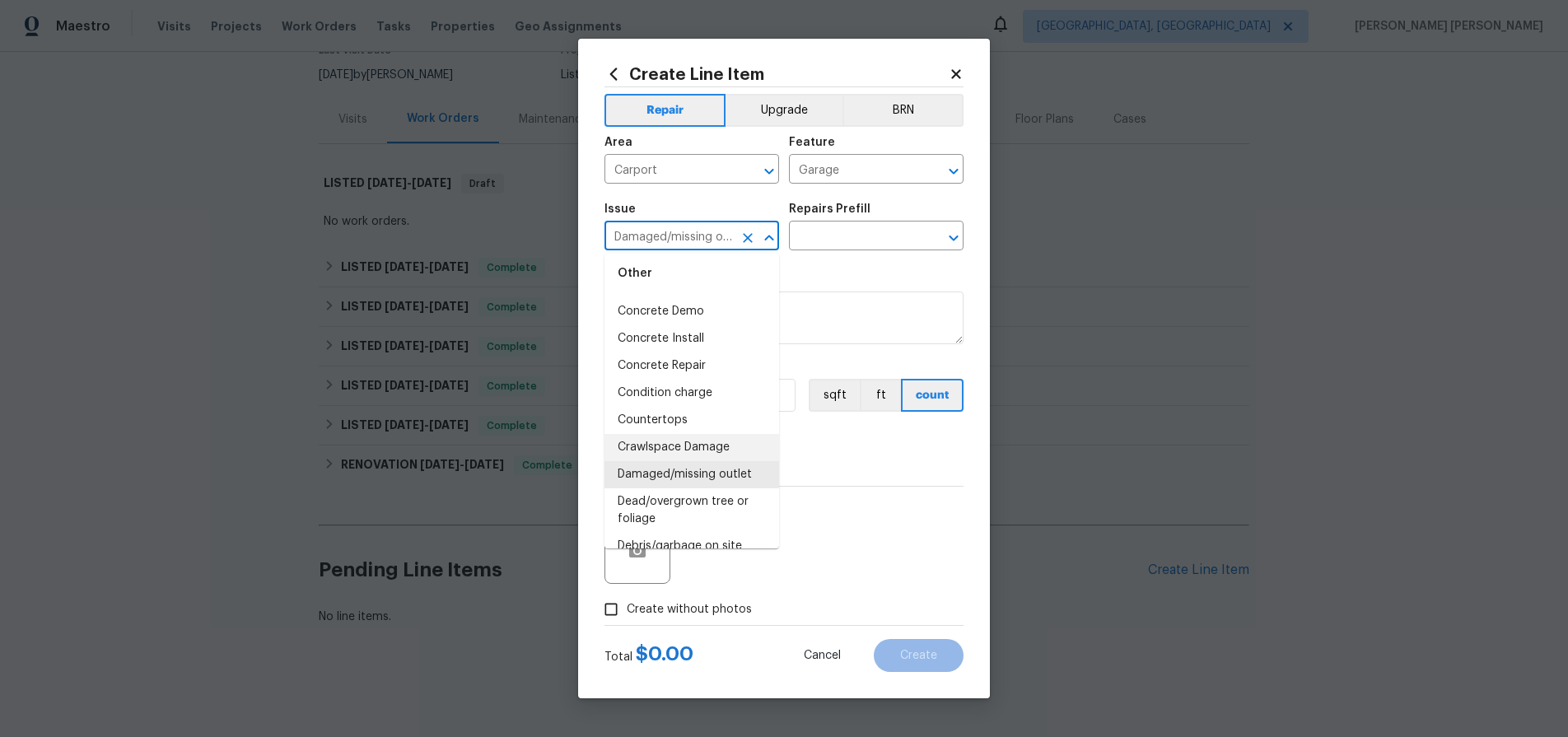
click at [668, 446] on li "Crawlspace Damage" at bounding box center [691, 448] width 175 height 27
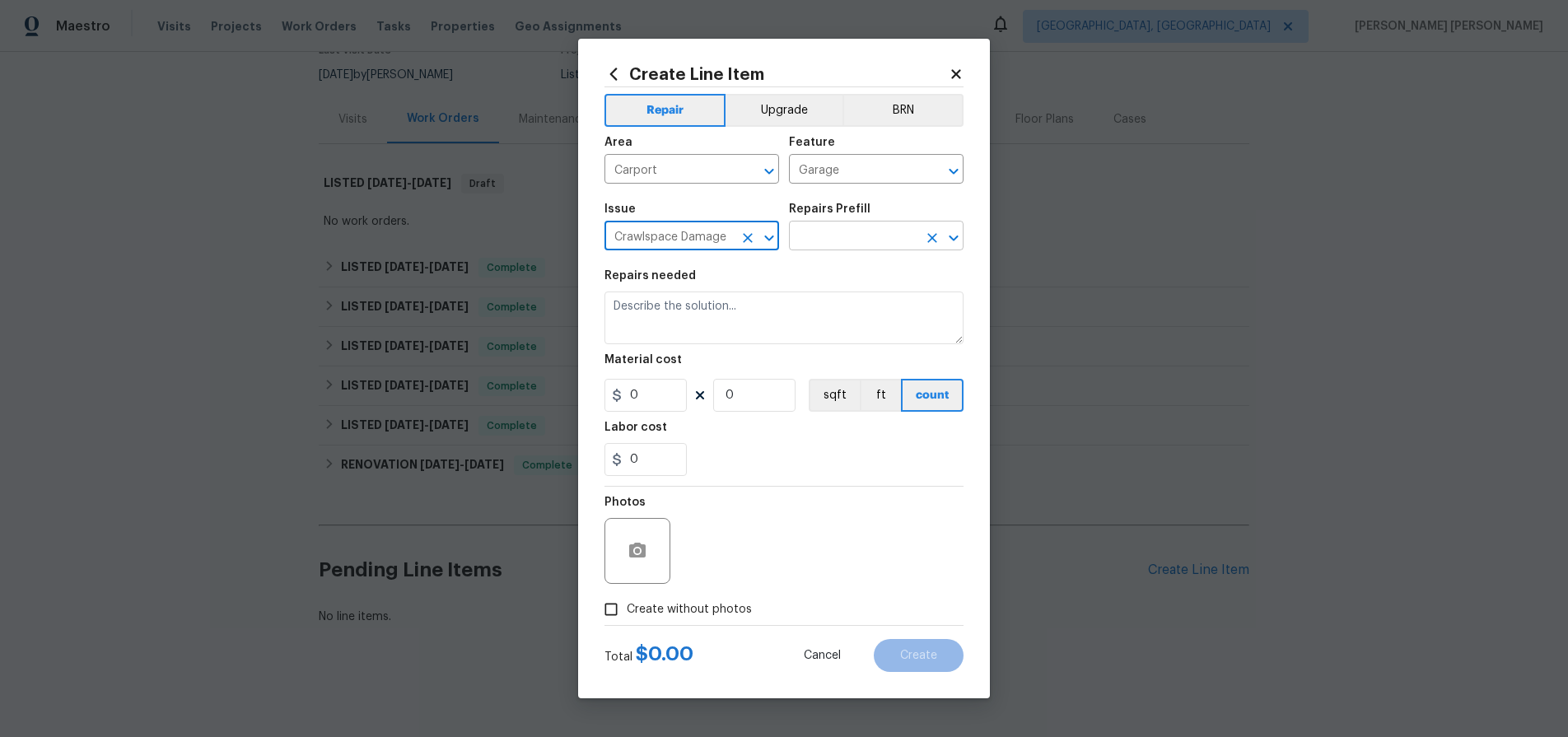
click at [837, 229] on input "text" at bounding box center [853, 237] width 128 height 26
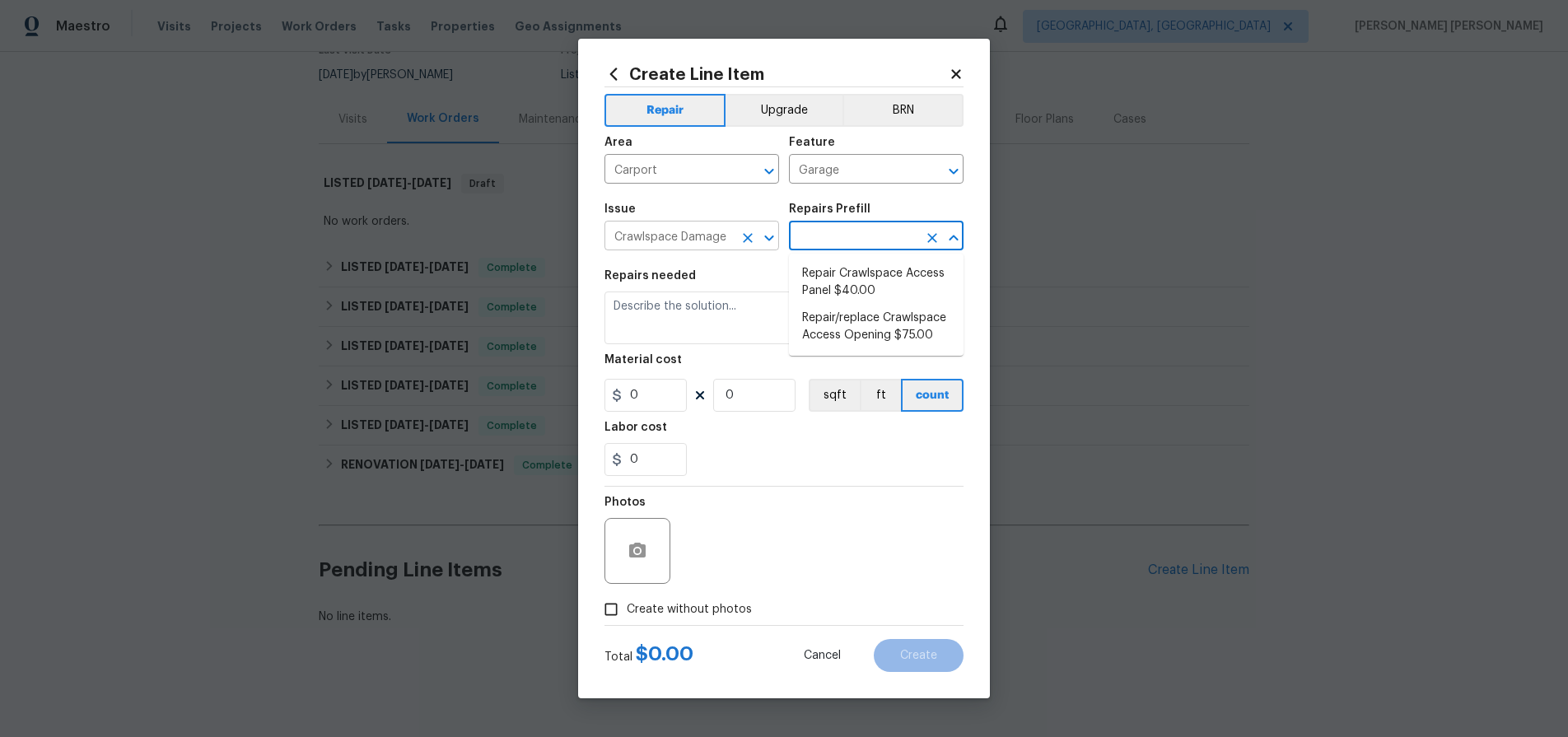
click at [721, 235] on input "Crawlspace Damage" at bounding box center [668, 237] width 128 height 26
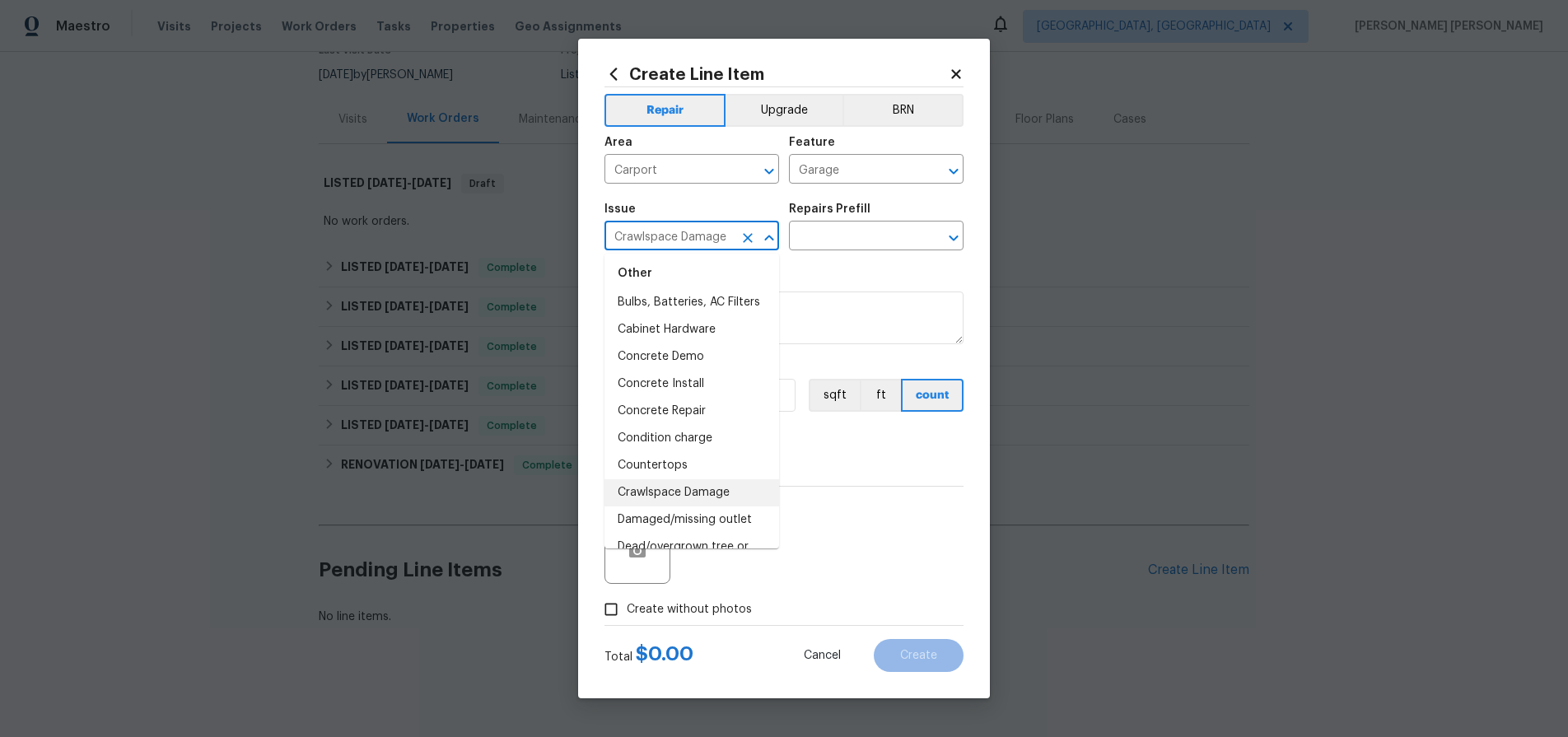
scroll to position [393, 0]
click at [699, 520] on li "Damaged/missing outlet" at bounding box center [691, 518] width 175 height 27
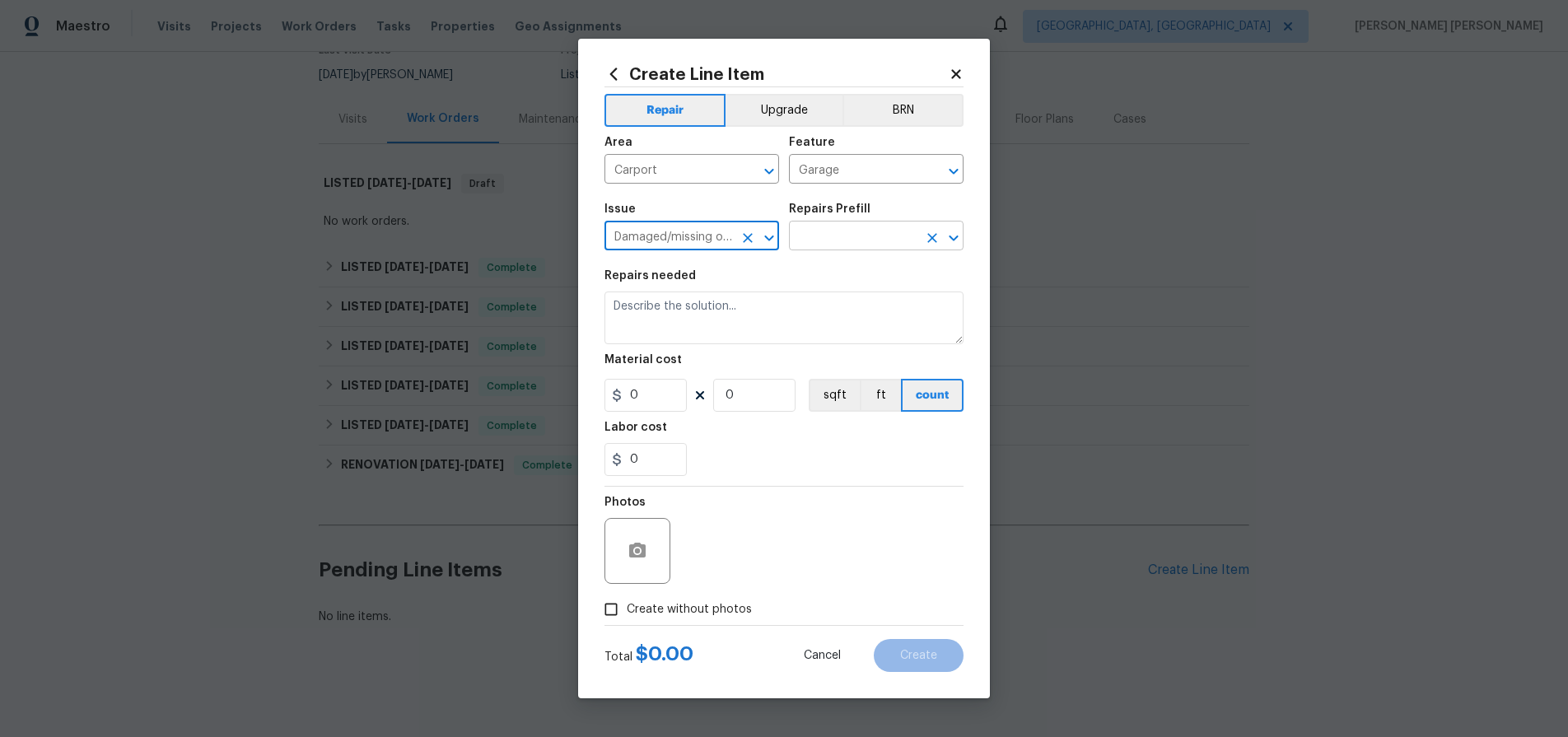
click at [841, 239] on input "text" at bounding box center [853, 237] width 128 height 26
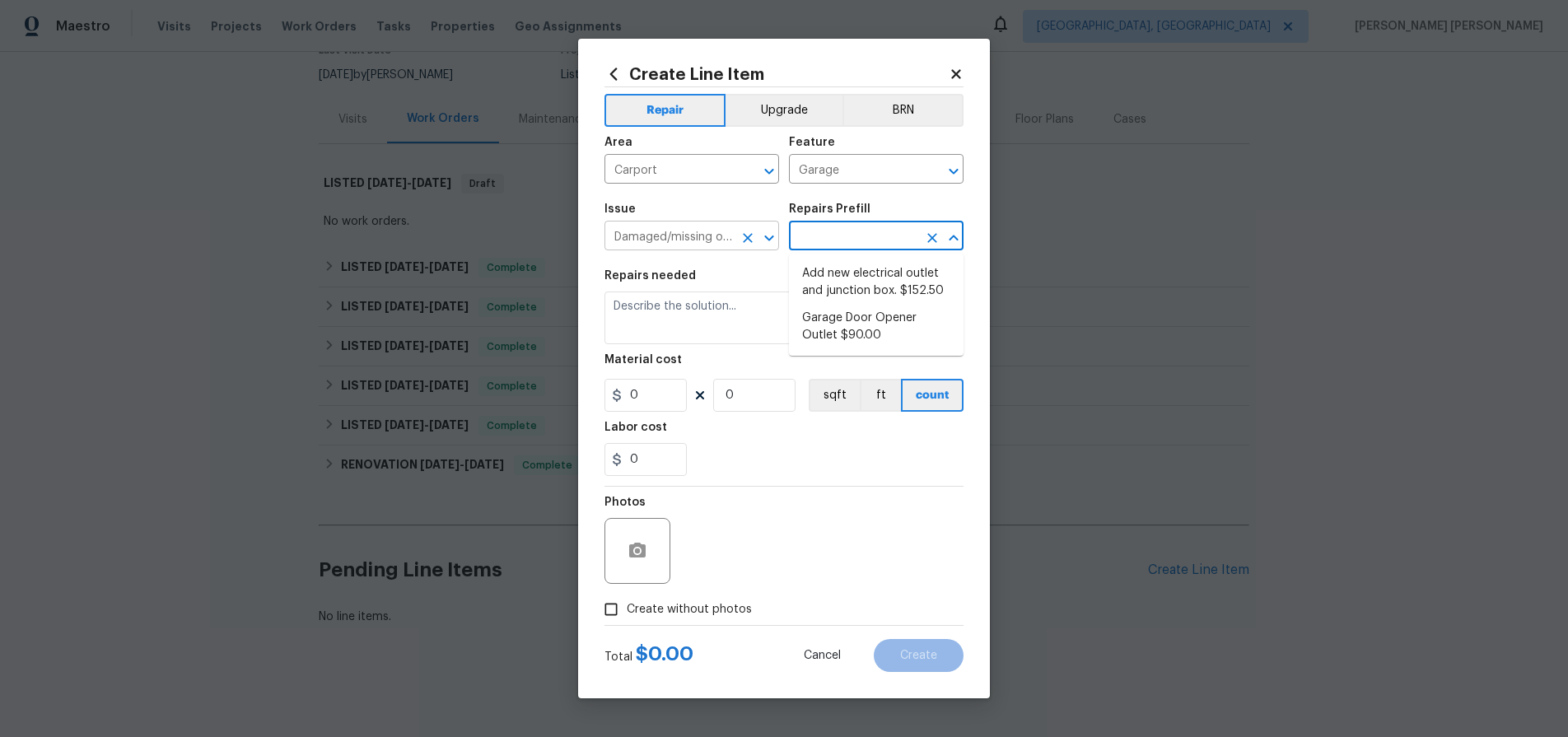
click at [691, 232] on input "Damaged/missing outlet" at bounding box center [668, 237] width 128 height 26
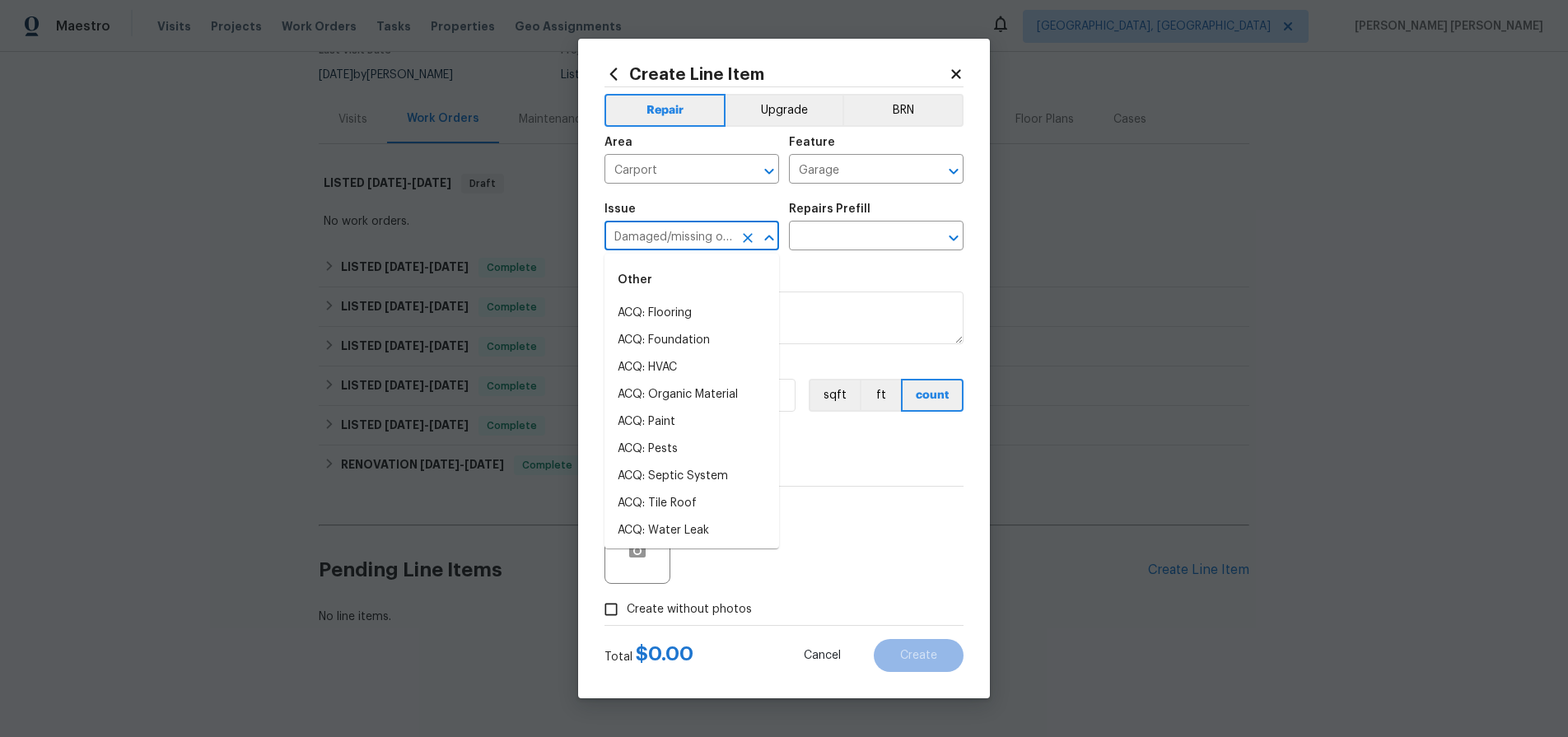
scroll to position [476, 0]
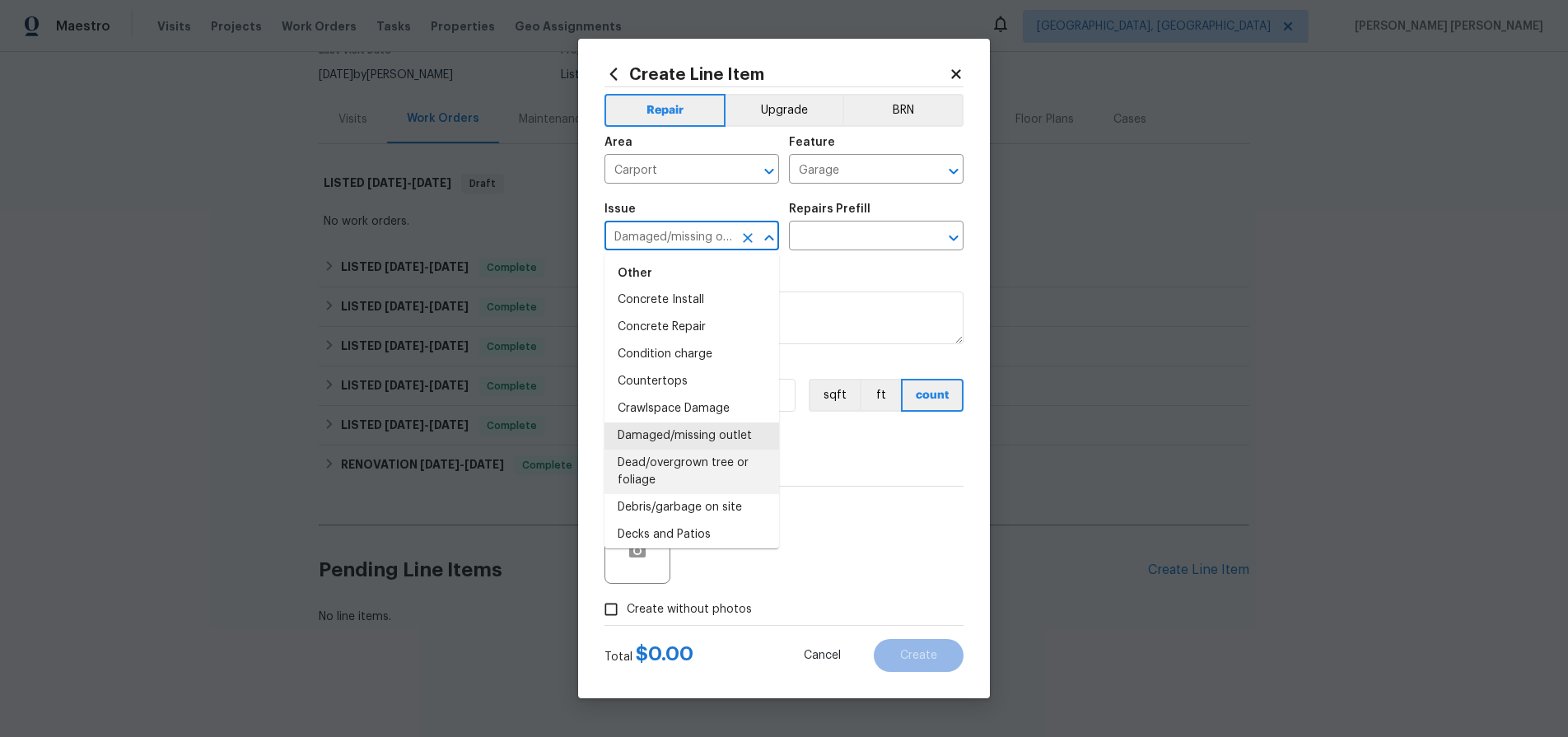
click at [719, 458] on li "Dead/overgrown tree or foliage" at bounding box center [691, 472] width 175 height 45
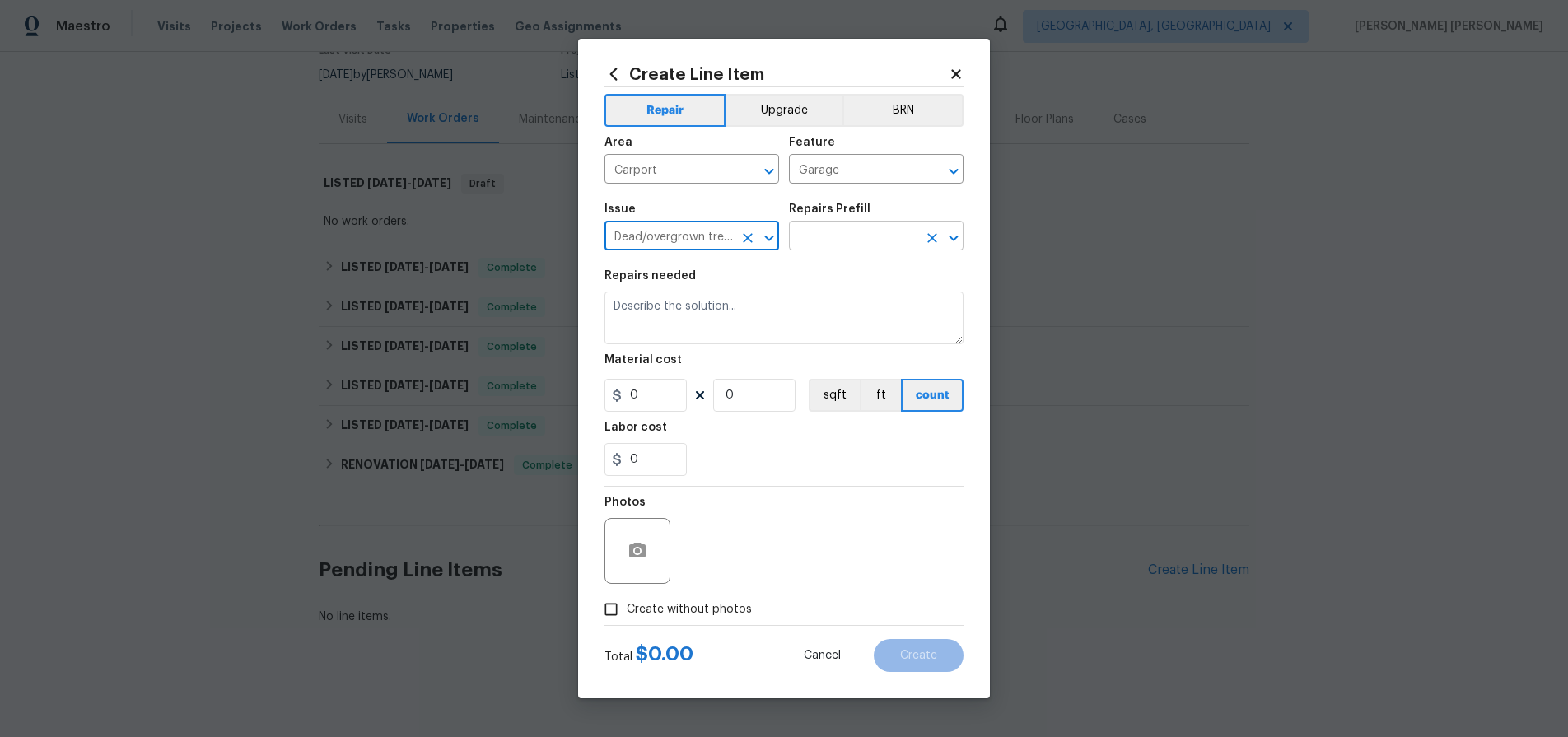
click at [872, 238] on input "text" at bounding box center [853, 237] width 128 height 26
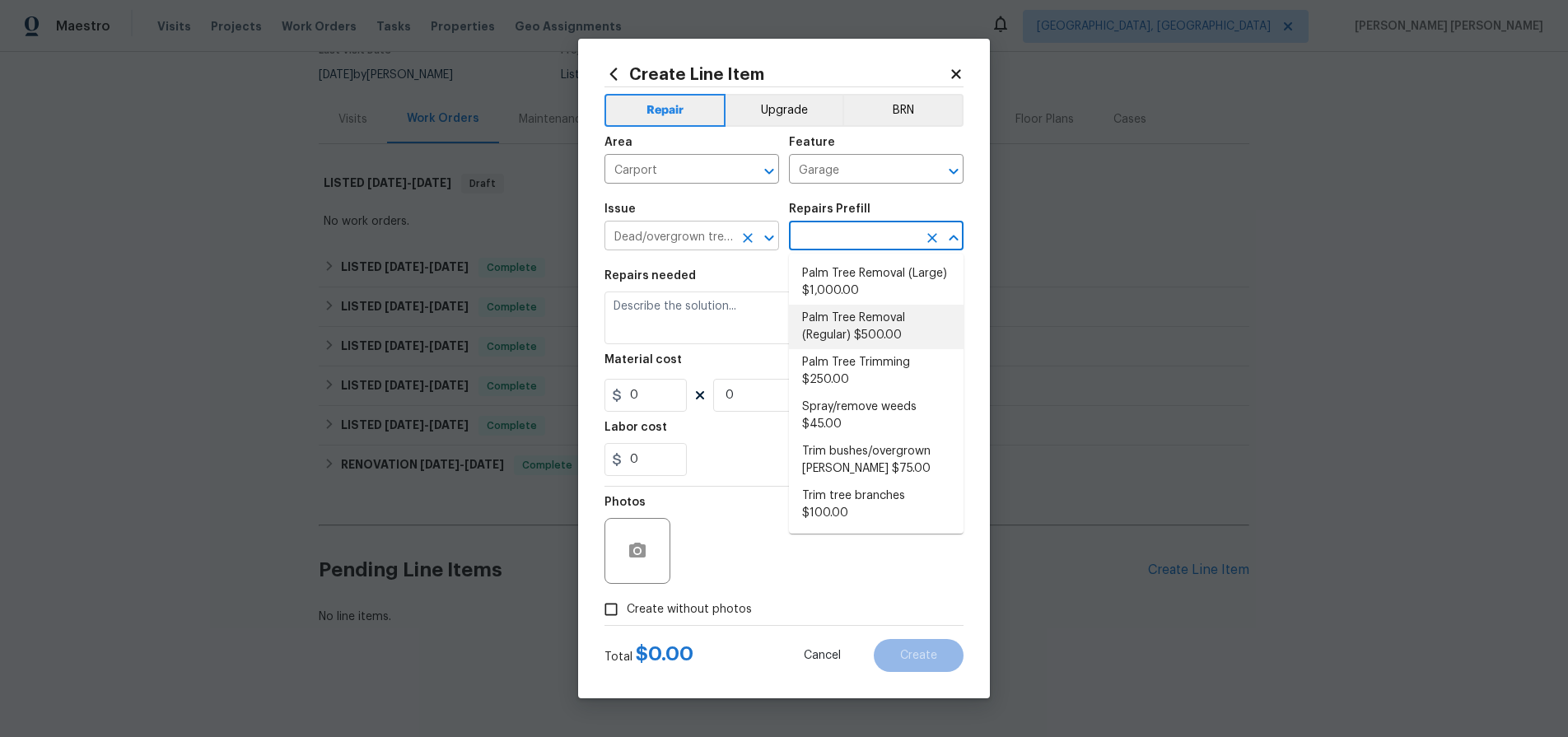
click at [767, 239] on icon "Open" at bounding box center [768, 237] width 9 height 5
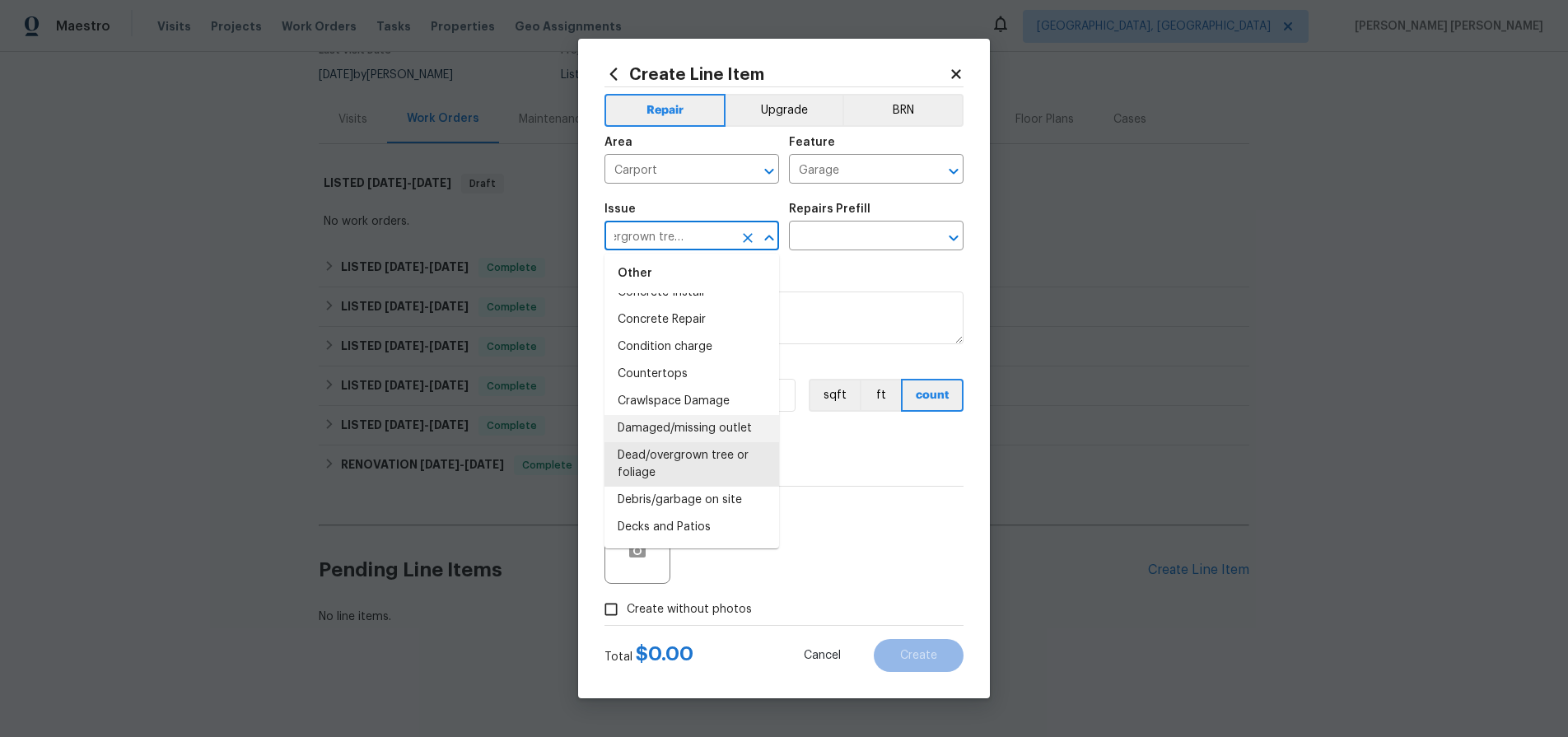
scroll to position [494, 0]
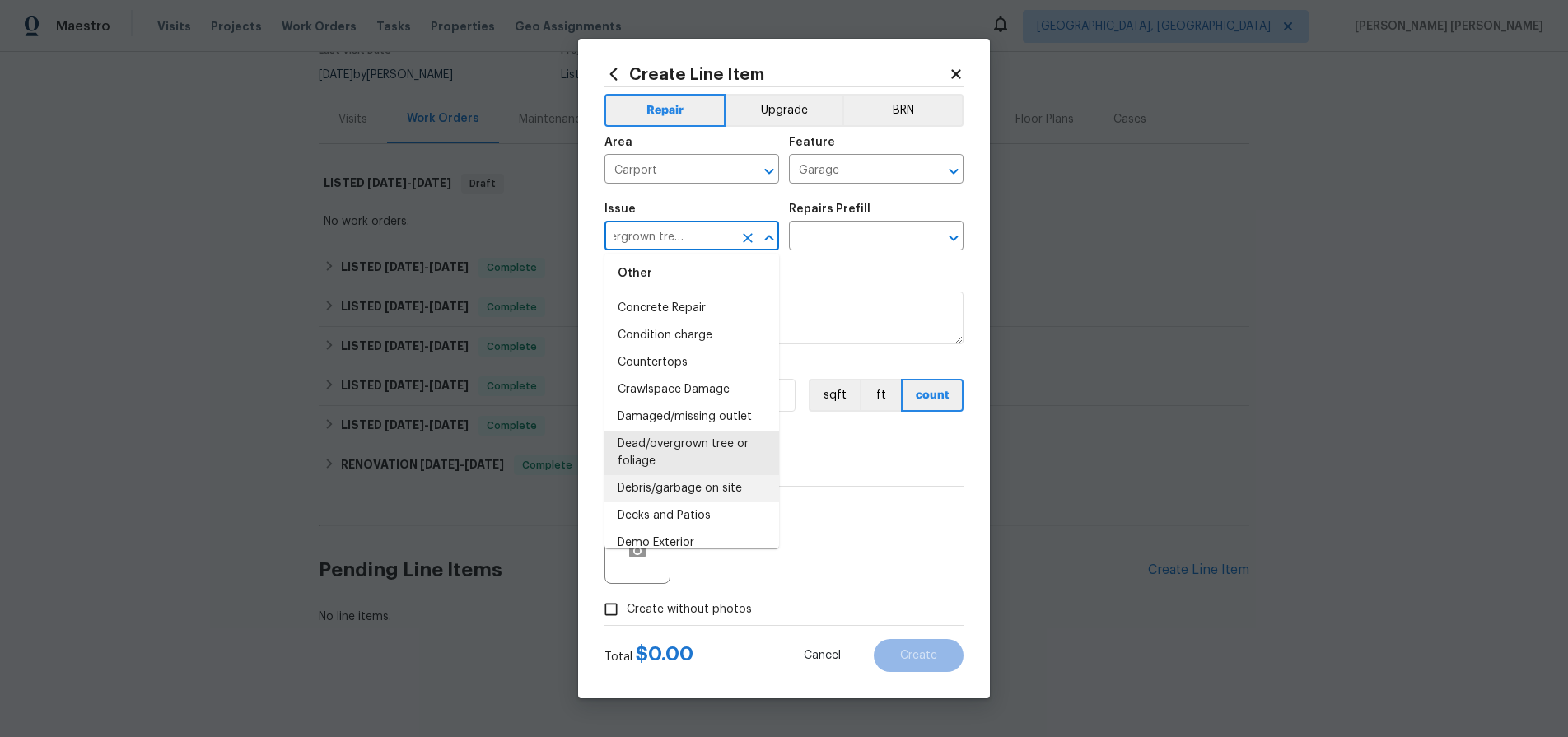
click at [691, 491] on li "Debris/garbage on site" at bounding box center [691, 489] width 175 height 27
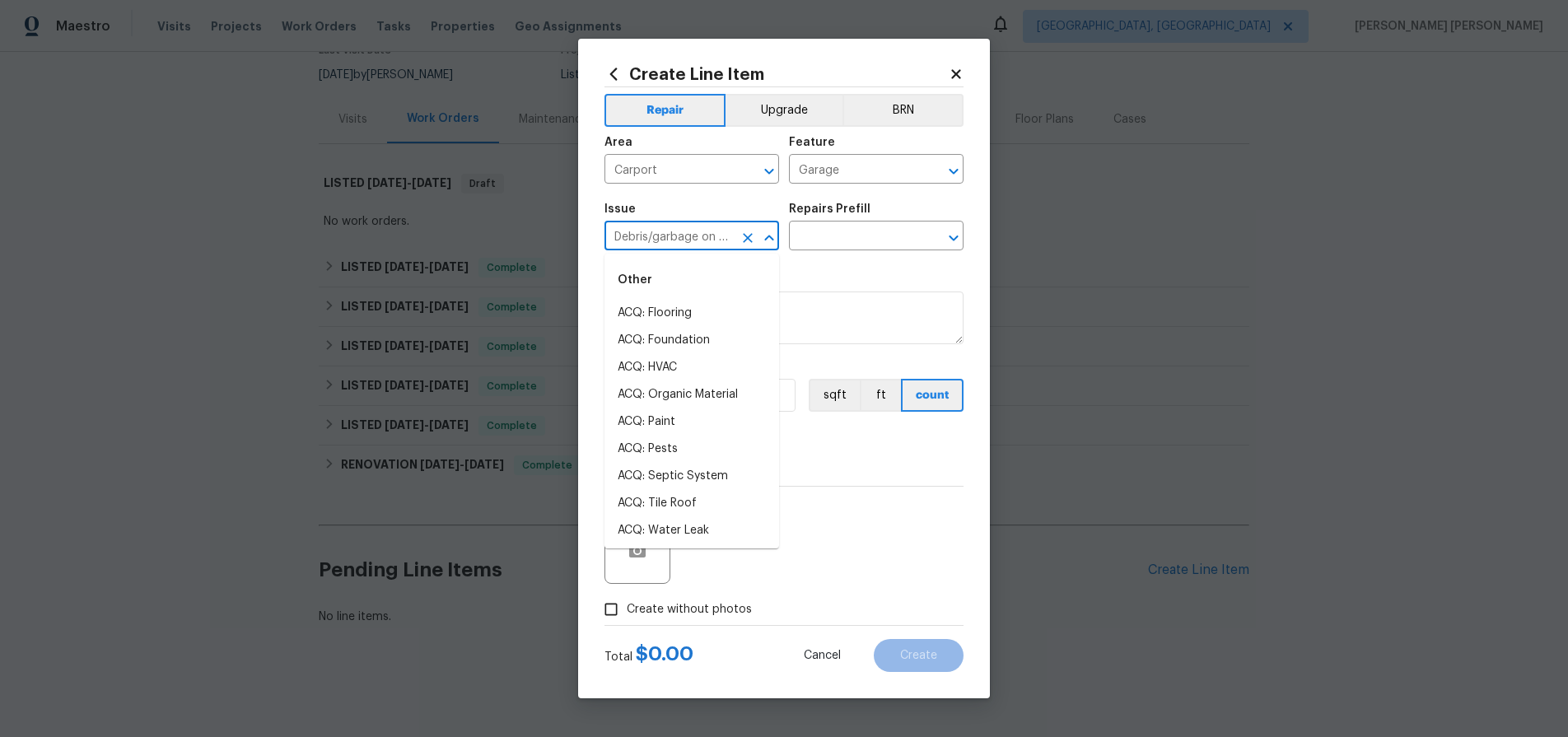
scroll to position [448, 0]
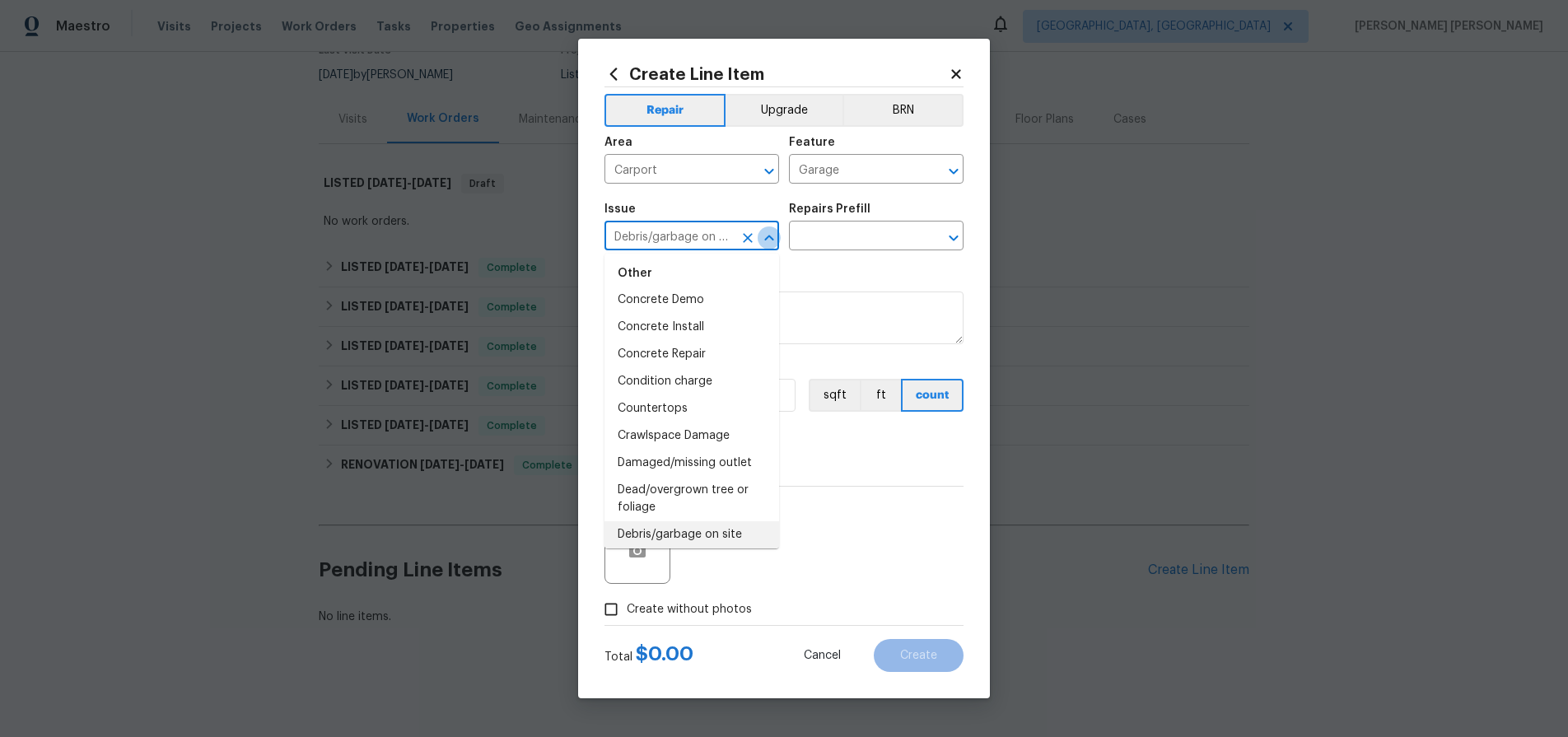
click at [763, 238] on icon "Close" at bounding box center [769, 238] width 20 height 20
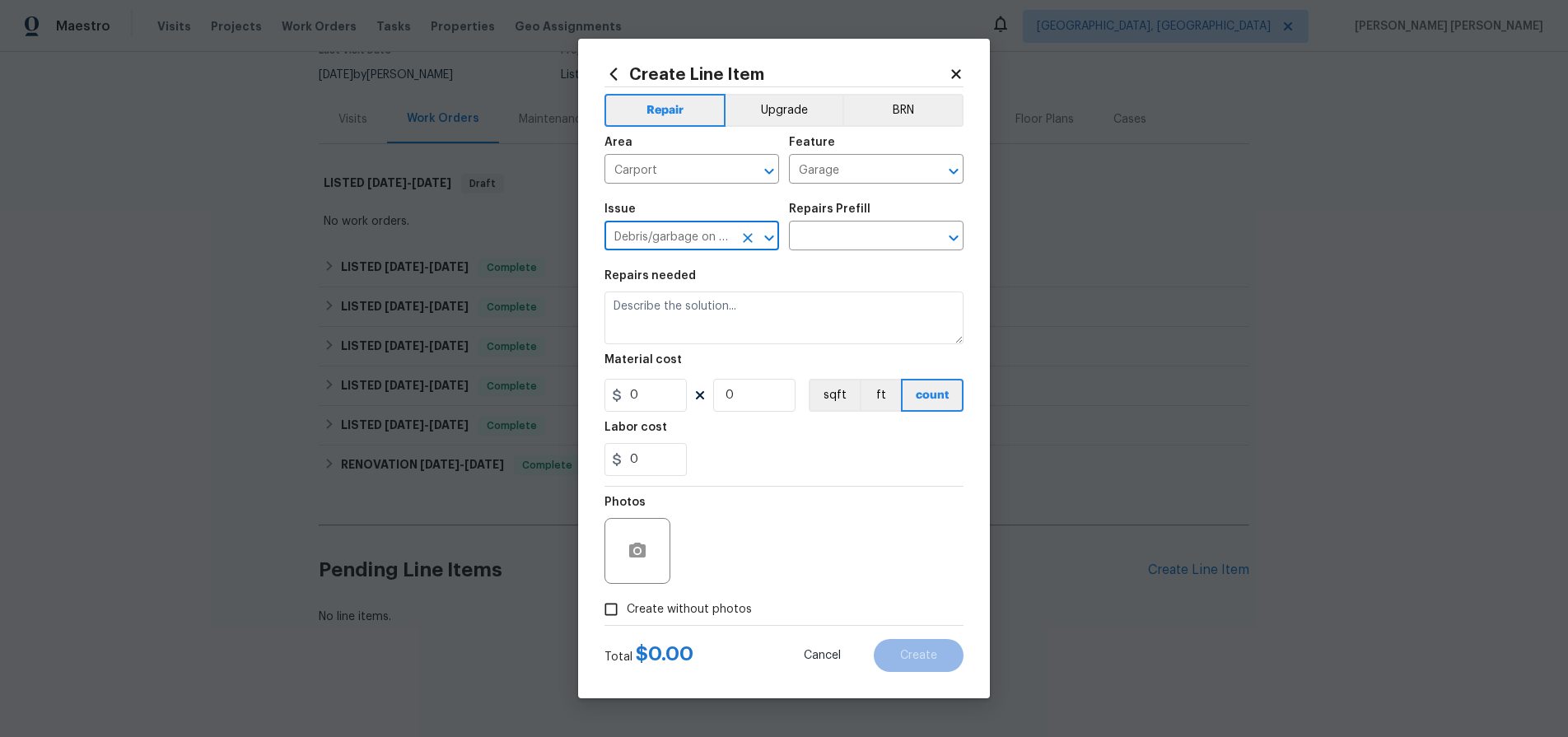
click at [763, 238] on icon "Open" at bounding box center [769, 238] width 20 height 20
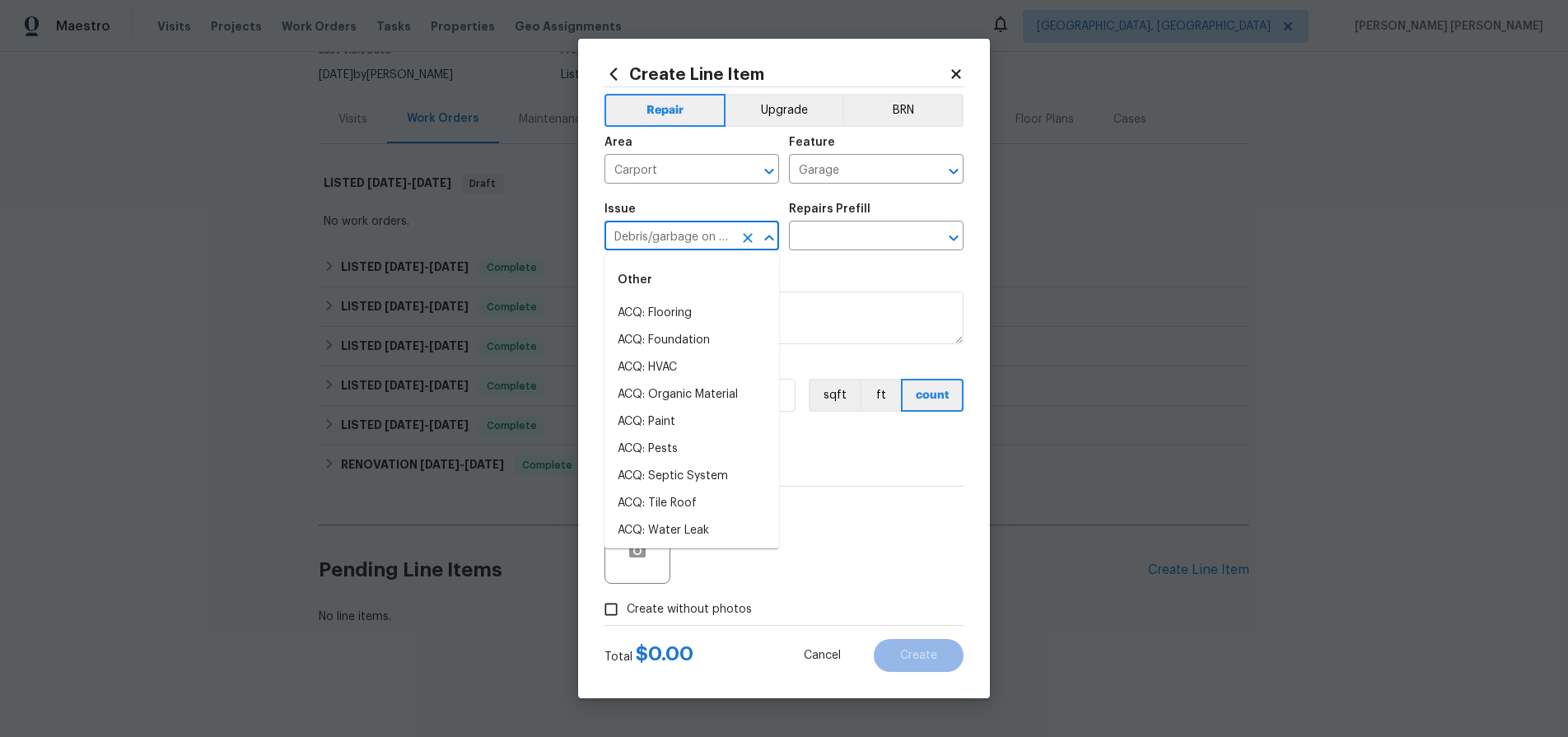
scroll to position [502, 0]
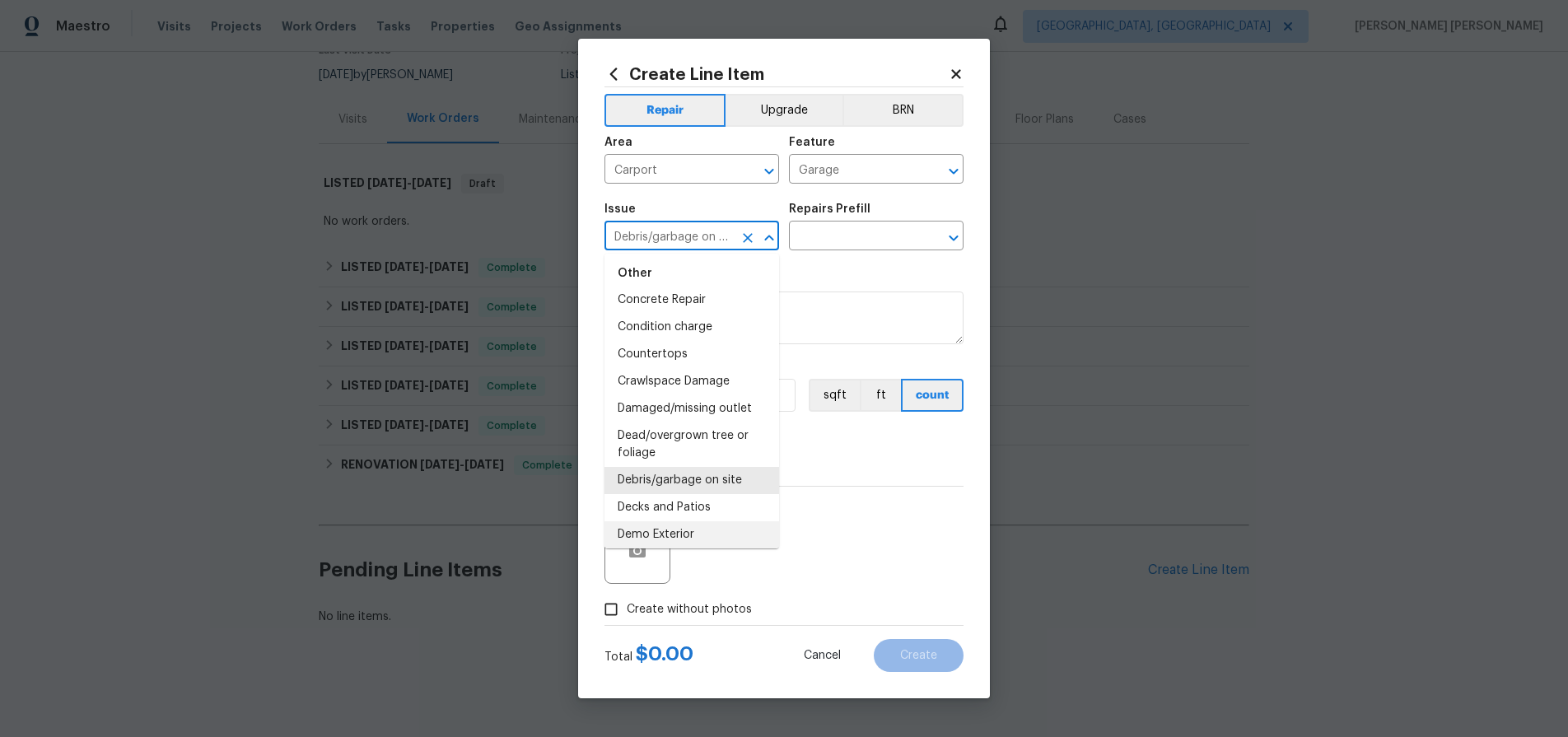
click at [773, 242] on icon "Close" at bounding box center [769, 238] width 20 height 20
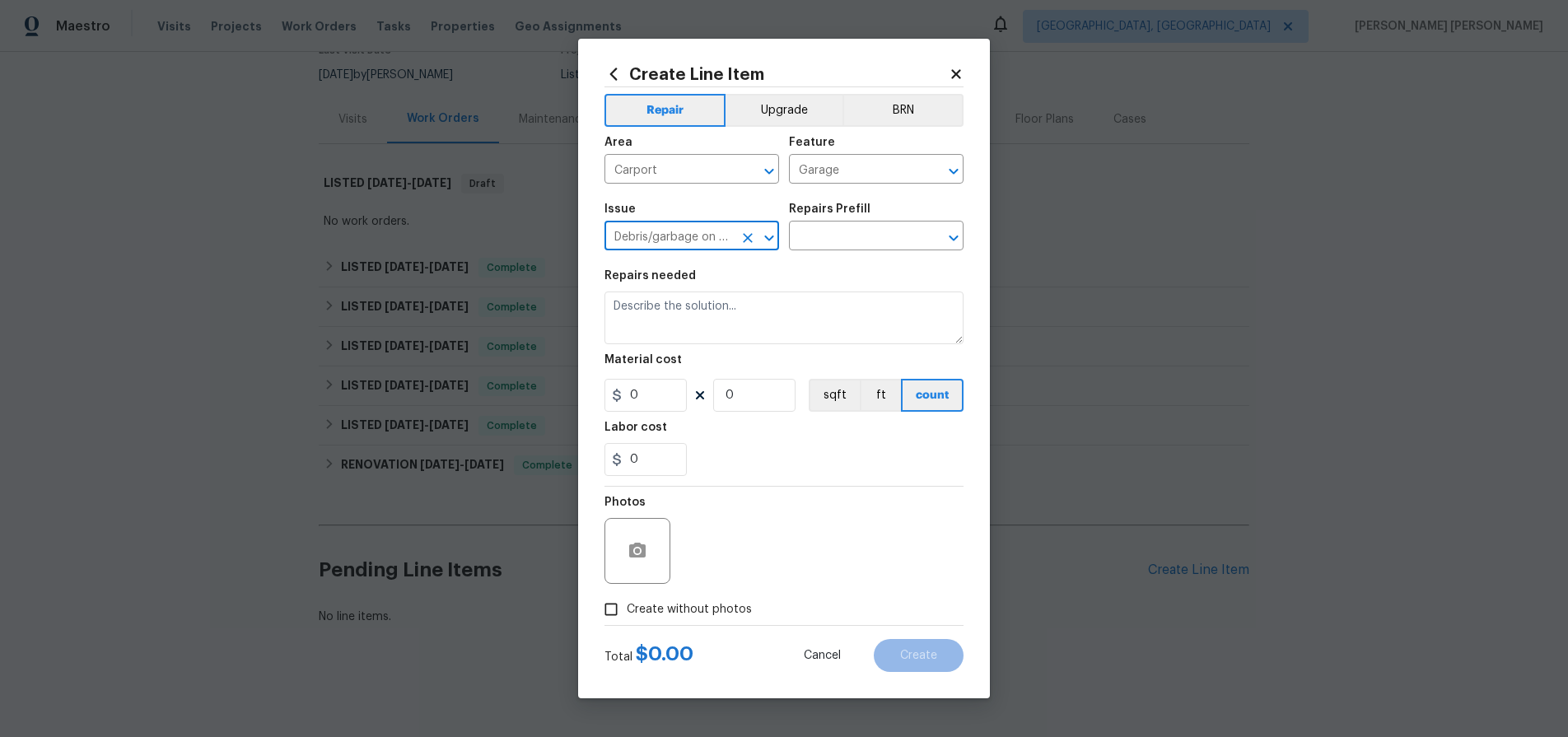
click at [773, 242] on icon "Open" at bounding box center [769, 238] width 20 height 20
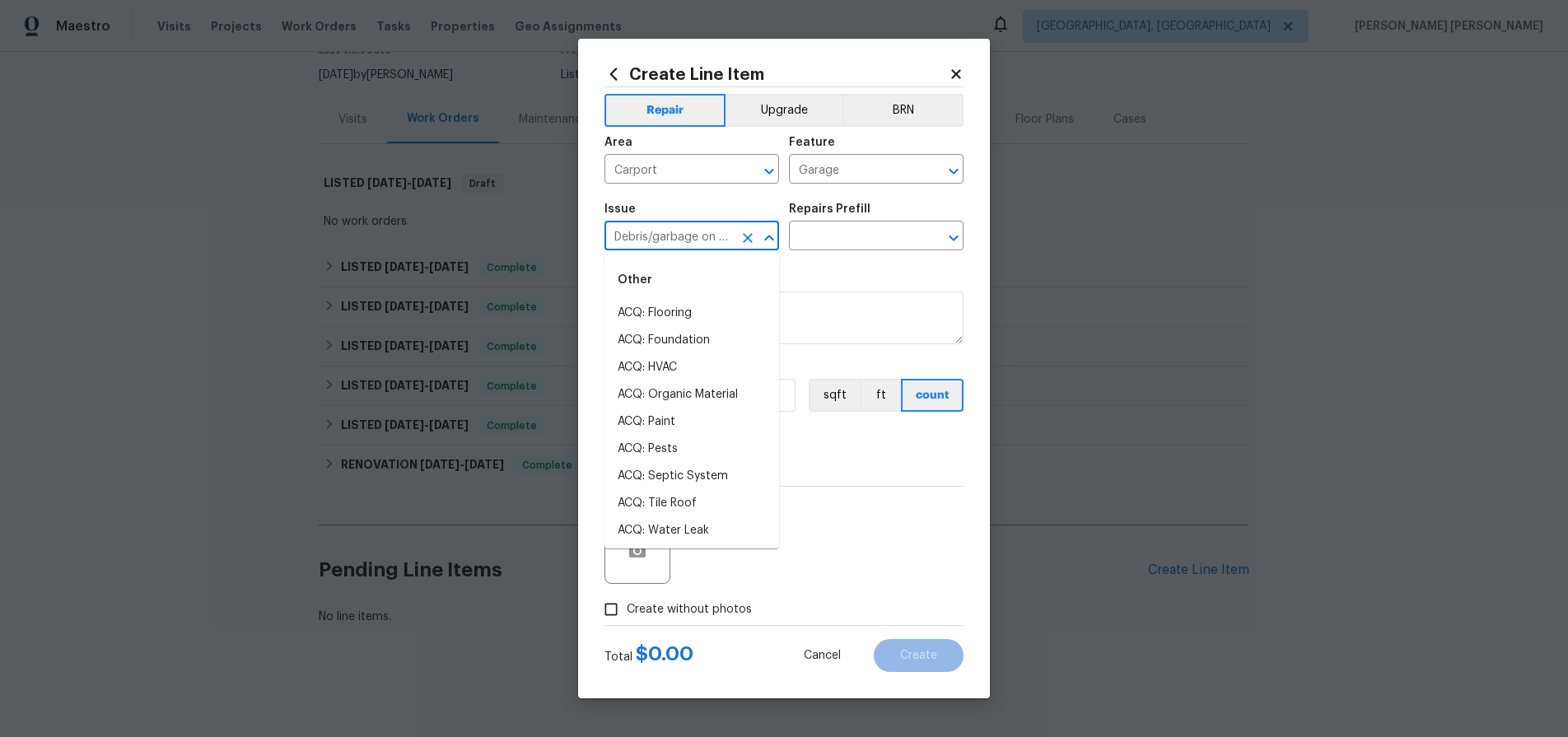
scroll to position [792, 0]
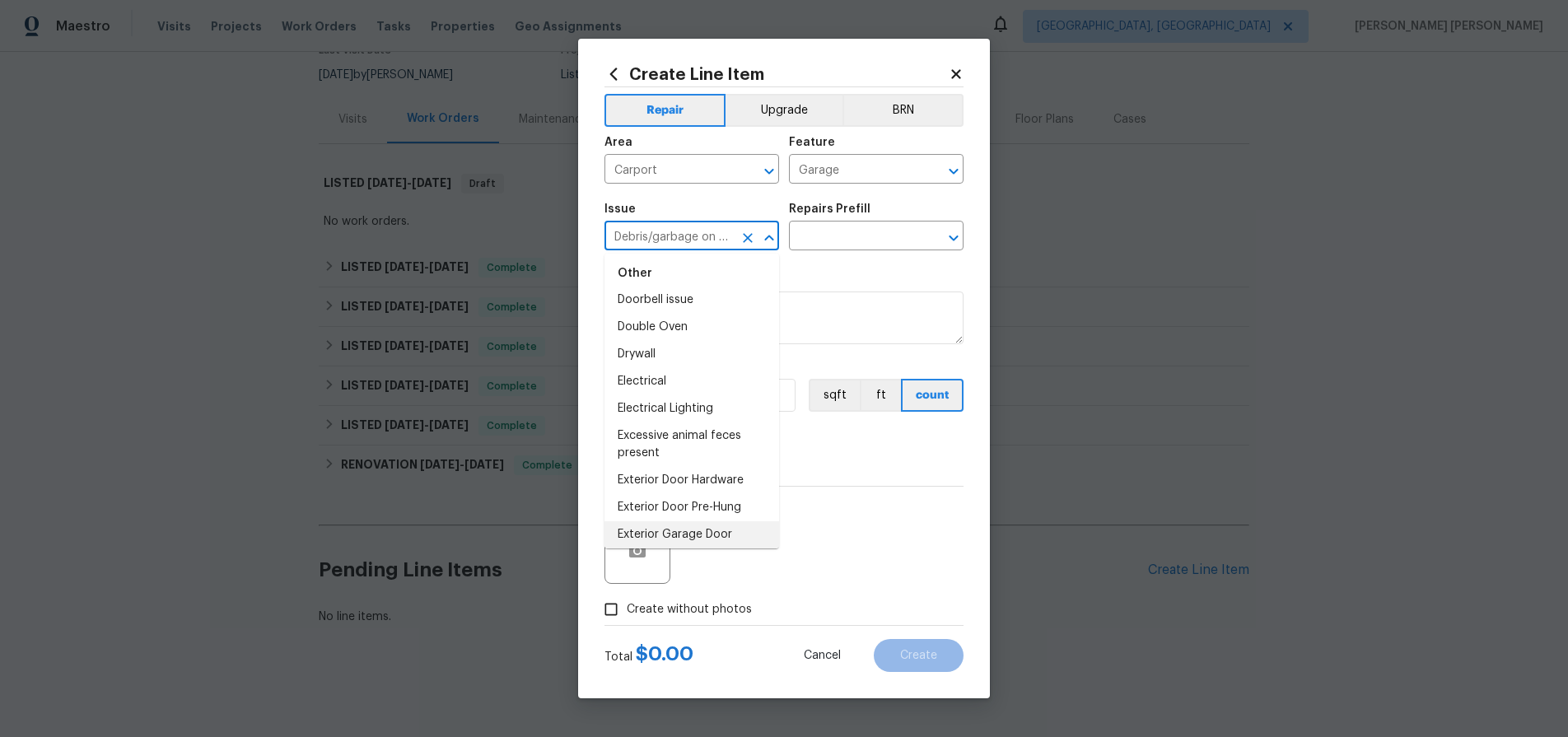
click at [771, 240] on icon "Close" at bounding box center [769, 238] width 20 height 20
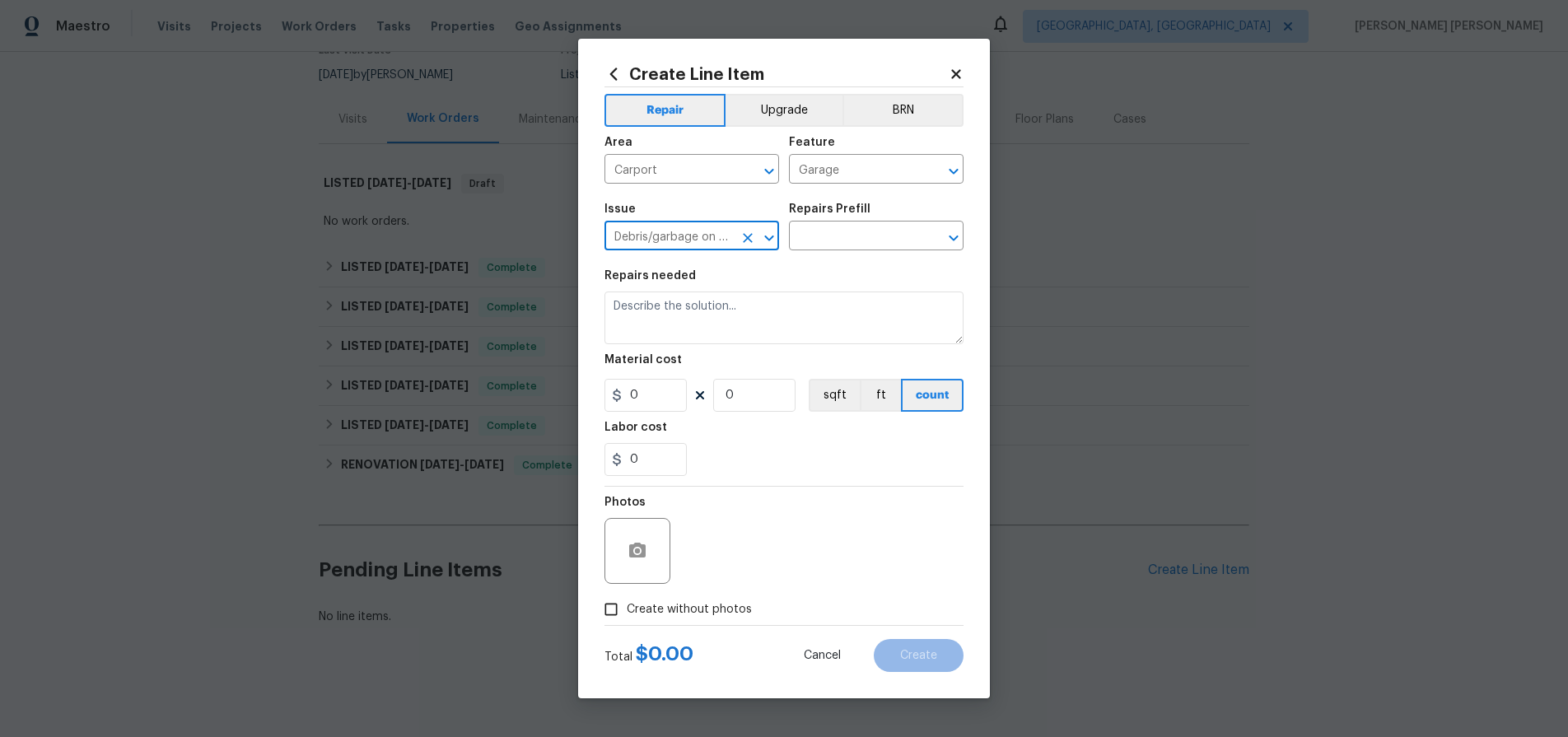
click at [771, 240] on icon "Open" at bounding box center [769, 238] width 20 height 20
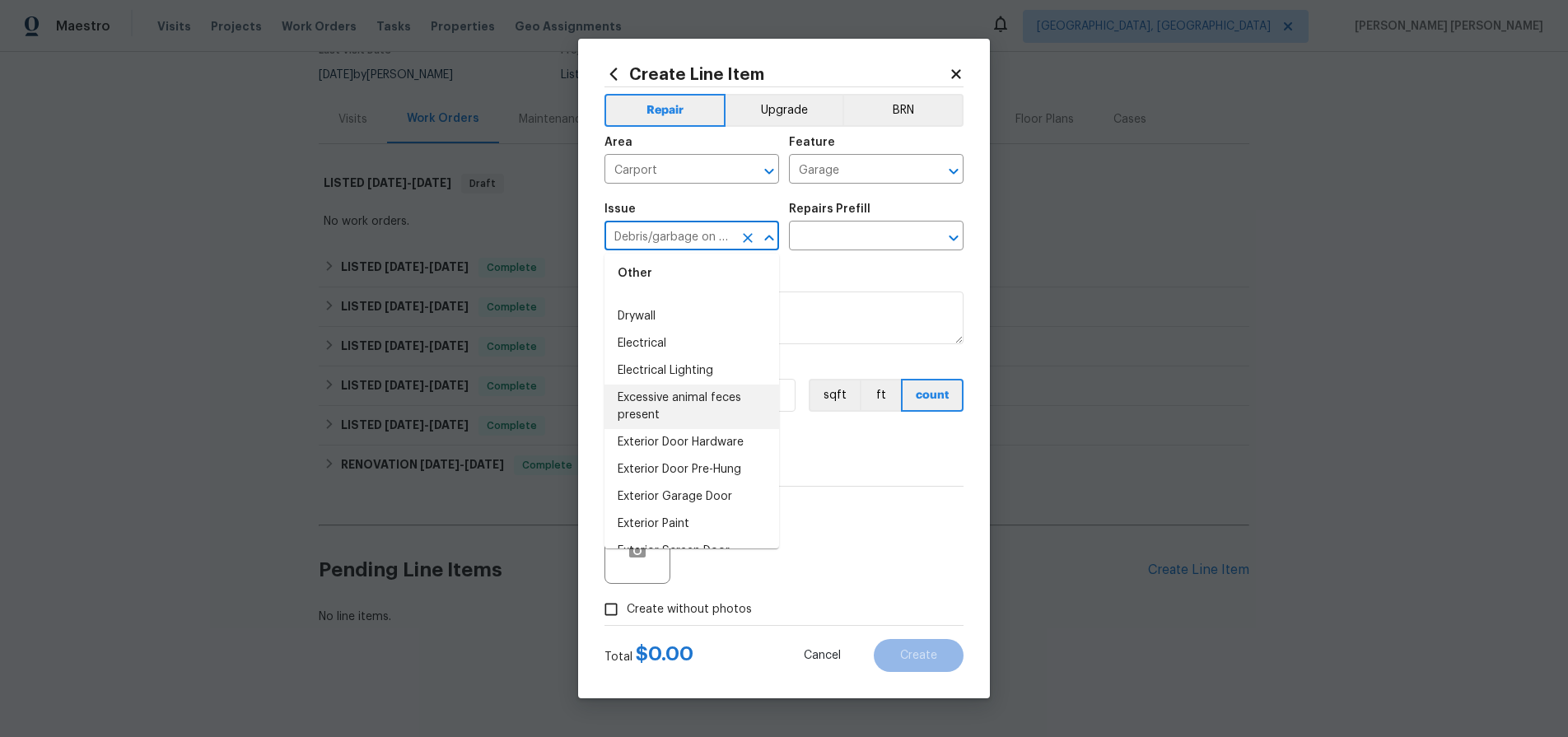
scroll to position [828, 0]
click at [691, 400] on li "Excessive animal feces present" at bounding box center [691, 407] width 175 height 45
type input "Excessive animal feces present"
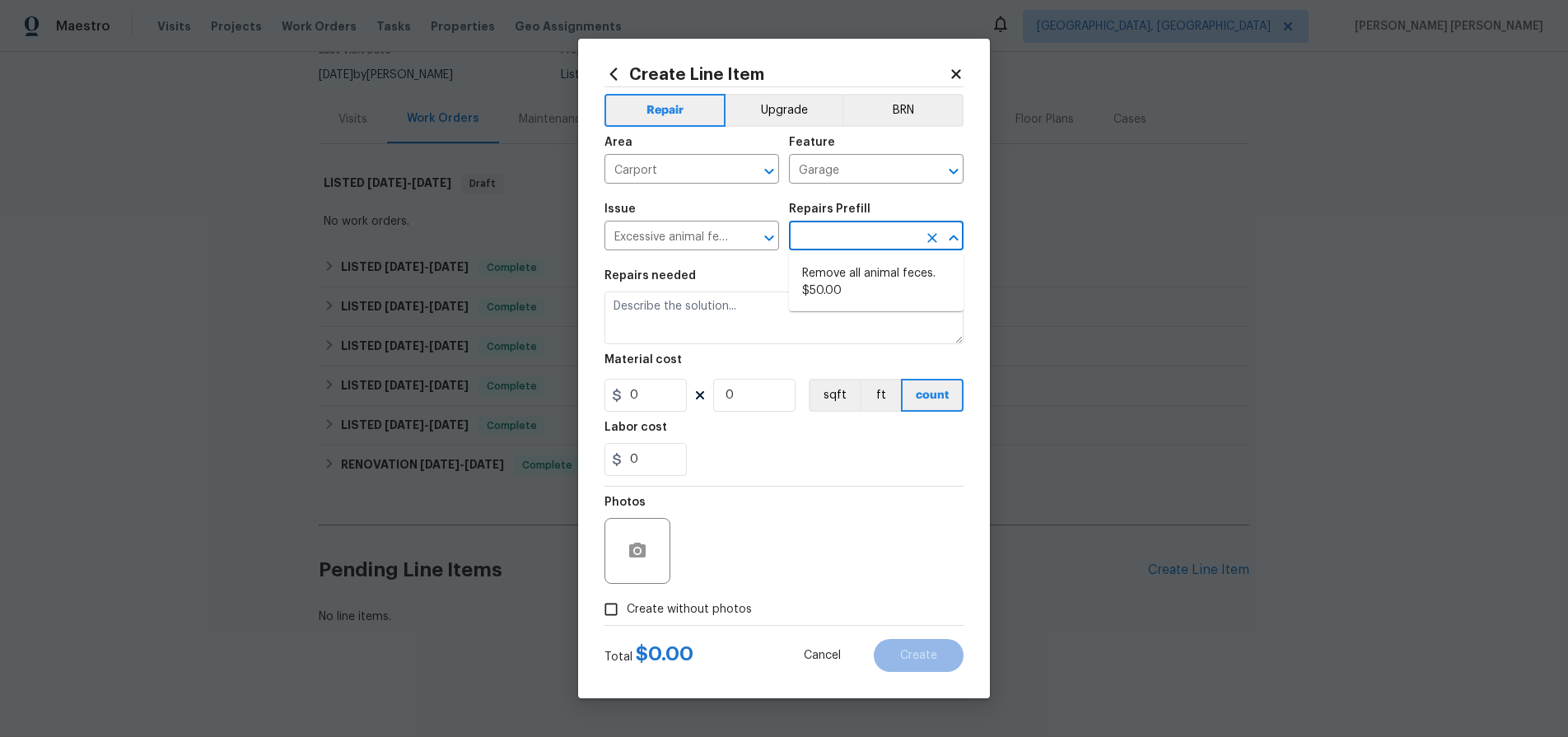
click at [837, 231] on input "text" at bounding box center [853, 237] width 128 height 26
click at [733, 236] on div "Excessive animal feces present ​" at bounding box center [691, 237] width 175 height 26
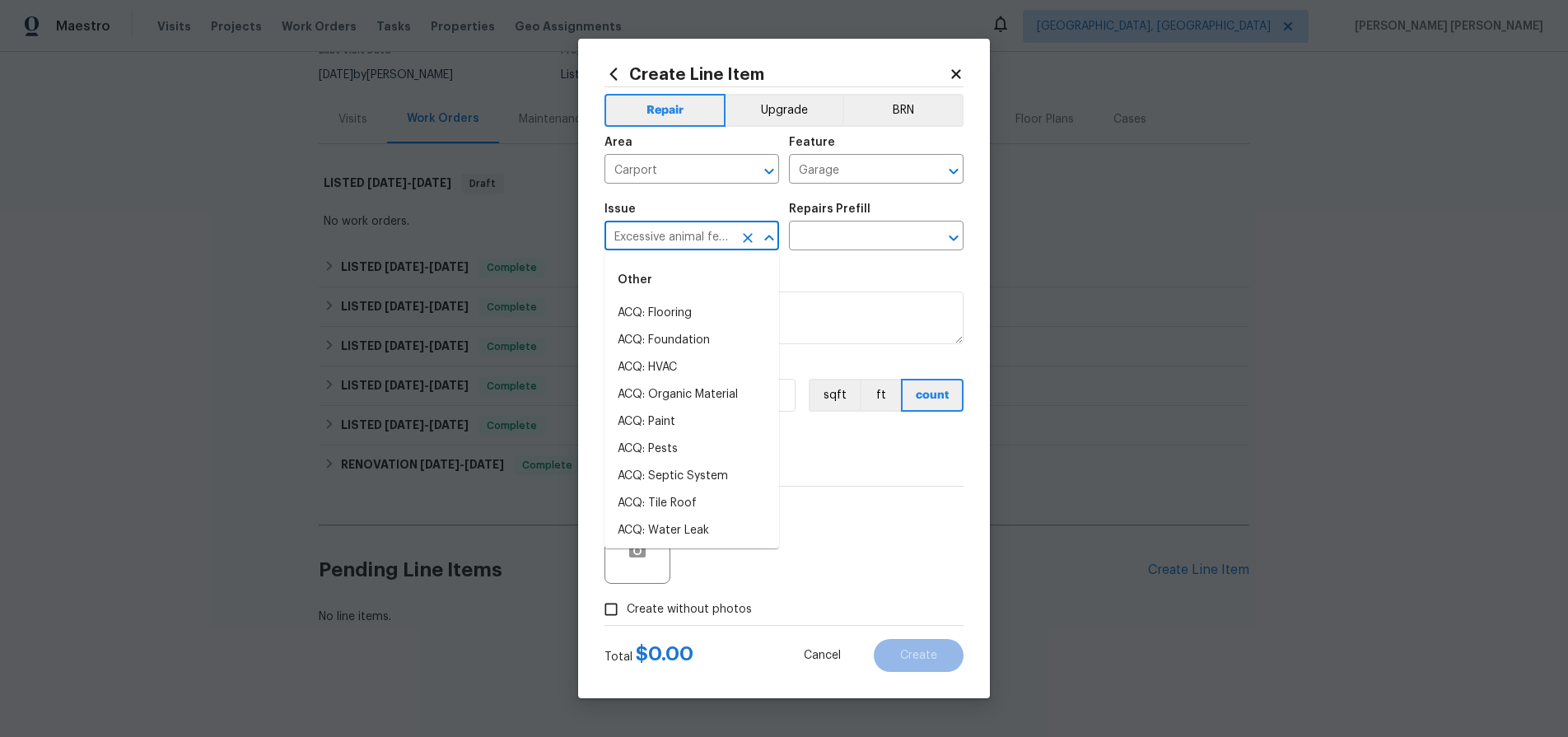
scroll to position [737, 0]
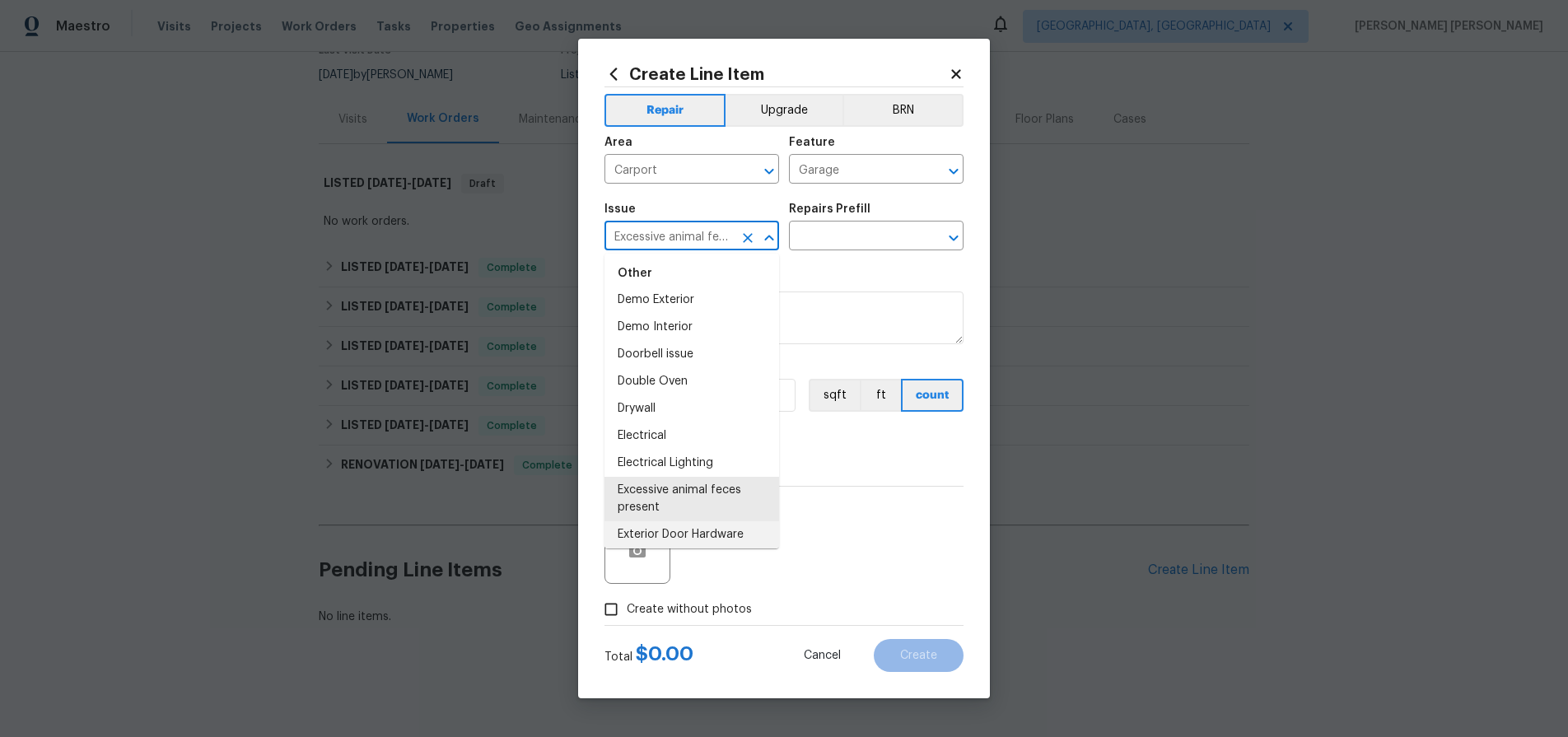
click at [770, 238] on icon "Close" at bounding box center [768, 237] width 9 height 5
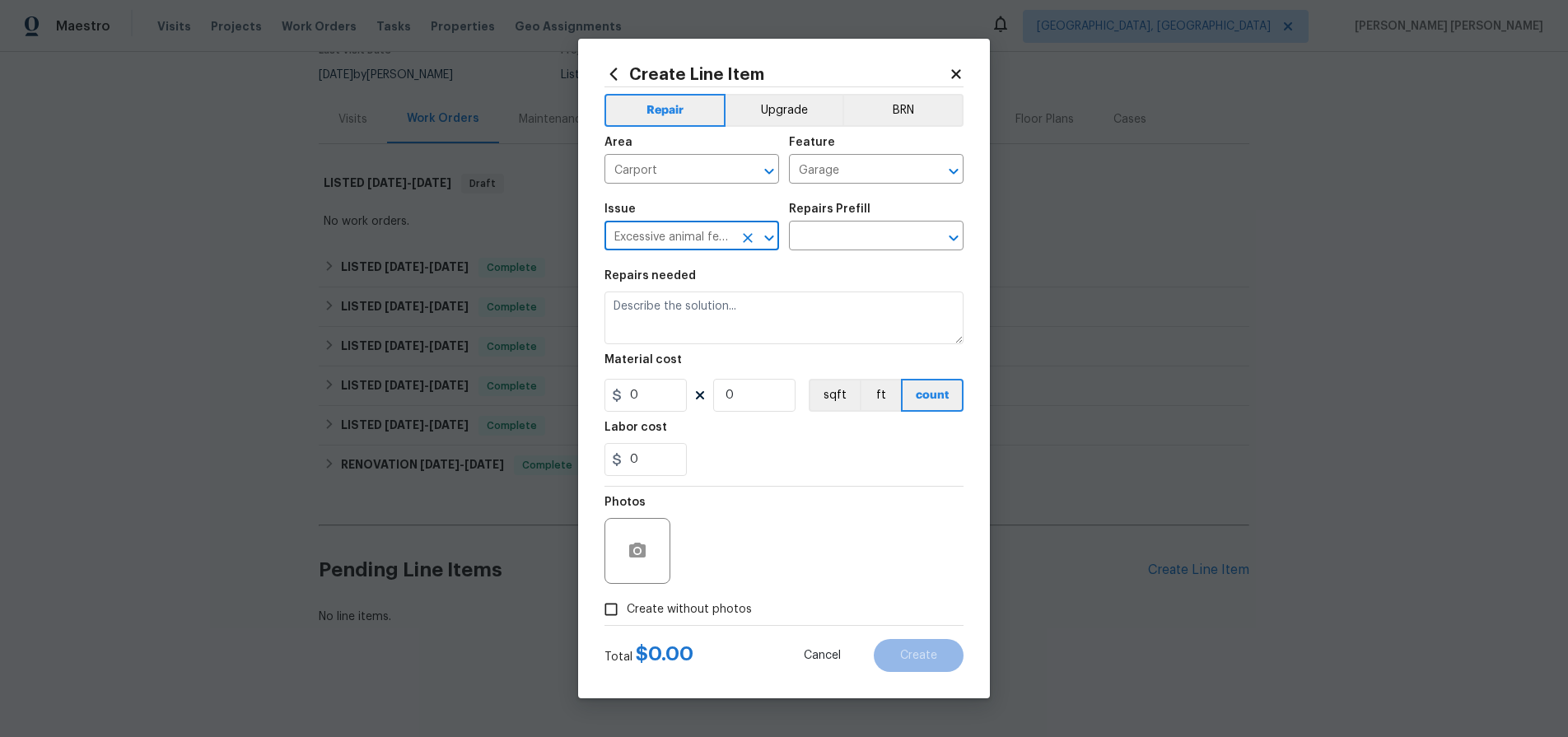
click at [767, 232] on icon "Open" at bounding box center [769, 238] width 20 height 20
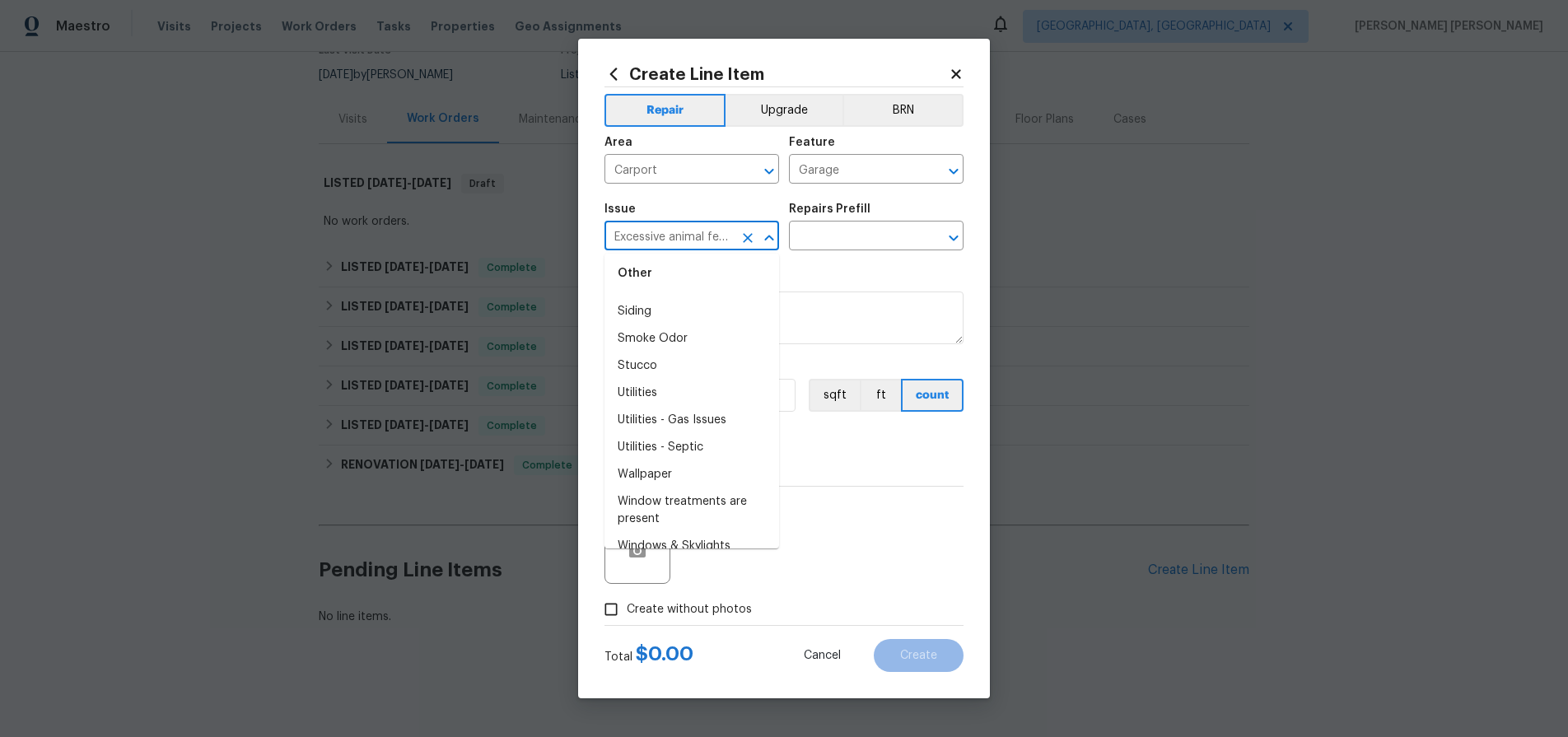
scroll to position [2992, 0]
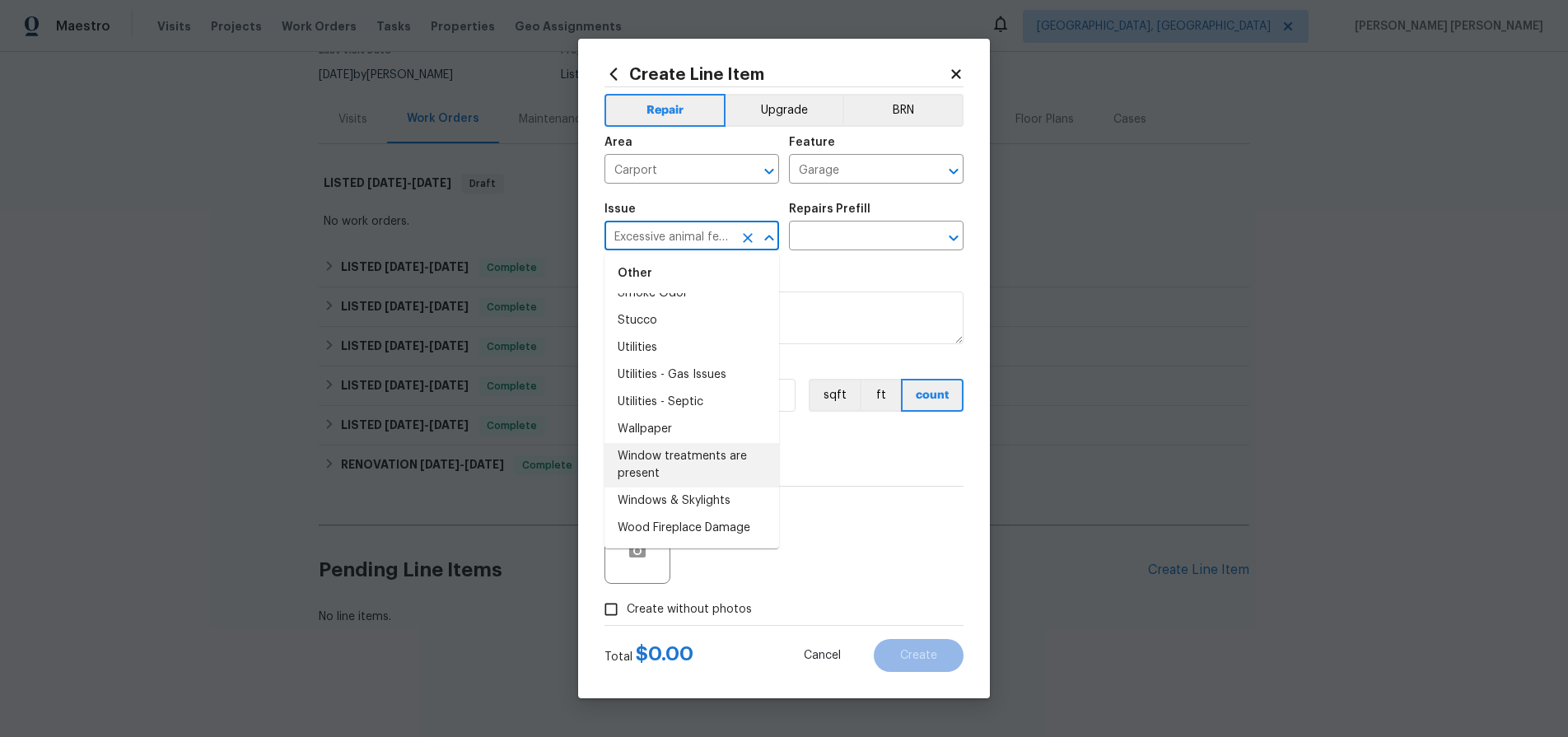
drag, startPoint x: 757, startPoint y: 525, endPoint x: 709, endPoint y: 559, distance: 58.8
click at [708, 561] on body "Maestro Visits Projects Work Orders Tasks Properties Geo Assignments Albuquerqu…" at bounding box center [784, 368] width 1568 height 737
